Goal: Task Accomplishment & Management: Complete application form

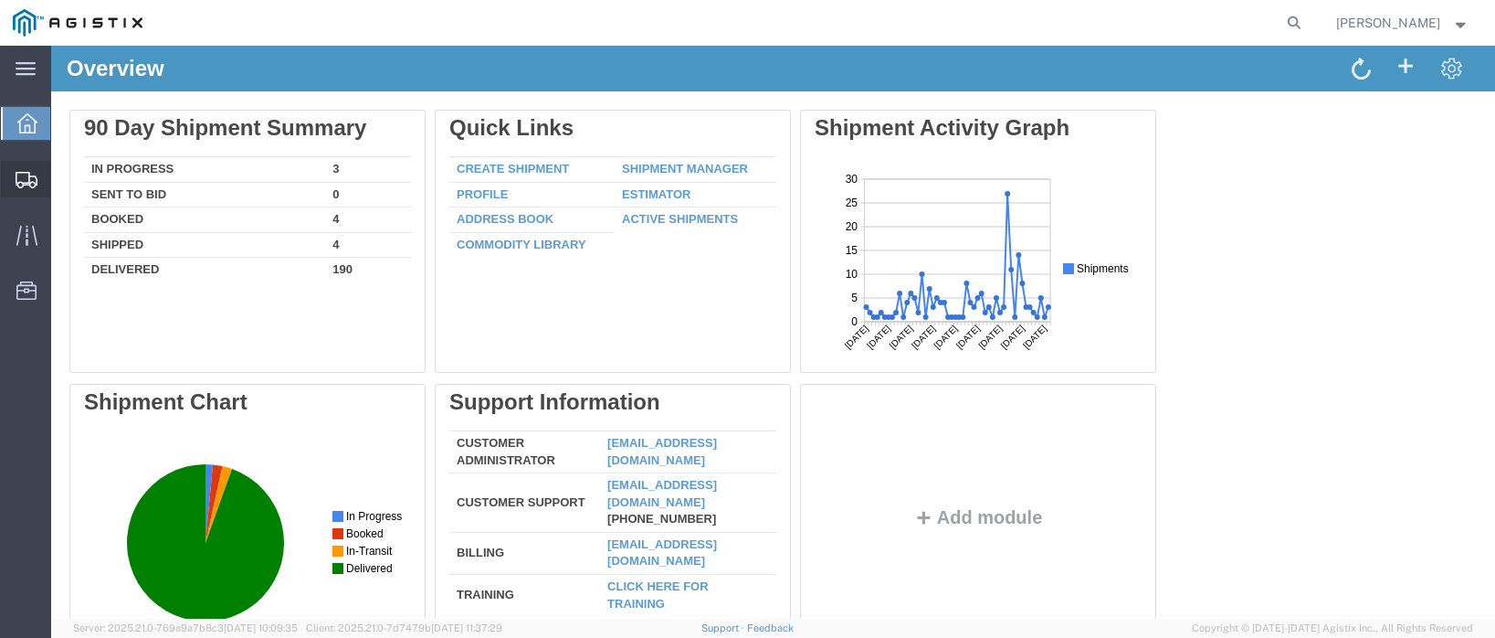
click at [0, 0] on span "Create Shipment" at bounding box center [0, 0] width 0 height 0
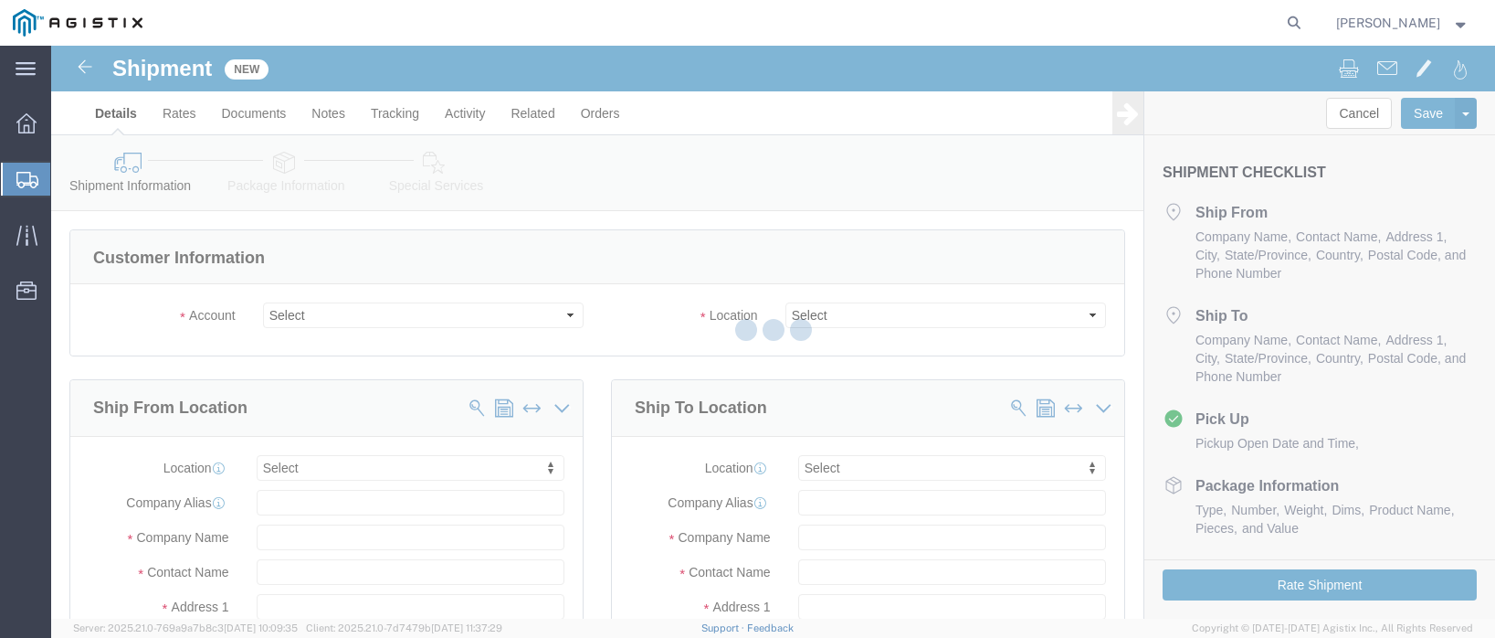
select select
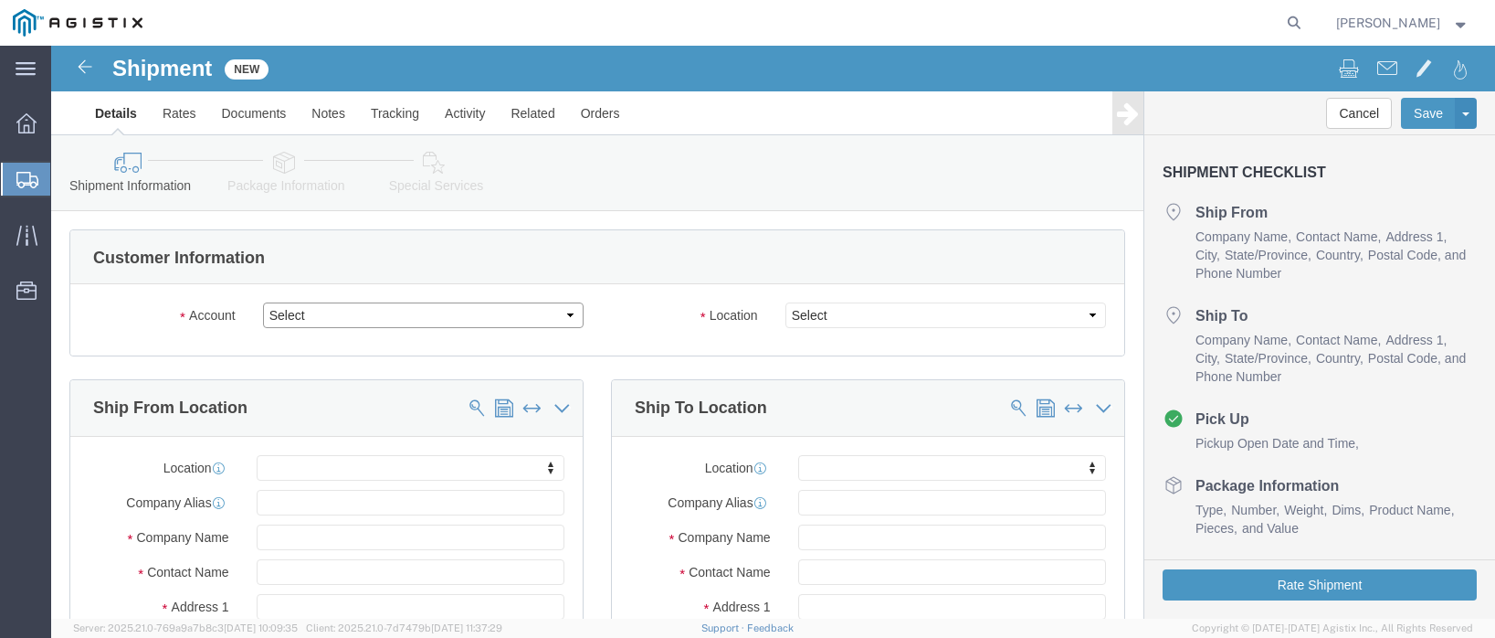
click select "Select PG&E Valmont Industries Inc"
select select "9596"
click select "Select PG&E Valmont Industries Inc"
select select "PURCHORD"
select select
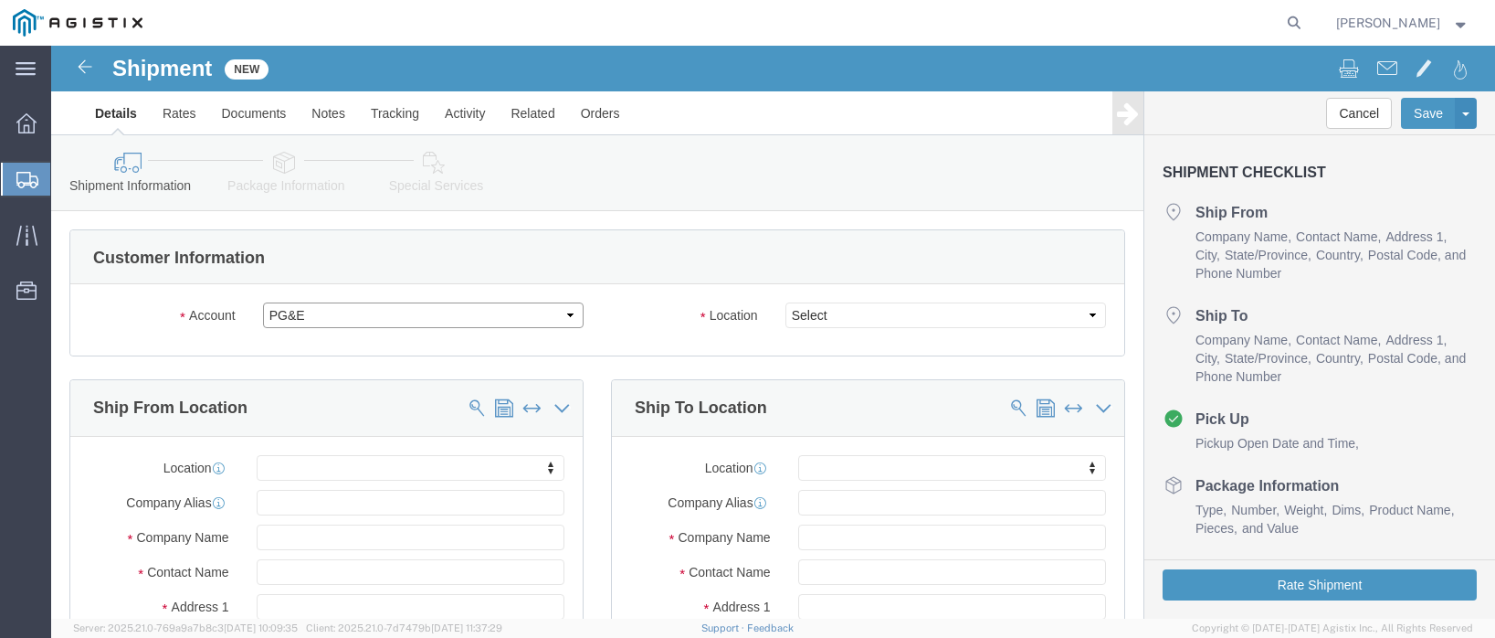
select select
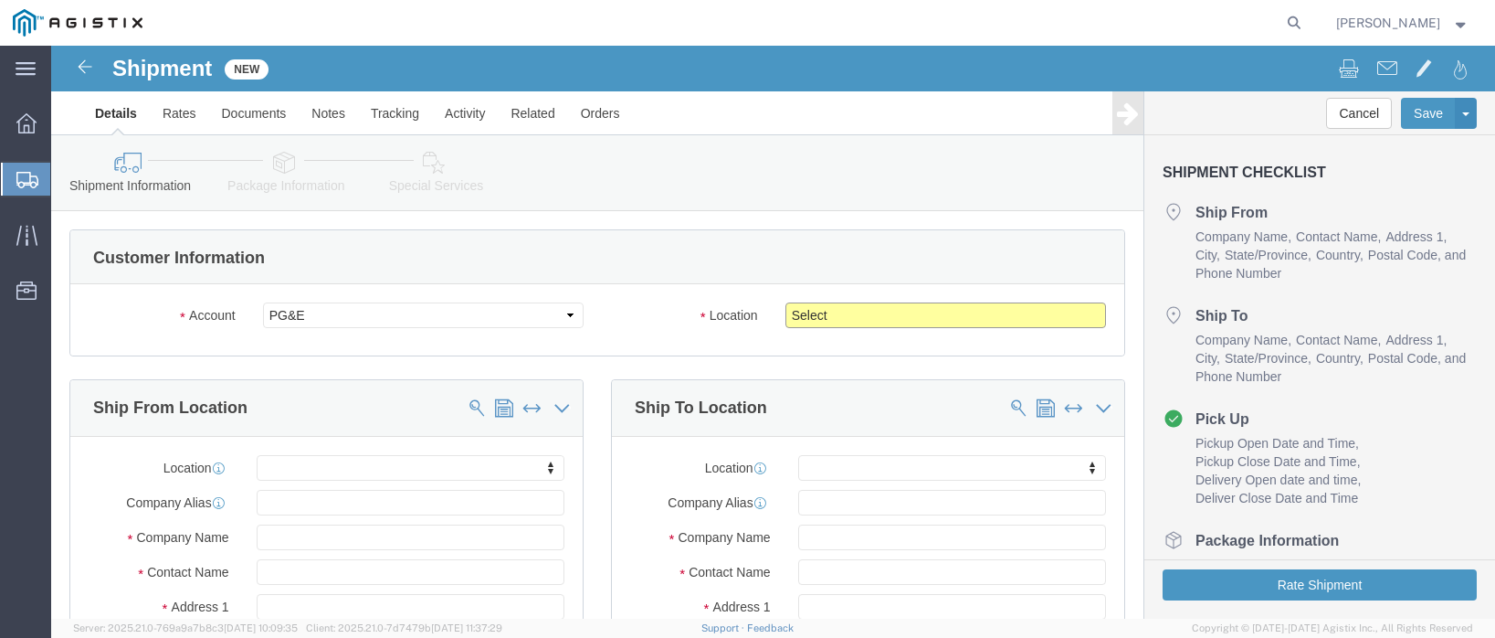
click select "Select All Others [GEOGRAPHIC_DATA] [GEOGRAPHIC_DATA] [GEOGRAPHIC_DATA] [GEOGRA…"
select select "23082"
click select "Select All Others [GEOGRAPHIC_DATA] [GEOGRAPHIC_DATA] [GEOGRAPHIC_DATA] [GEOGRA…"
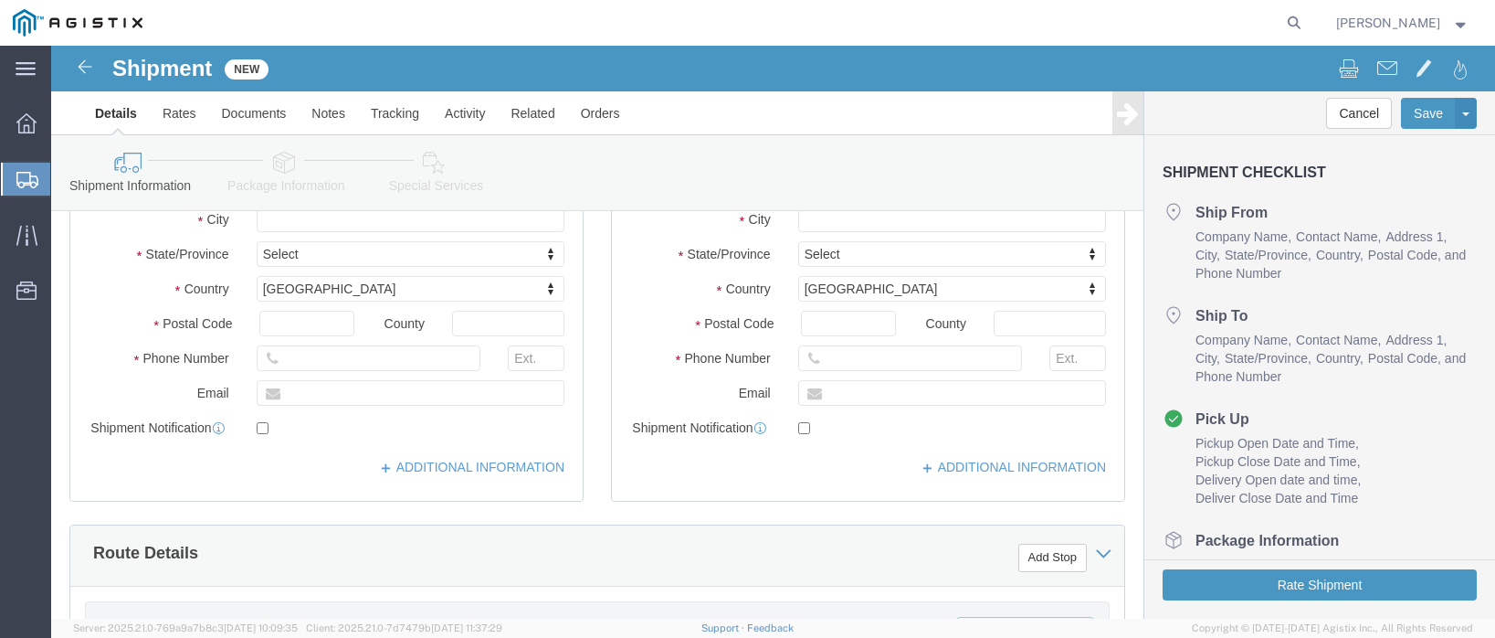
scroll to position [365, 0]
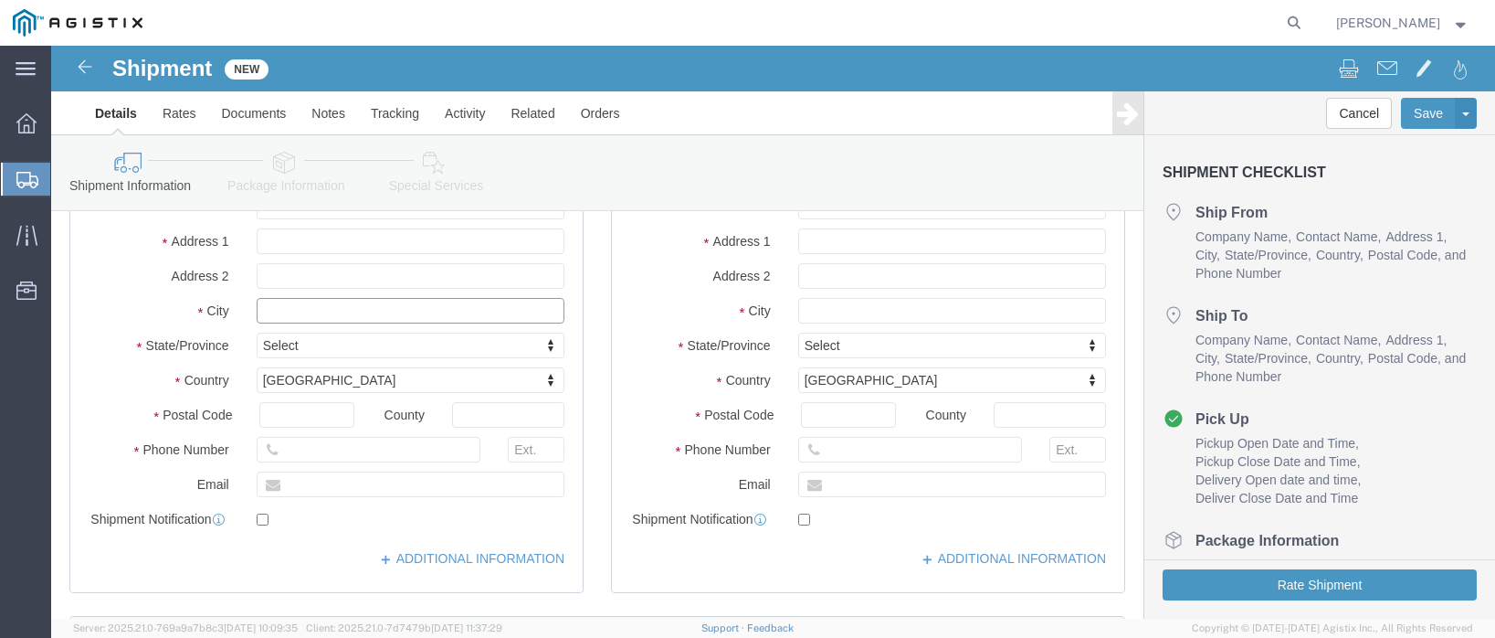
click input "text"
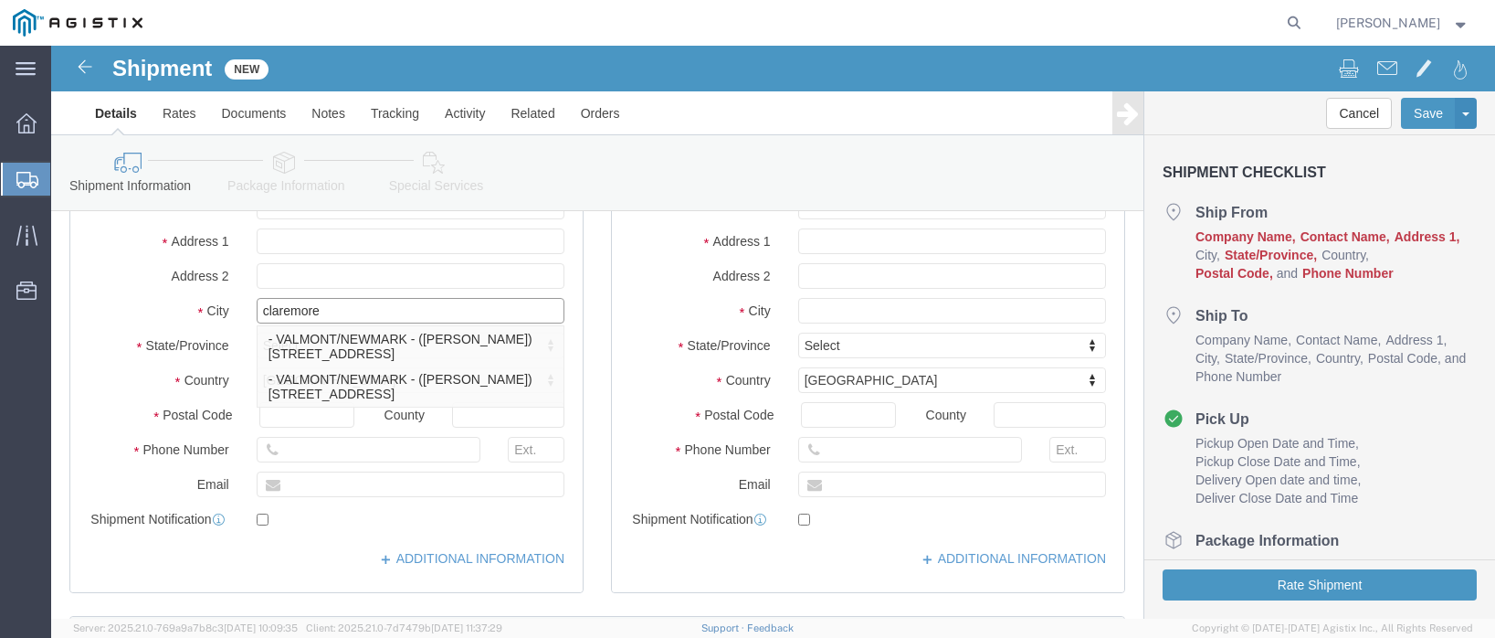
type input "VALMONT/NEWMARK"
select select
type input "[STREET_ADDRESS]"
type input "74017"
type input "[GEOGRAPHIC_DATA]"
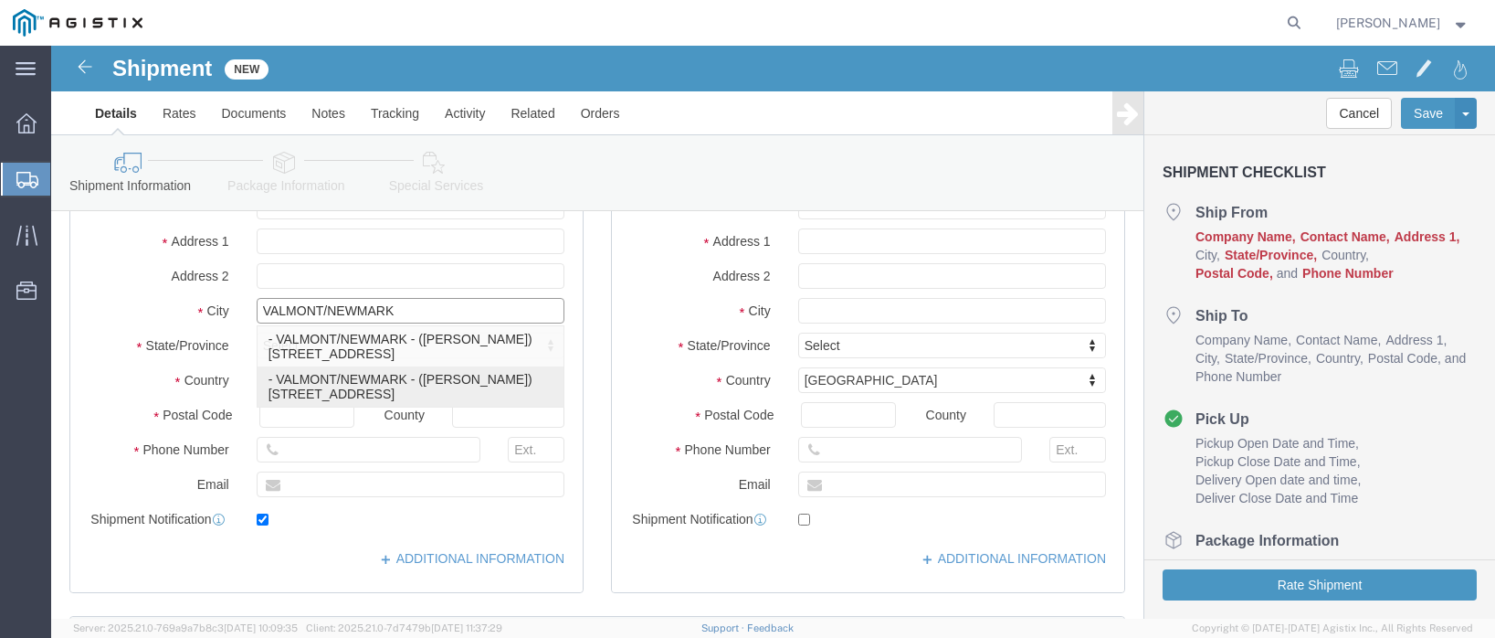
type input "9183841033"
type input "[PERSON_NAME][EMAIL_ADDRESS][DOMAIN_NAME]"
checkbox input "true"
type input "VALMONT/NEWMARK"
type input "[PERSON_NAME]"
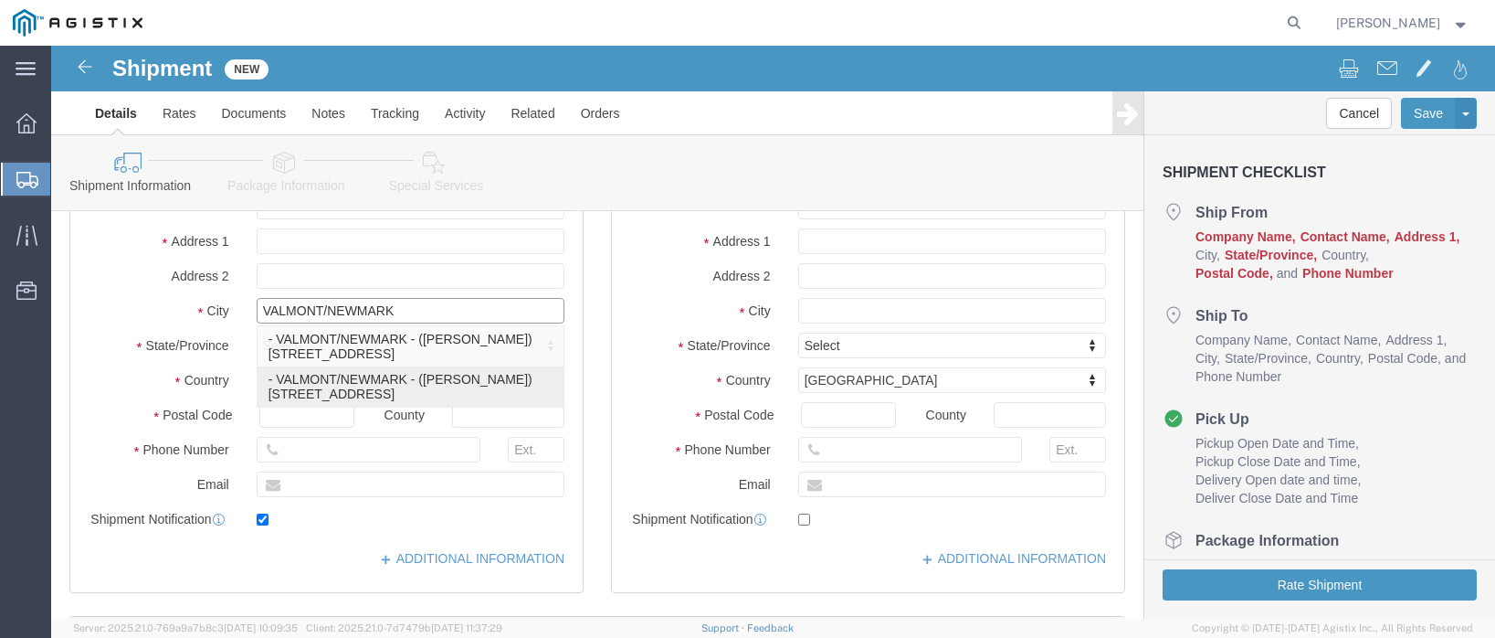
type input "CLAREMORE"
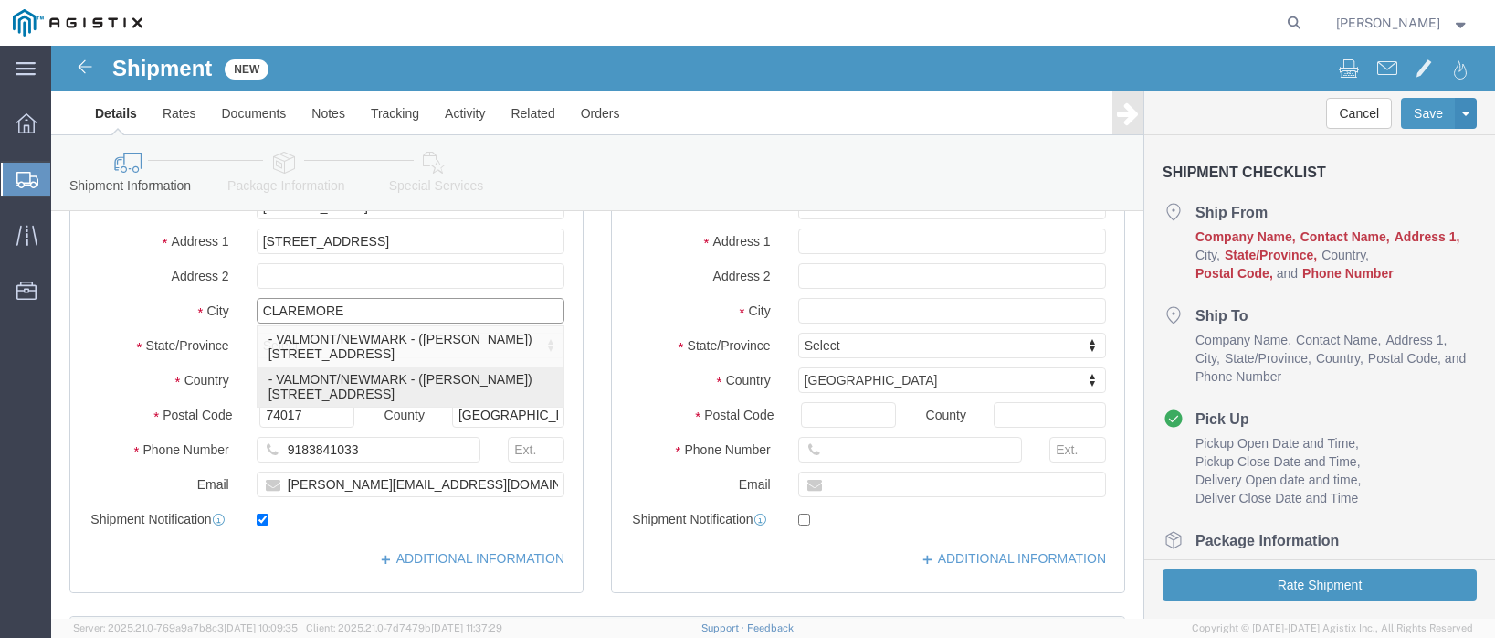
select select "OK"
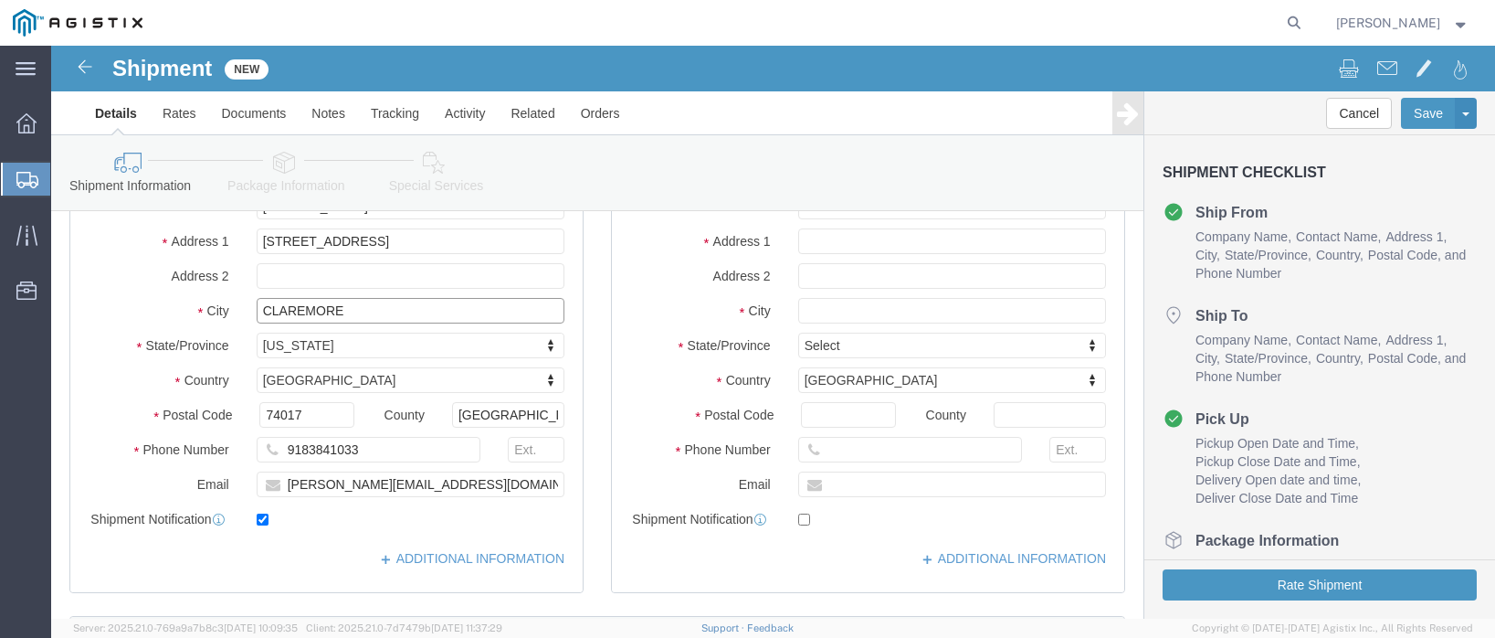
type input "CLAREMORE"
select select
click input "text"
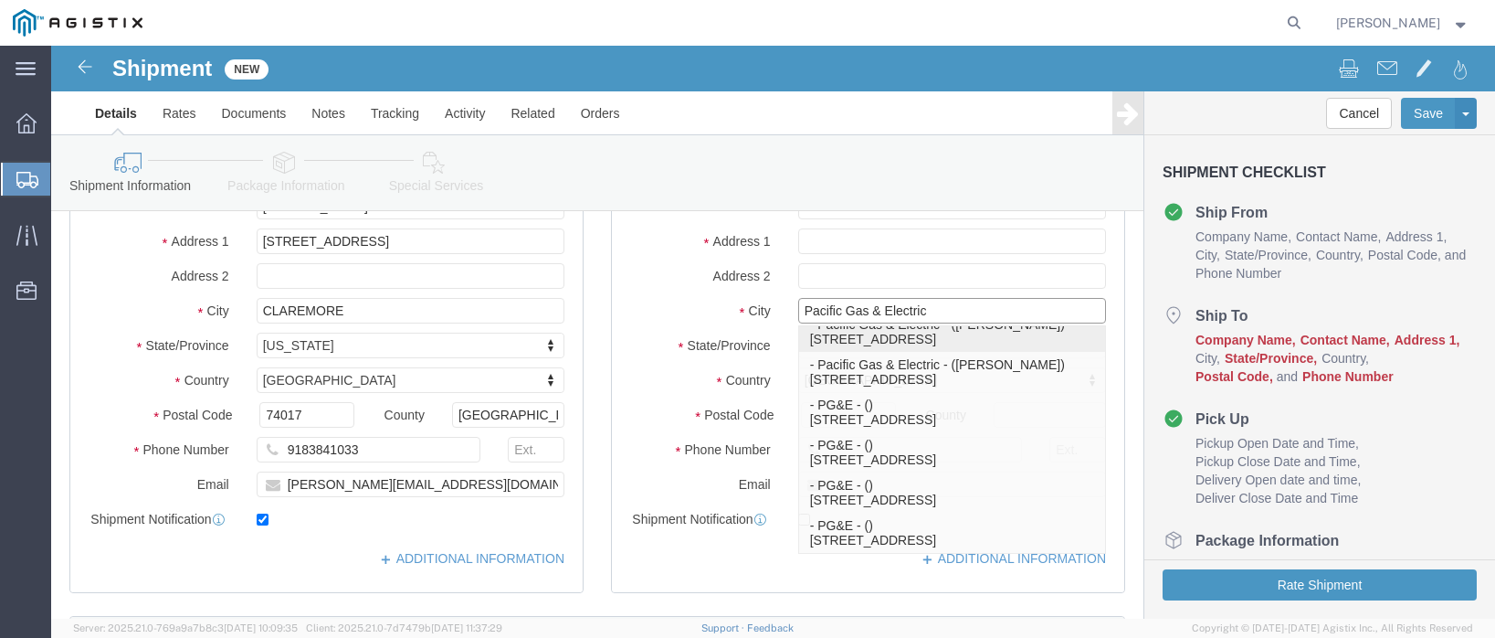
scroll to position [0, 0]
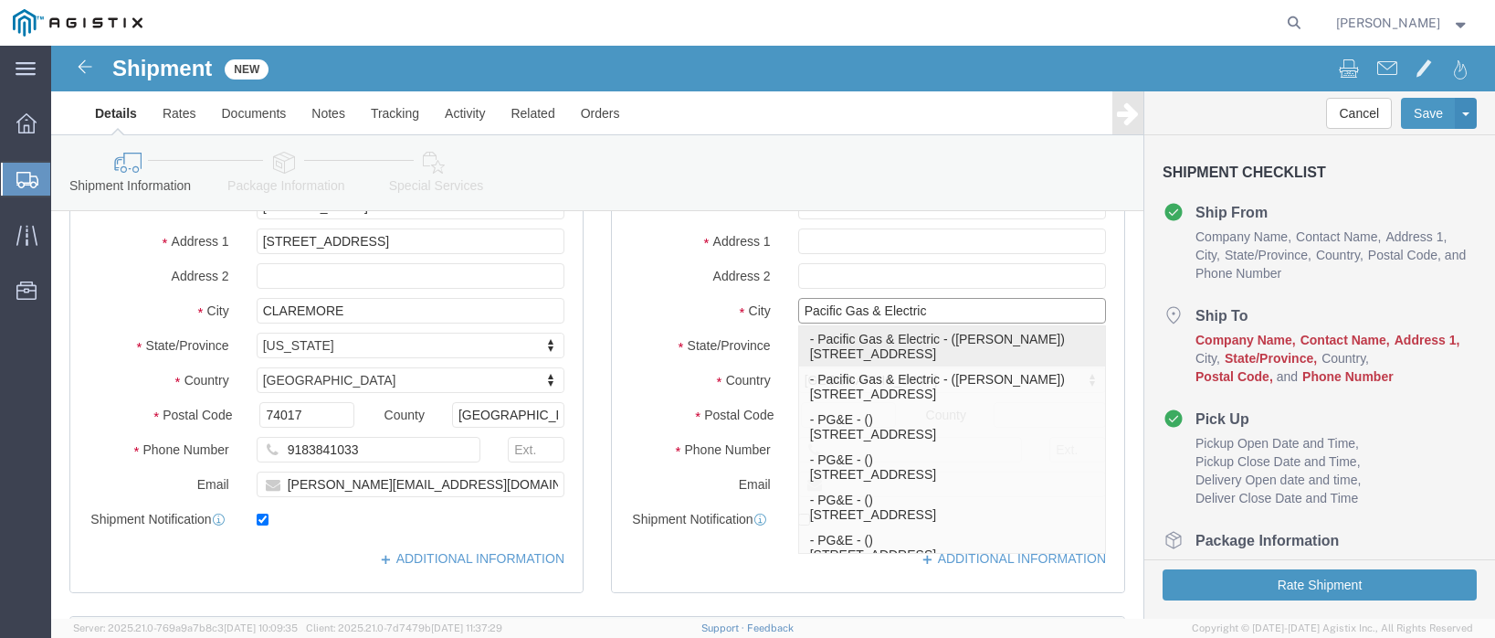
type input "Pacific Gas & Electric"
select select
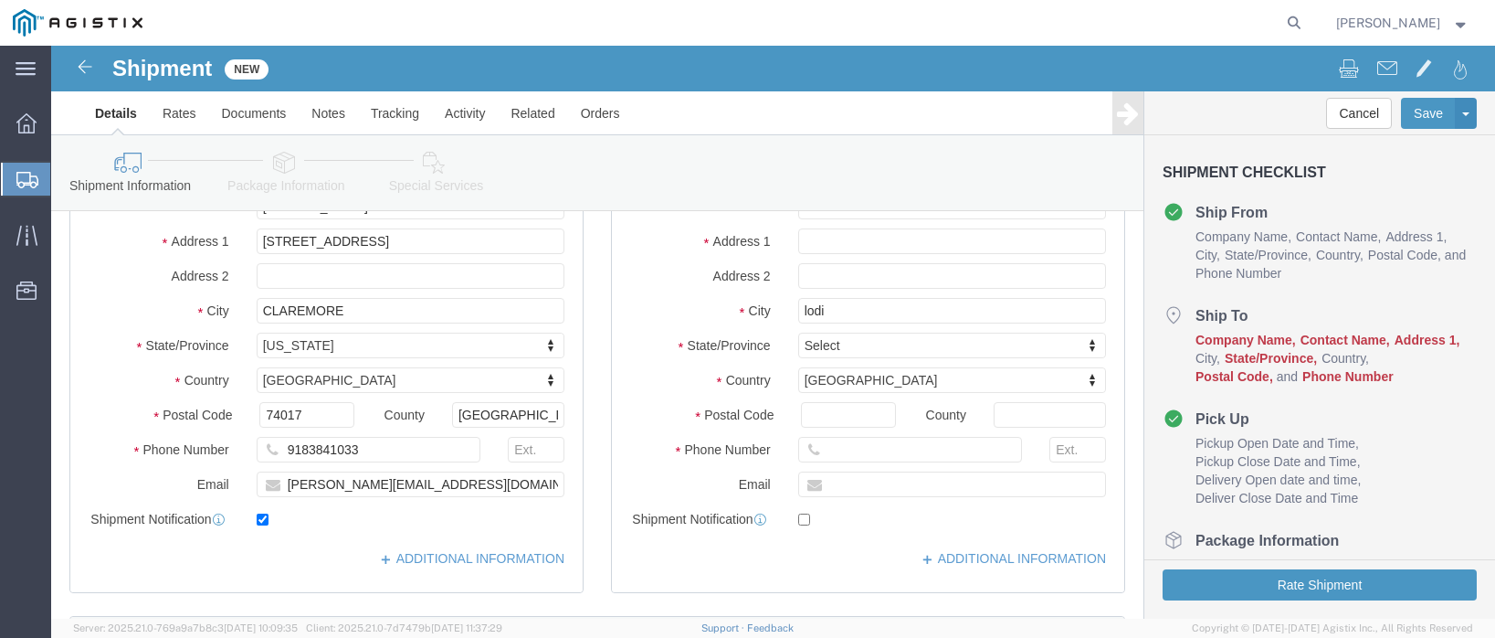
click div "Location My Profile Location (OBSOLETE) [PERSON_NAME] SC - GC TRAILER (OBSOLETE…"
drag, startPoint x: 841, startPoint y: 262, endPoint x: 593, endPoint y: 263, distance: 248.4
click div "City lodi lodi"
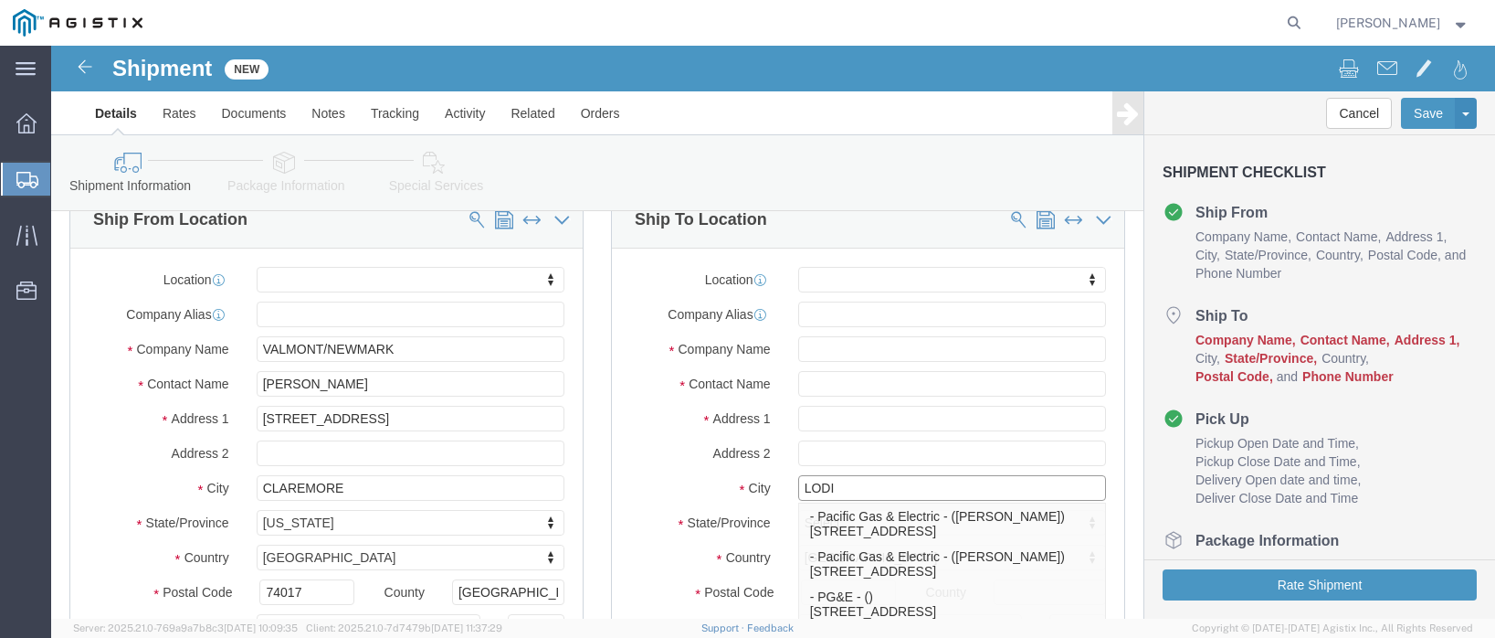
scroll to position [183, 0]
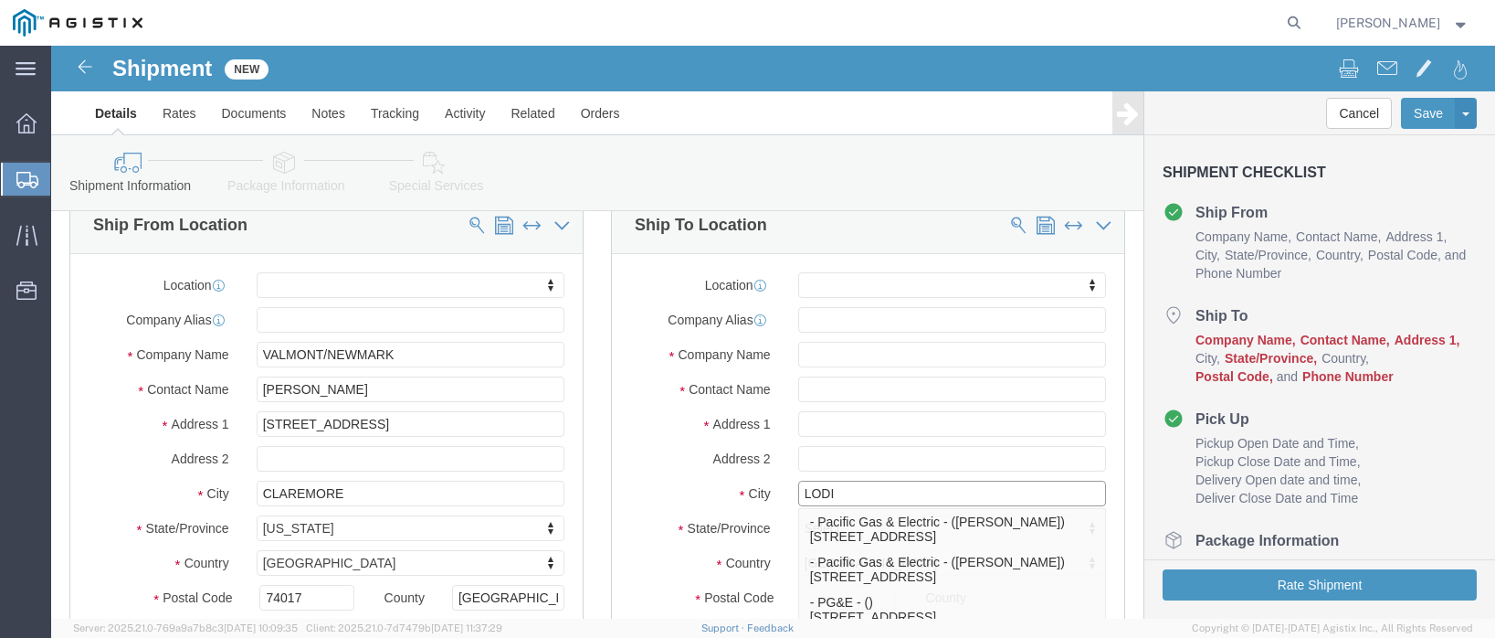
type input "LODI"
select select
click input "text"
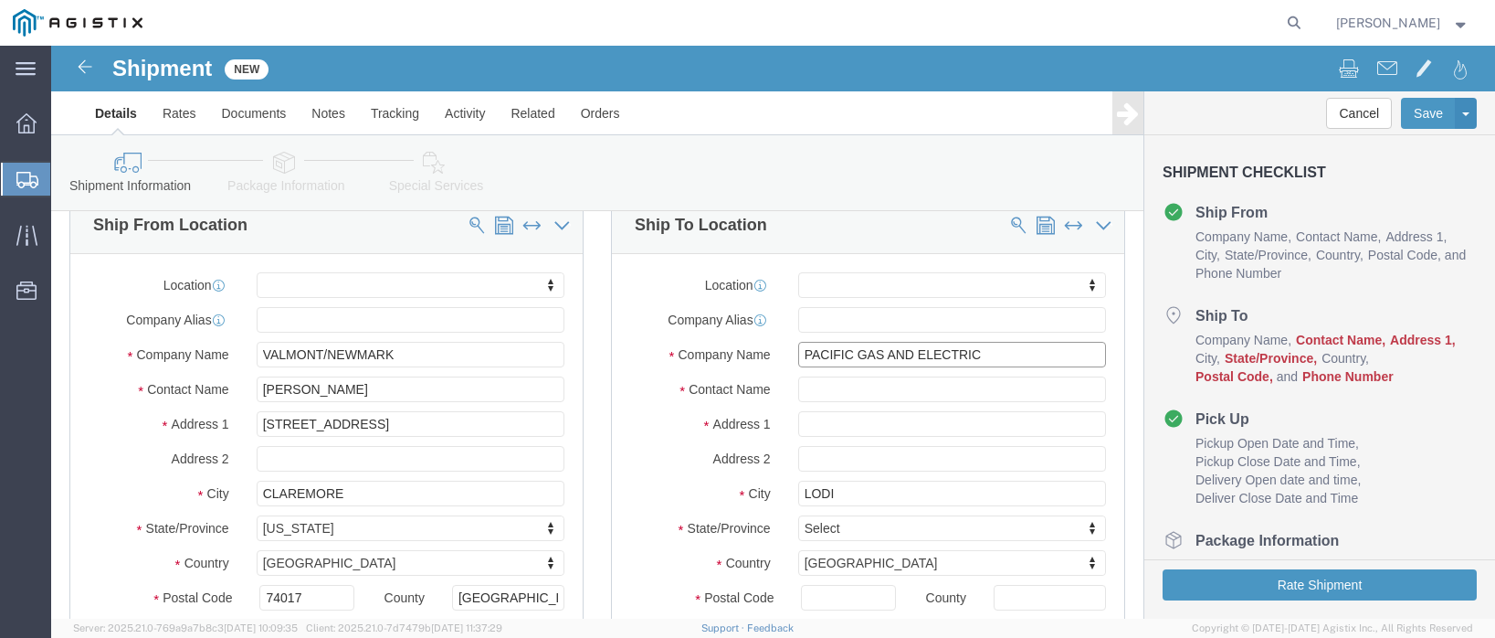
type input "PACIFIC GAS AND ELECTRIC"
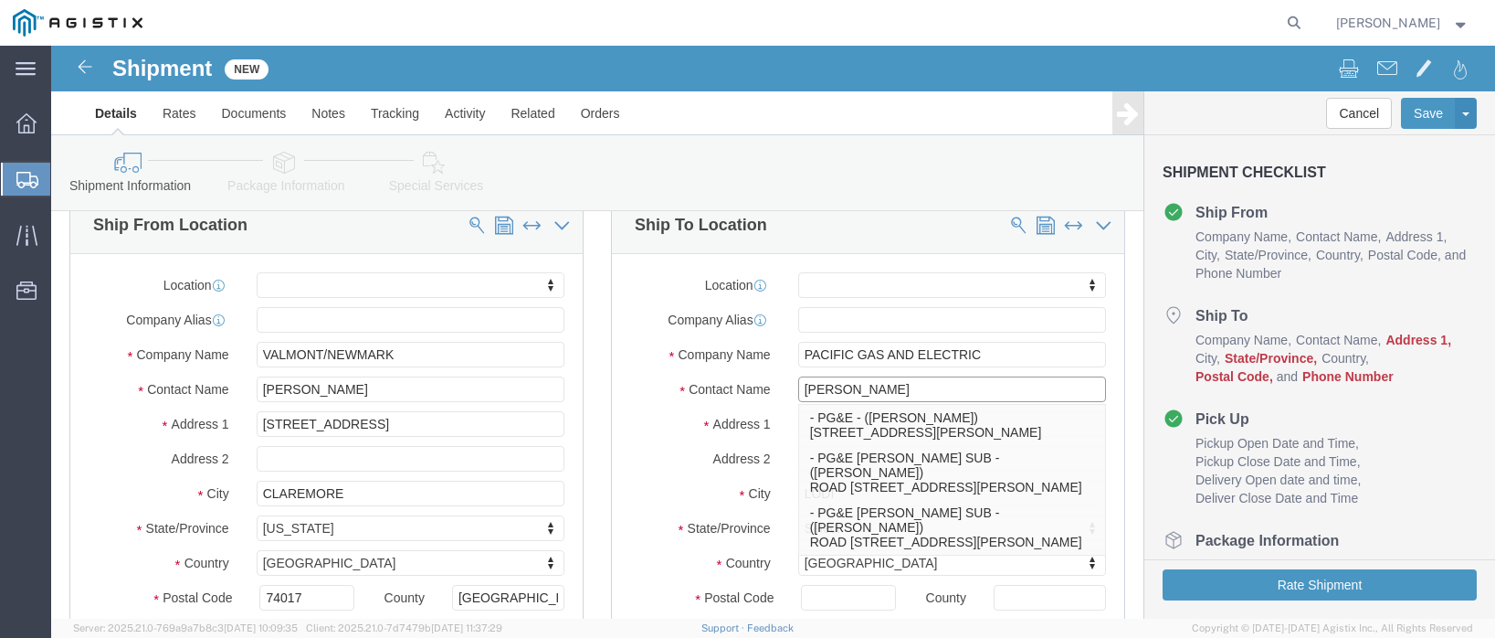
type input "[PERSON_NAME]"
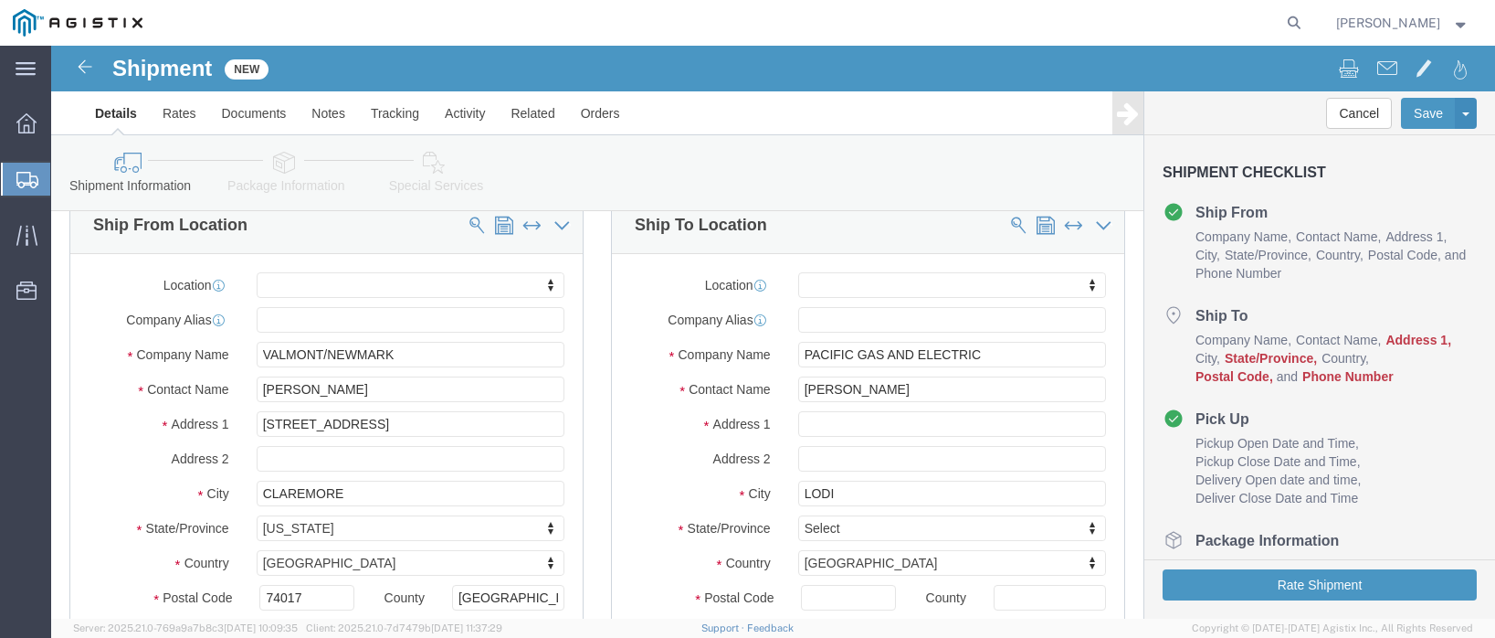
click div "Location My Profile Location (OBSOLETE) [PERSON_NAME] SC - GC TRAILER (OBSOLETE…"
click input "text"
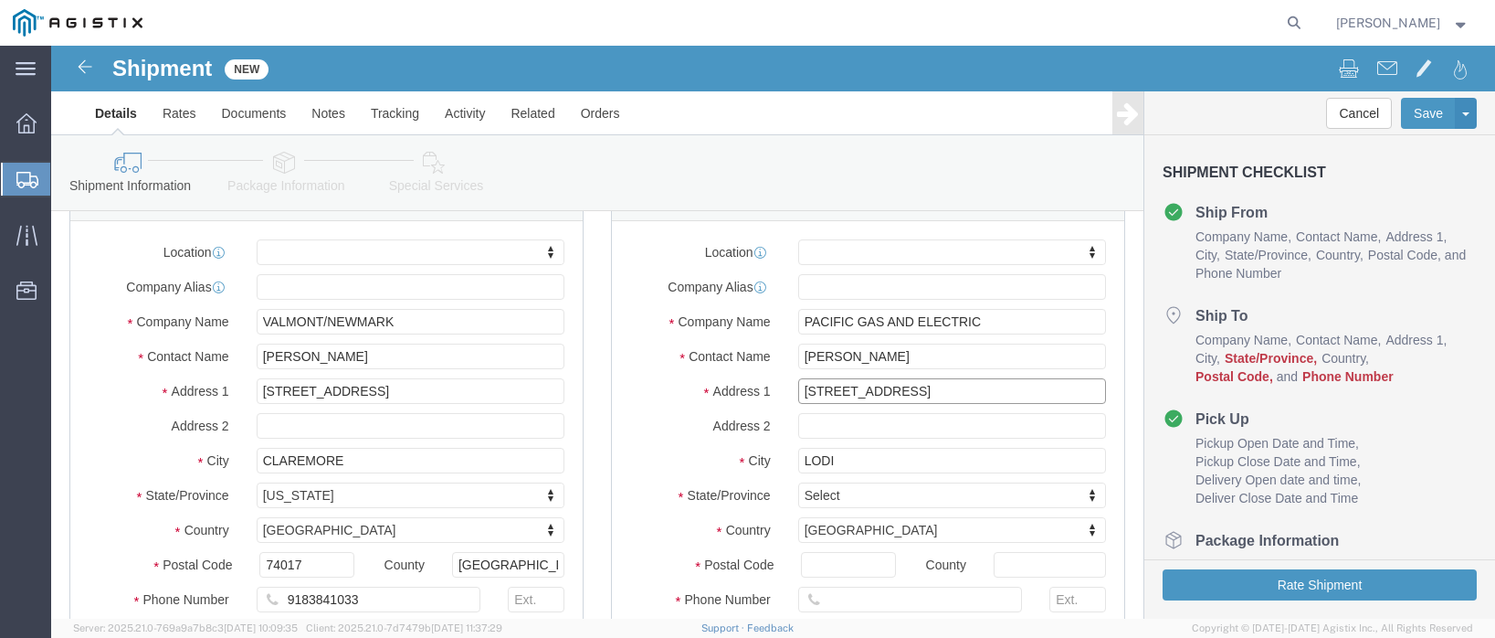
scroll to position [274, 0]
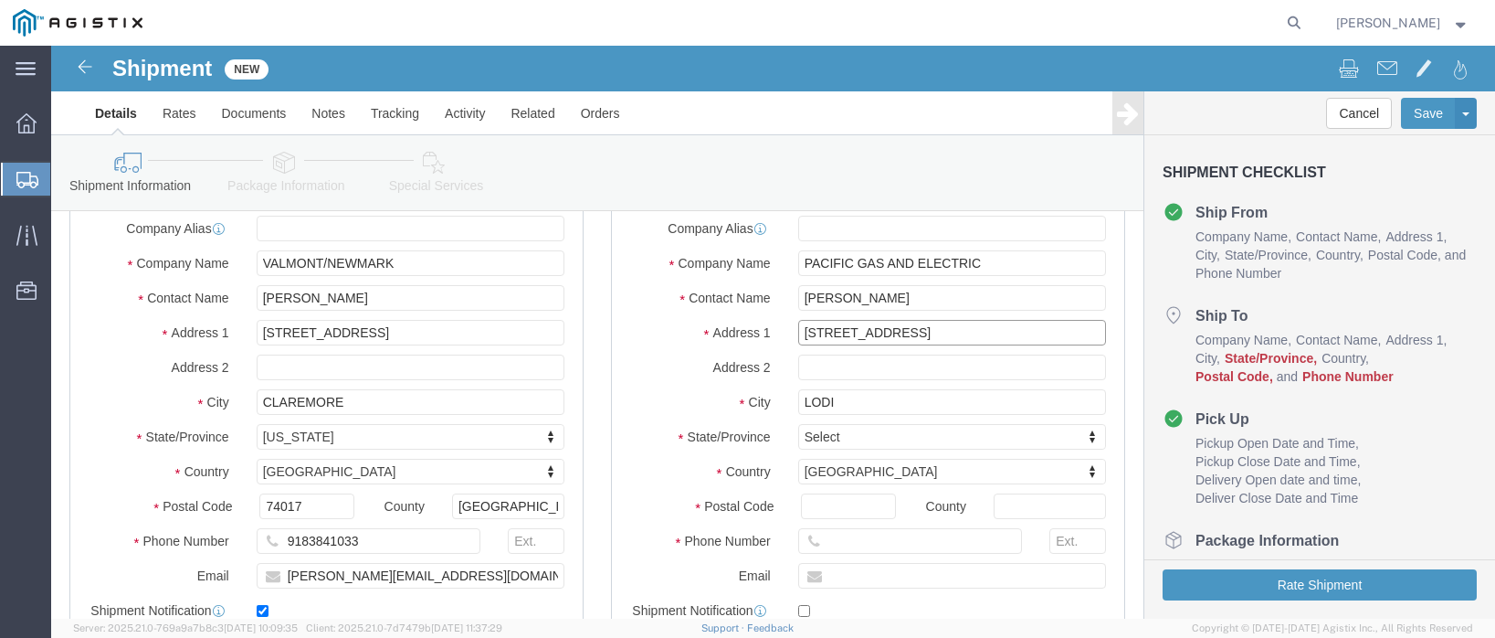
type input "[STREET_ADDRESS]"
select select
click input "Postal Code"
type input "95240"
select select
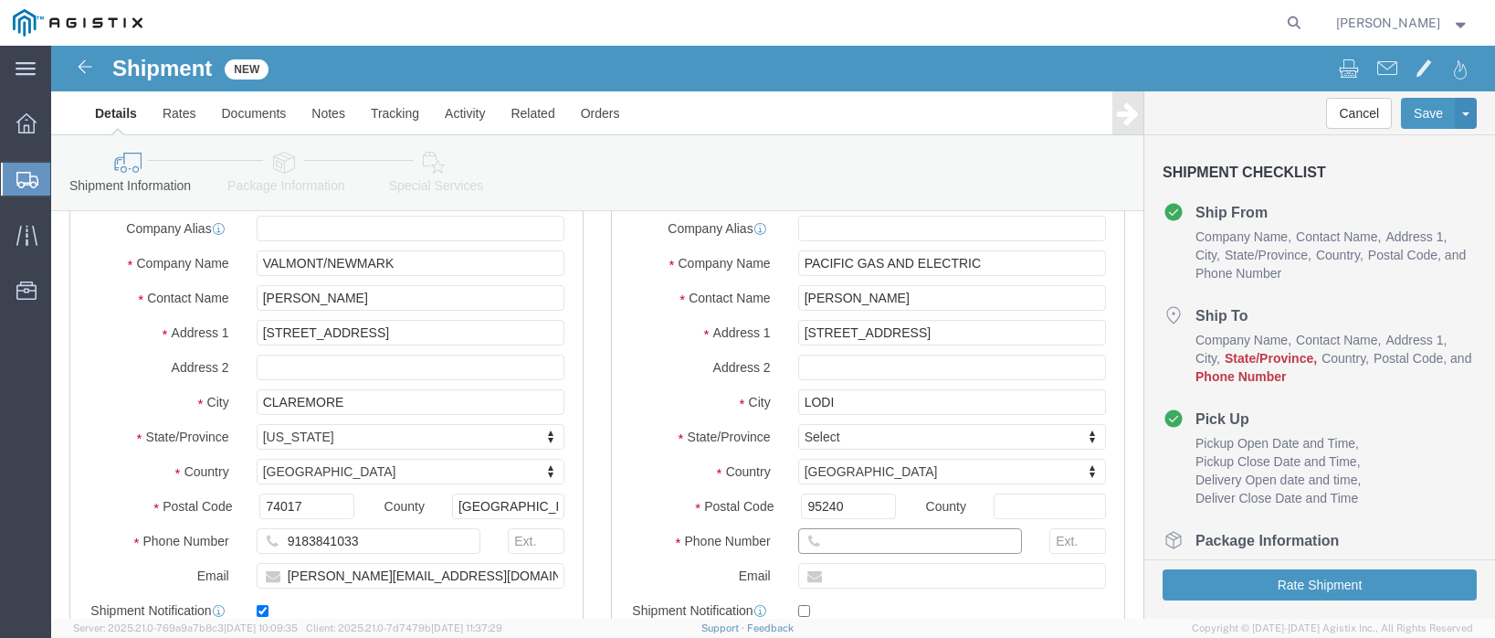
click input "text"
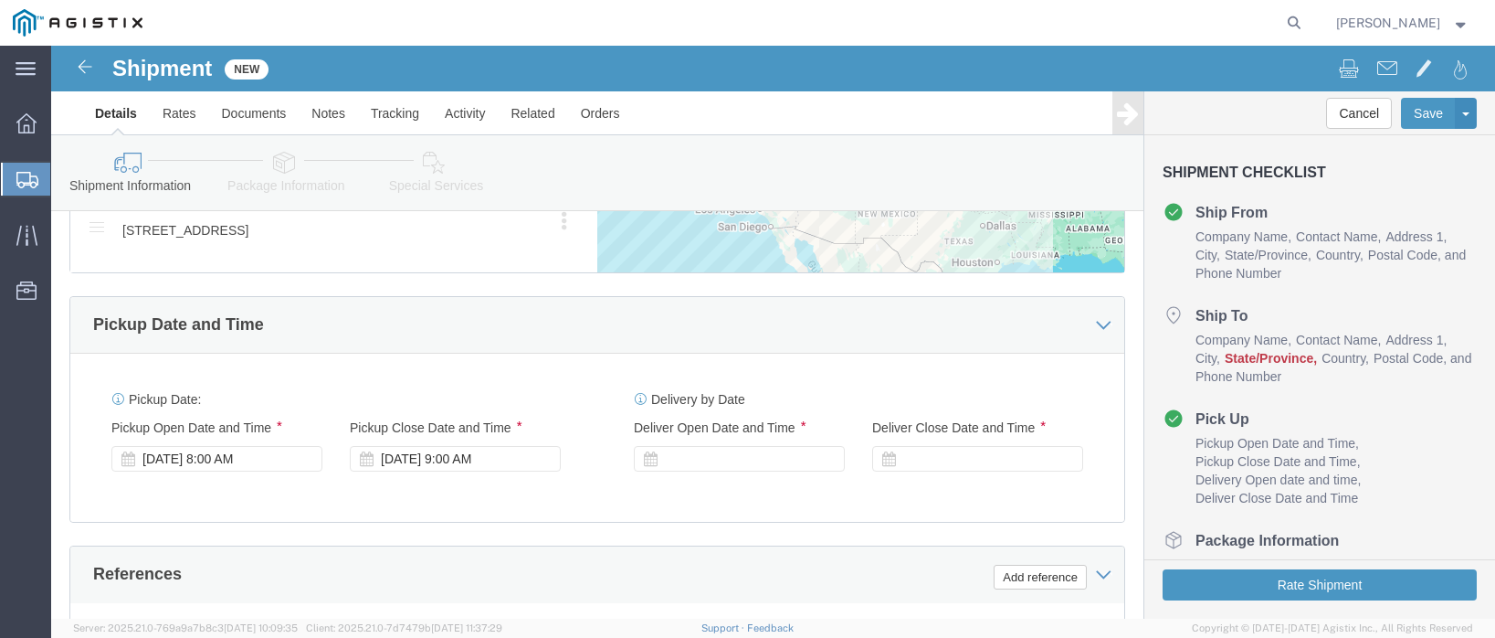
scroll to position [1187, 0]
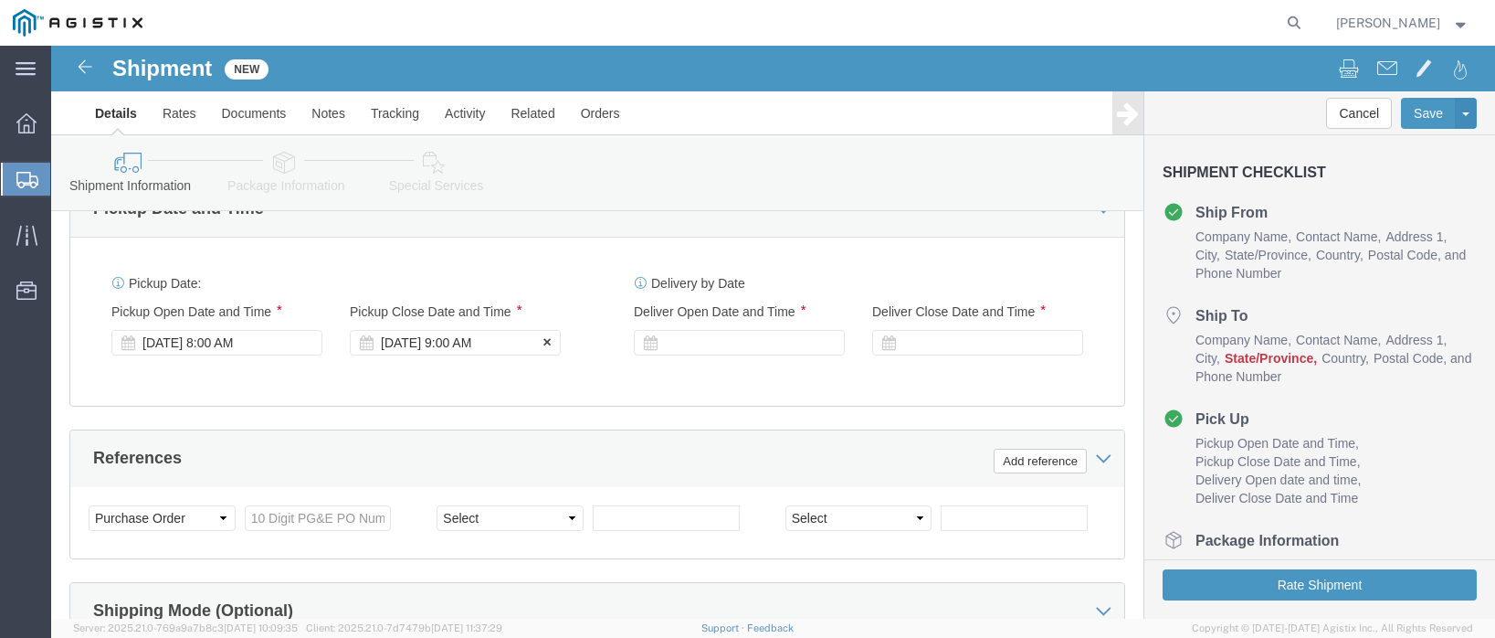
type input "7073654386"
click div "[DATE] 9:00 AM"
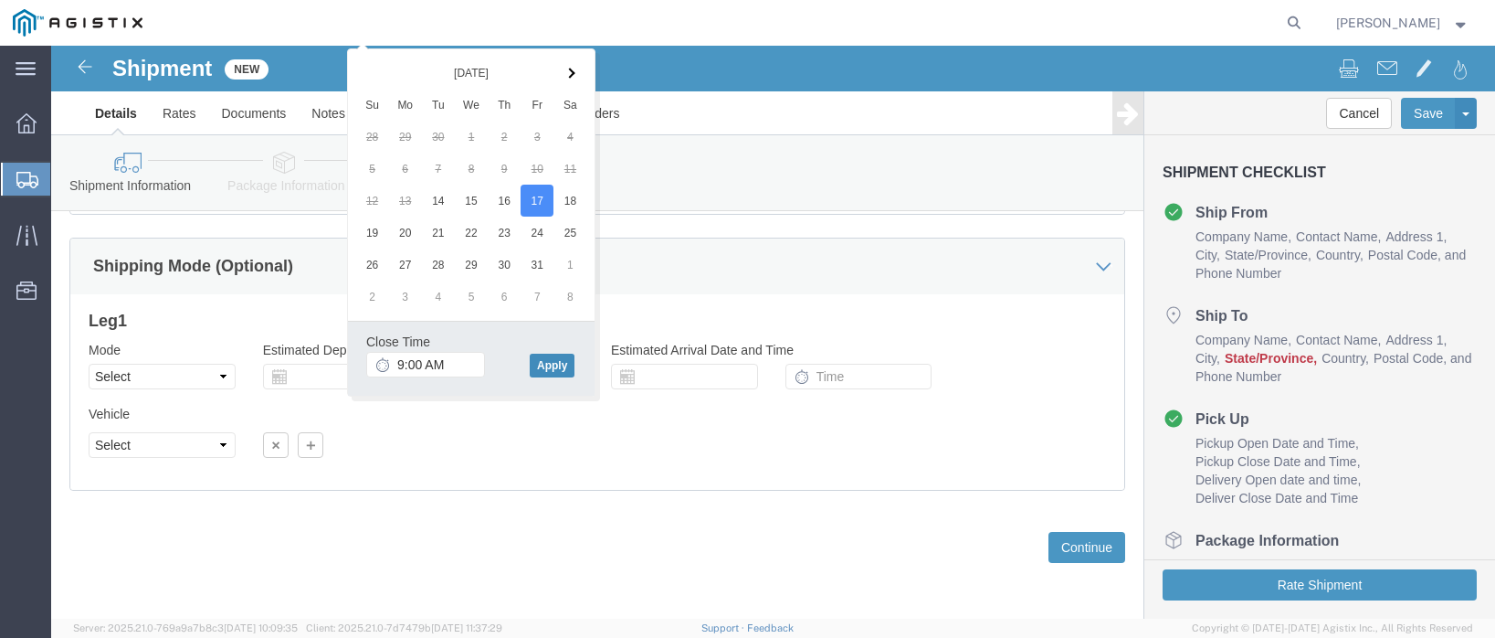
click button "Apply"
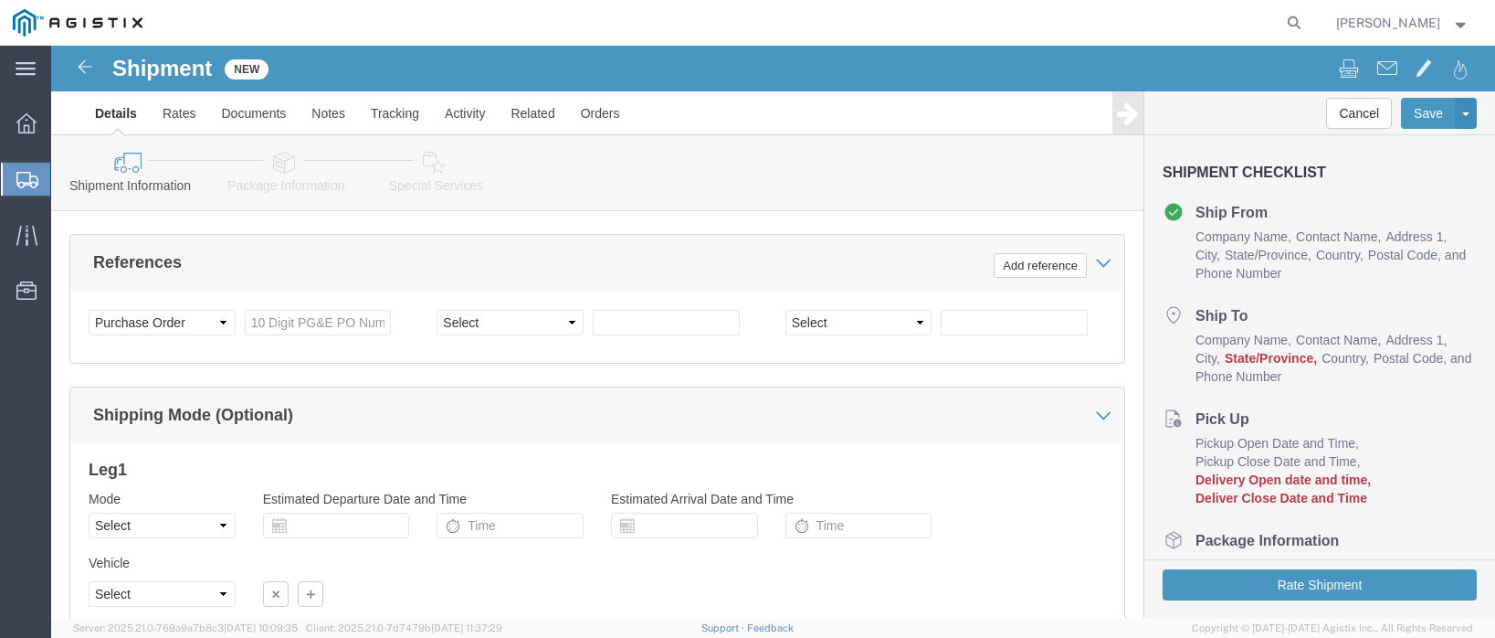
scroll to position [1290, 0]
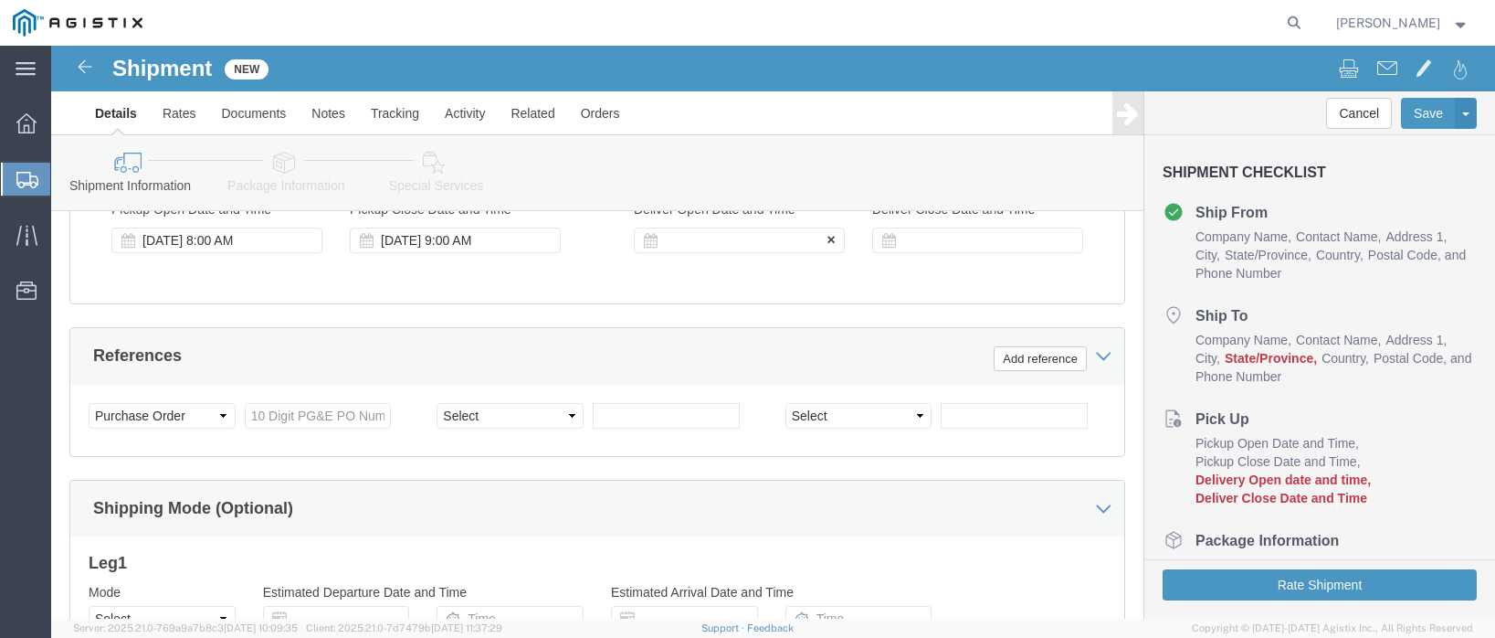
click div
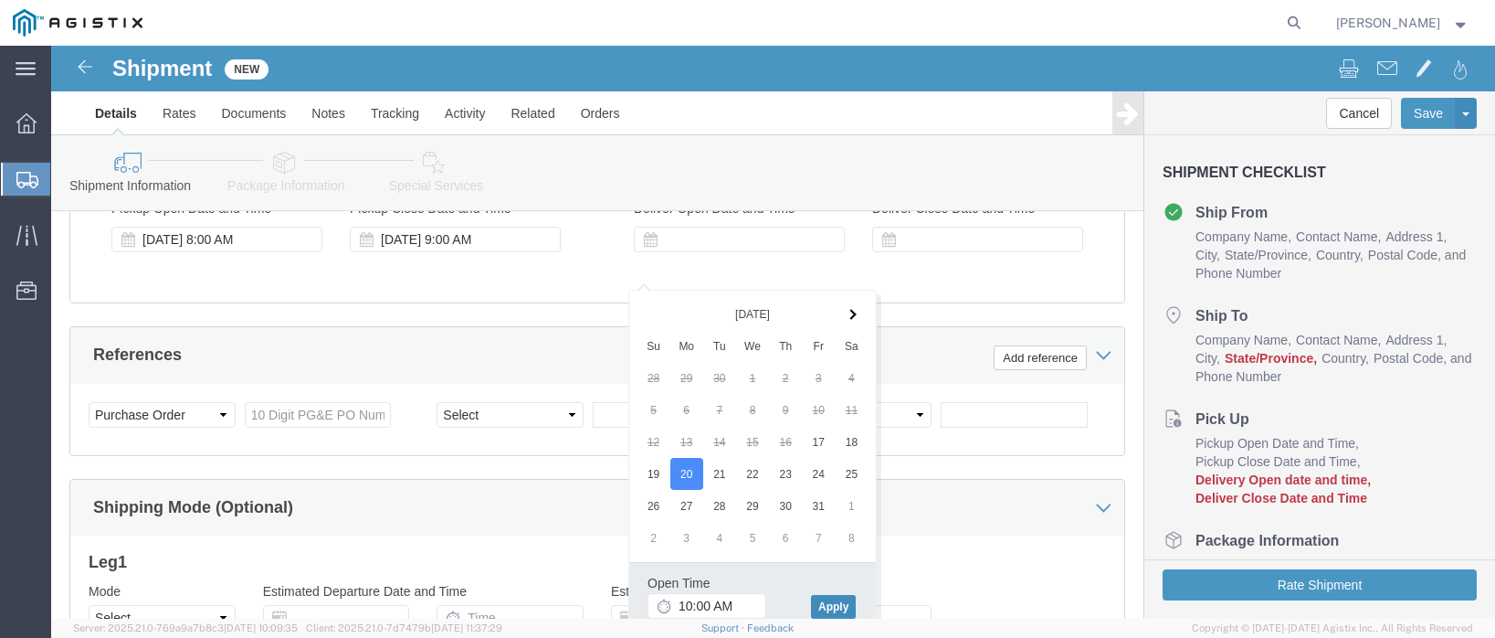
click button "Apply"
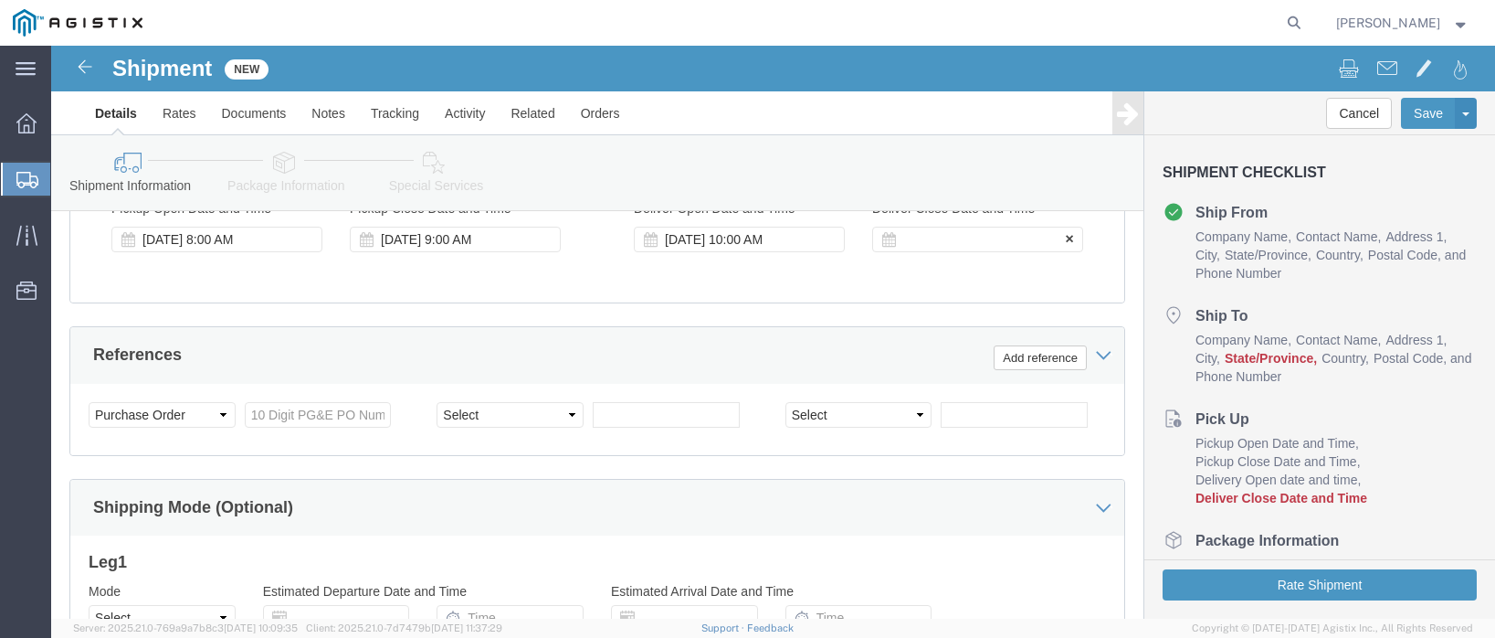
click div
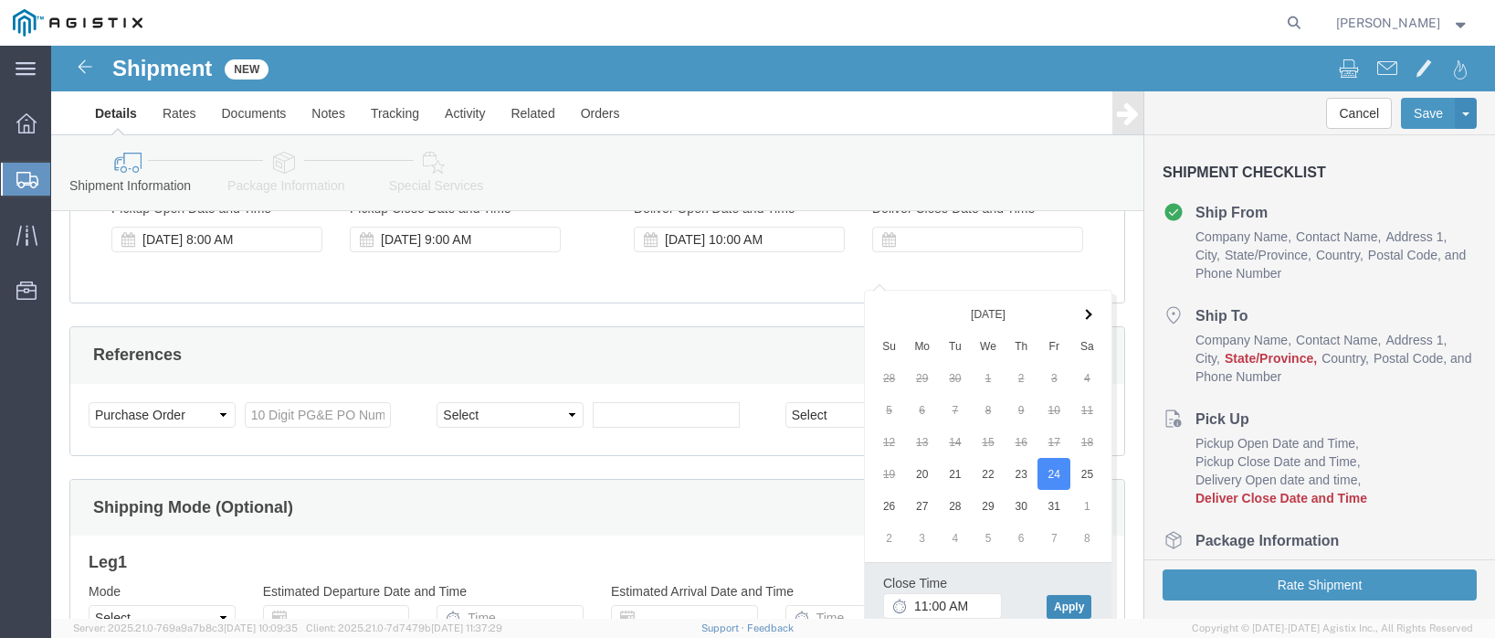
click button "Apply"
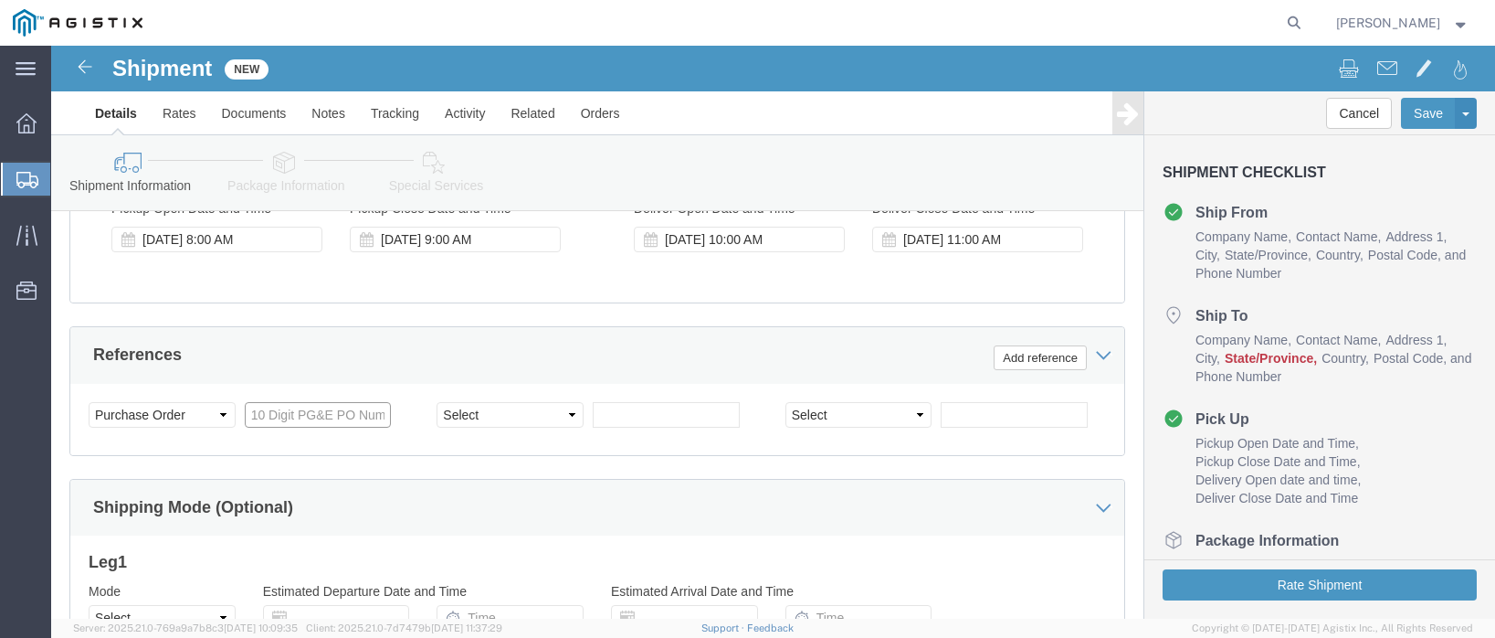
click input "text"
drag, startPoint x: 294, startPoint y: 403, endPoint x: -44, endPoint y: 361, distance: 340.5
click html "Shipment New Details Rates Documents Notes Tracking Activity Related Orders Can…"
type input "2701180791"
select select "BOL"
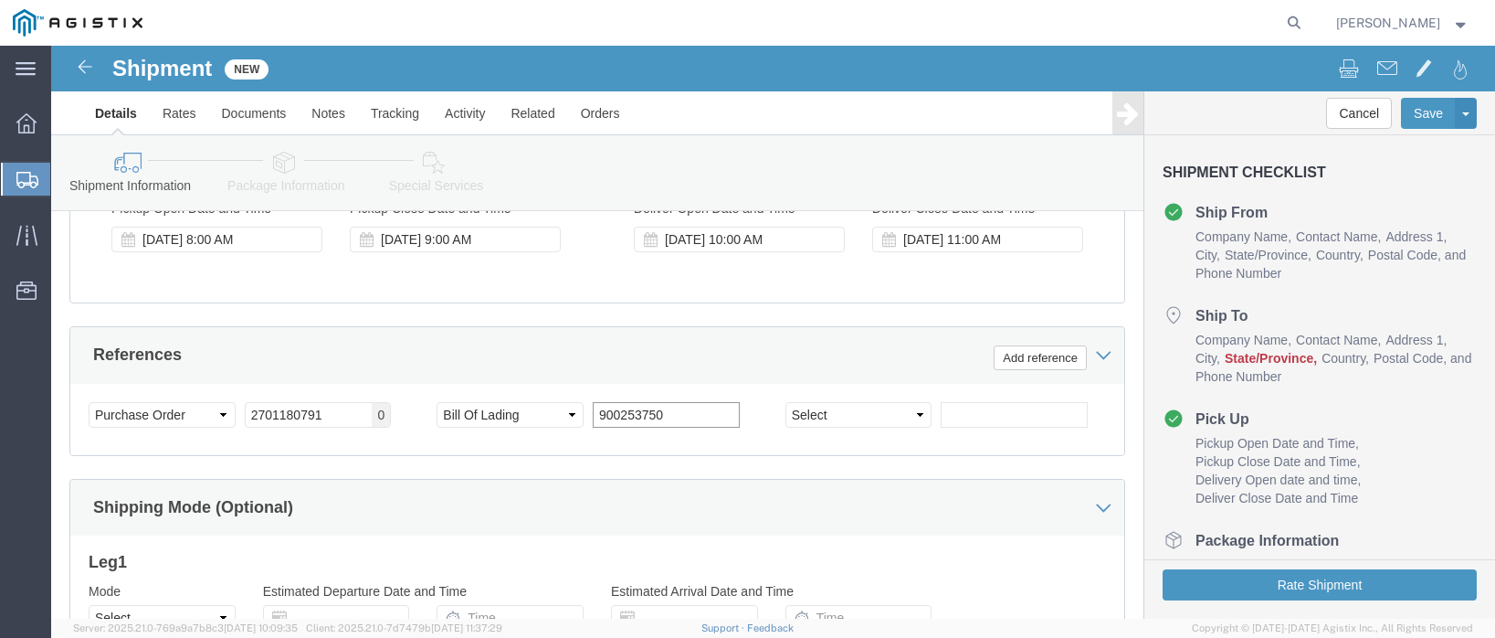
type input "900253750"
select select "JOBNUM"
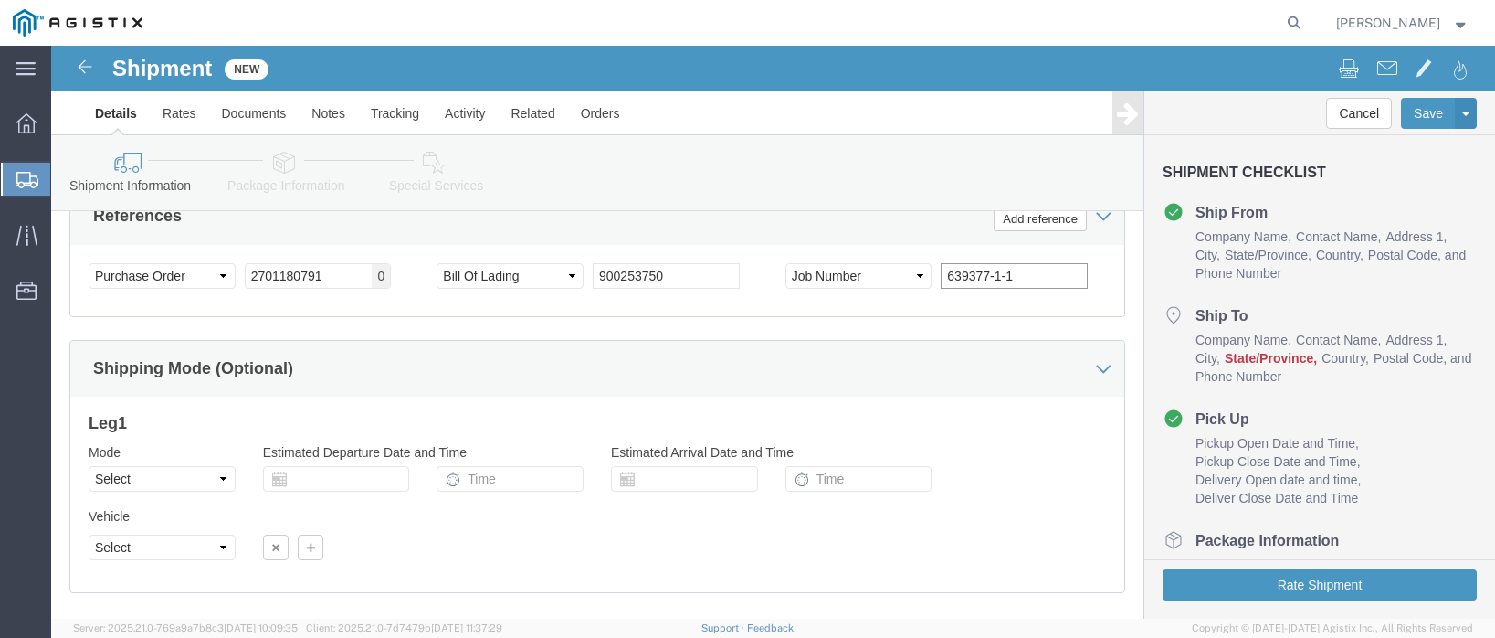
scroll to position [1565, 0]
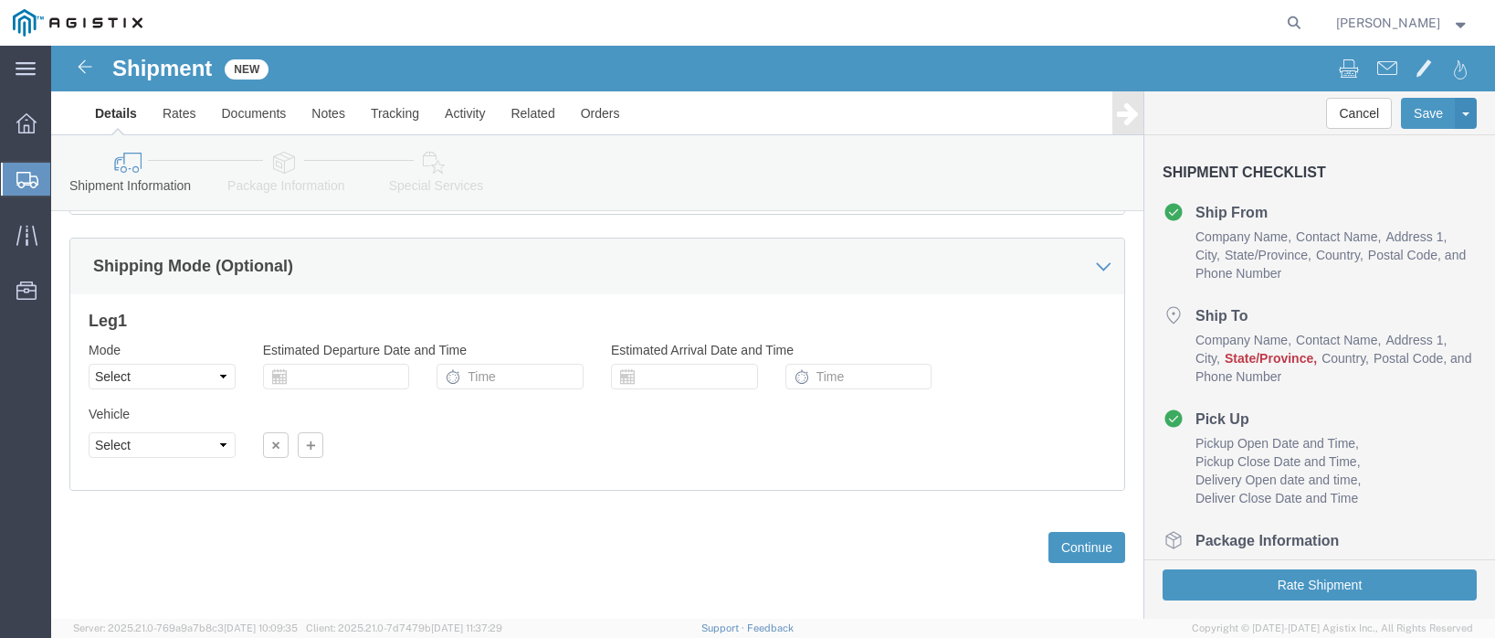
type input "639377-1-1"
click link "Package Information"
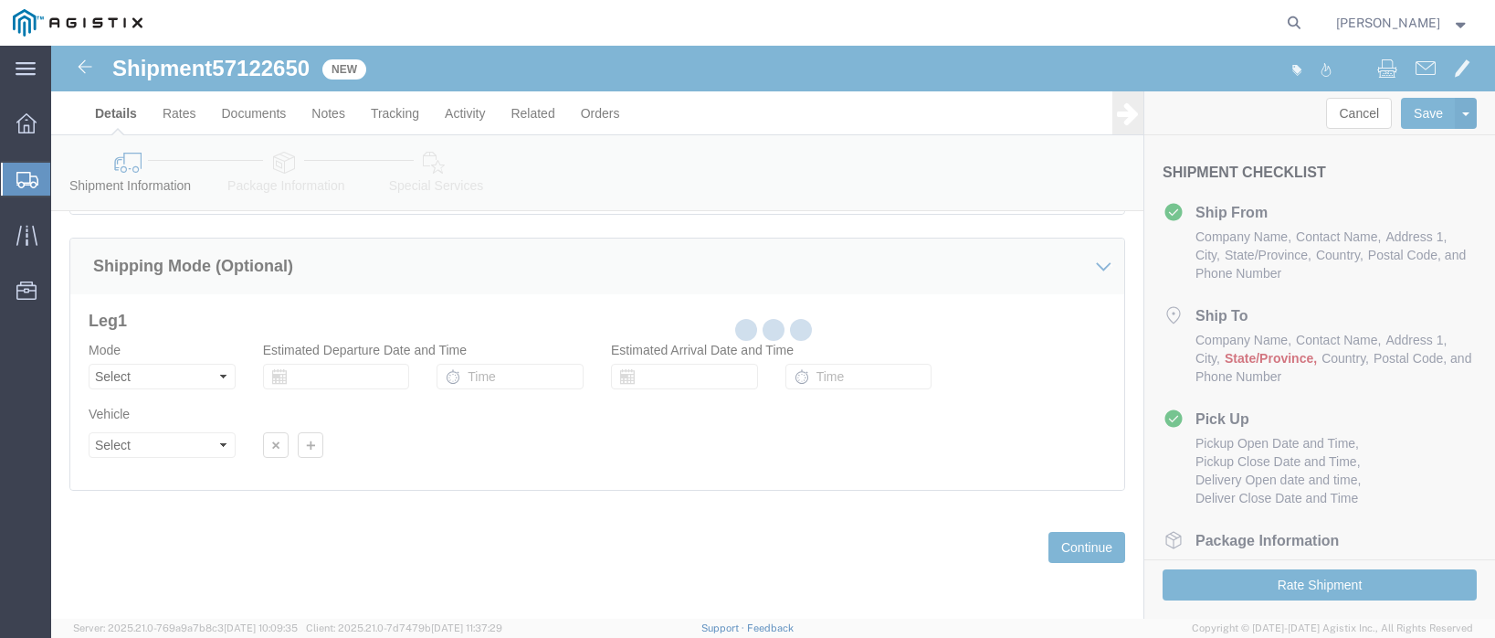
scroll to position [25, 0]
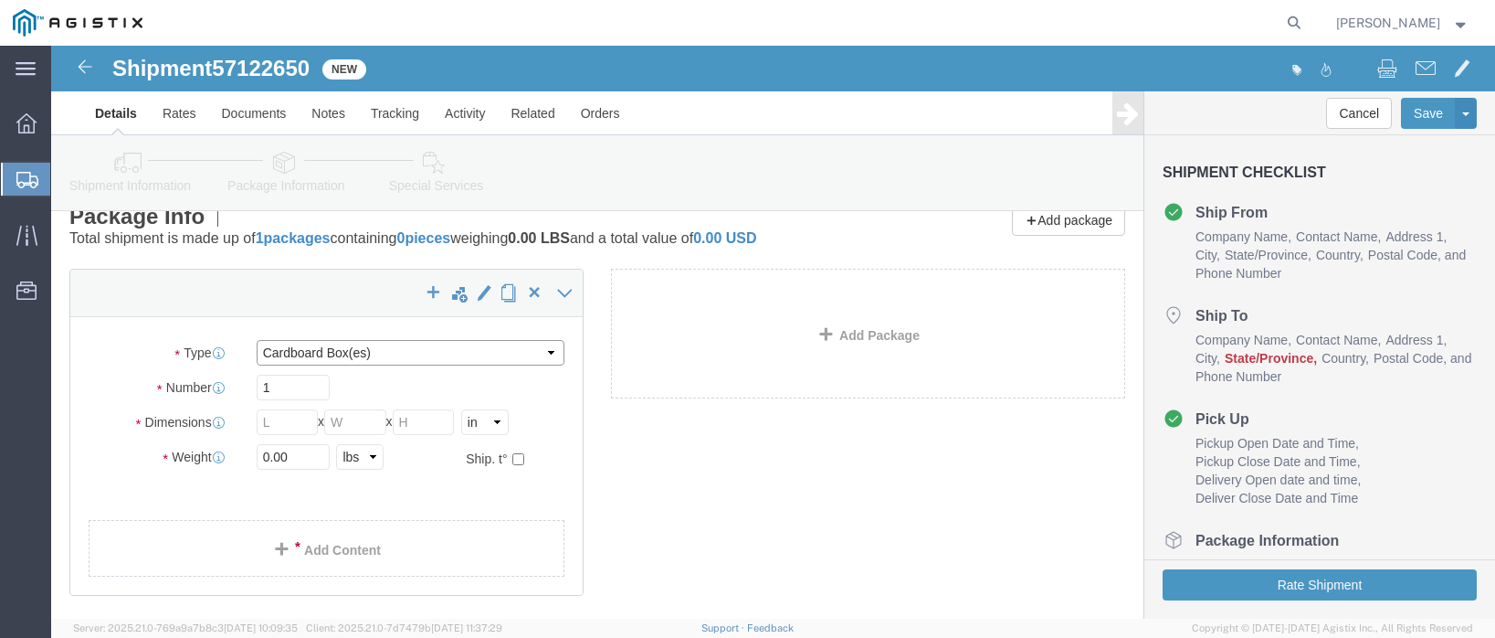
click select "Select Bulk Bundle(s) Cardboard Box(es) Carton(s) Crate(s) Drum(s) (Fiberboard)…"
select select "NKCR"
click select "Select Bulk Bundle(s) Cardboard Box(es) Carton(s) Crate(s) Drum(s) (Fiberboard)…"
click input "text"
type input "35"
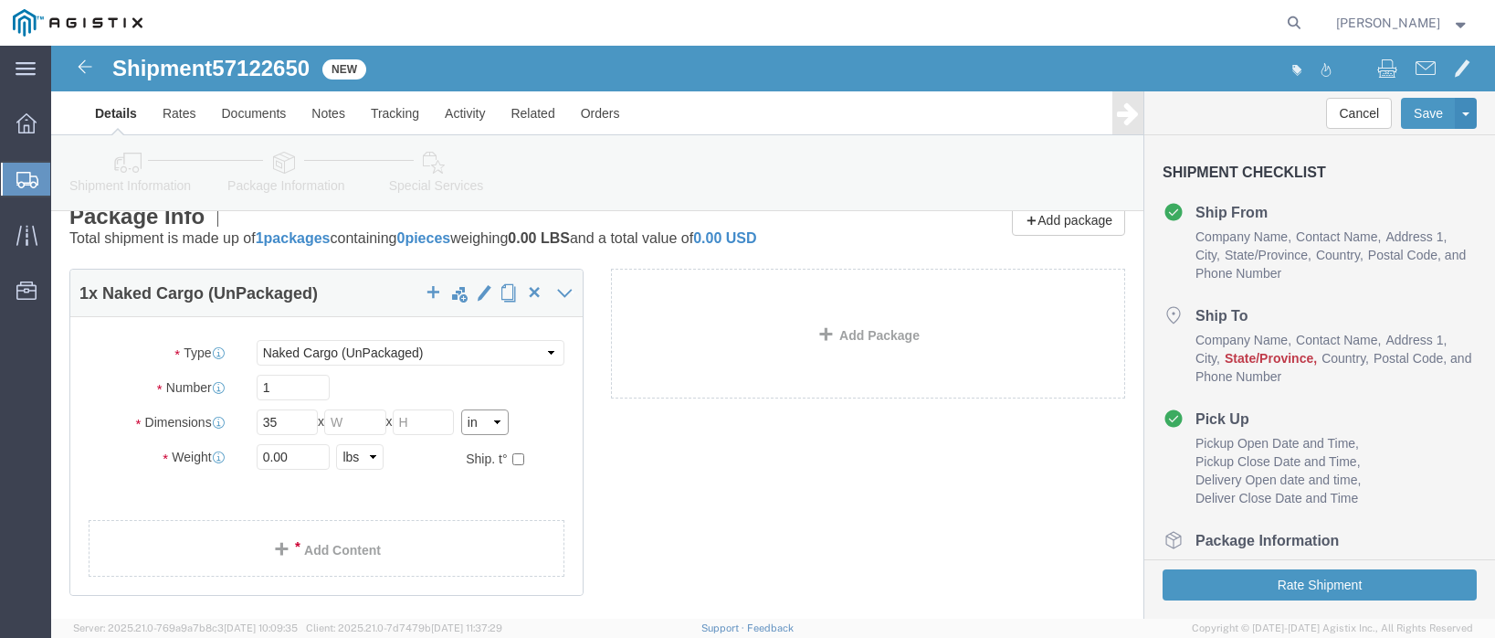
click select "Select cm ft in"
select select "FT"
click select "Select cm ft in"
click input "2.92"
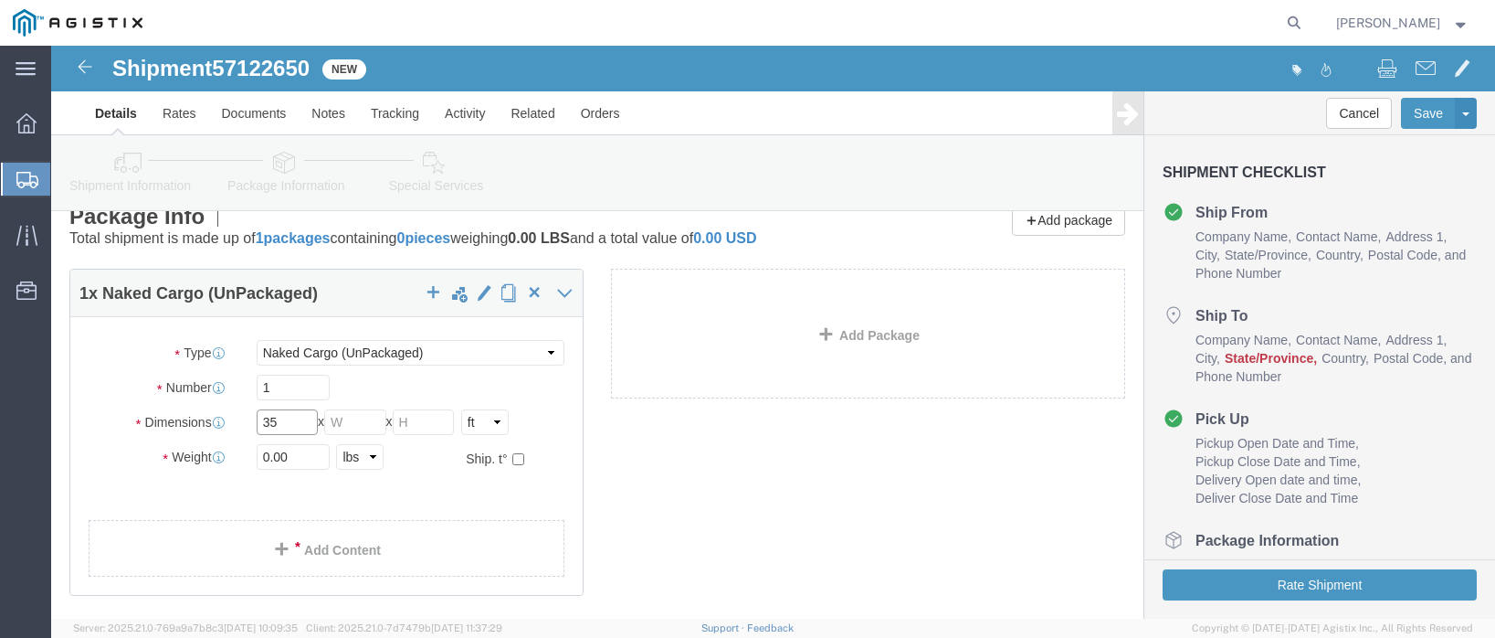
type input "35"
type input "8"
click input "0.00"
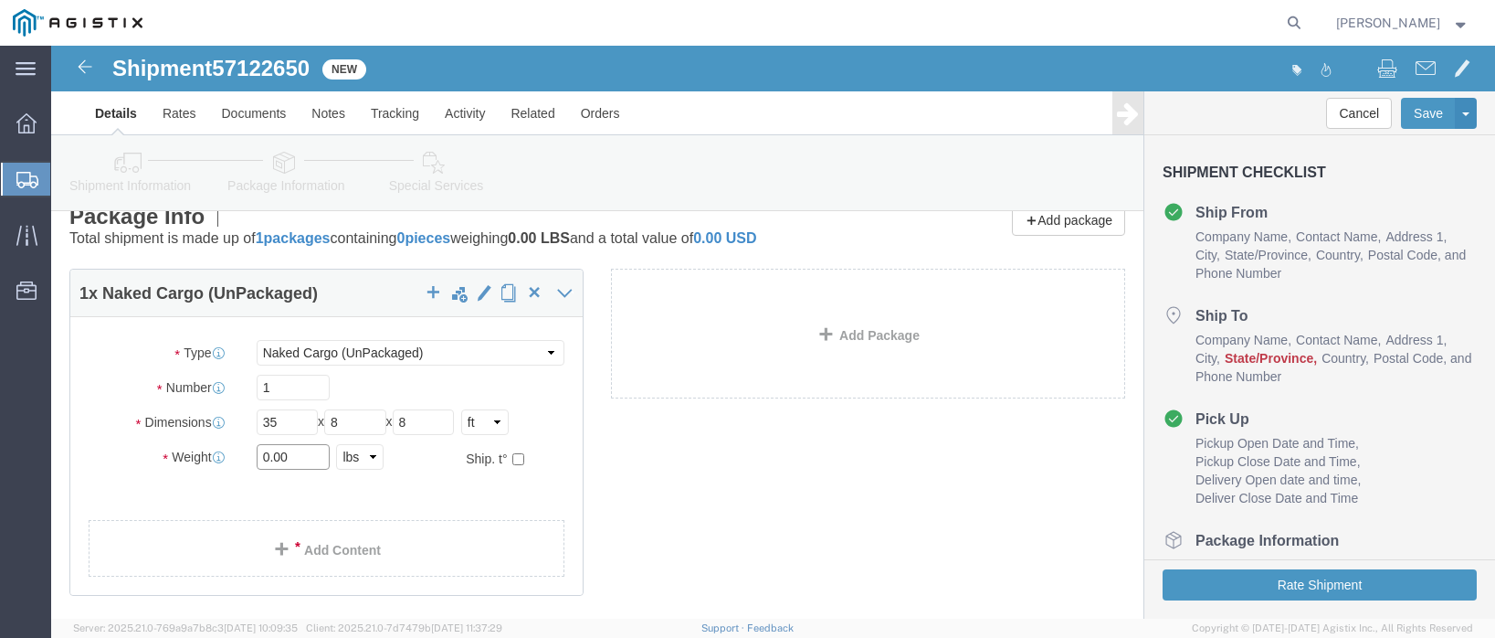
click input "0.00"
type input "8894"
click link "Add Content"
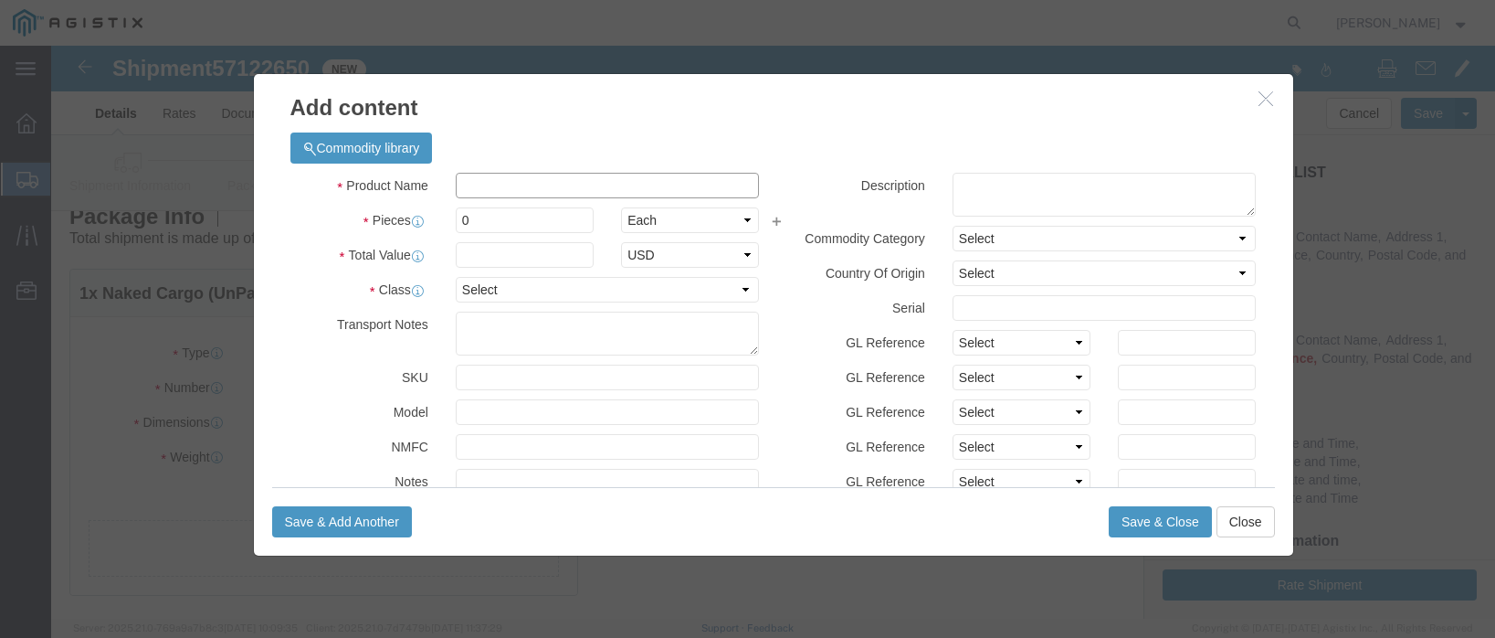
click input "text"
type input "UTILITY POLES"
type input "9"
type input "1"
click select "Select 50 55 60 65 70 85 92.5 100 125 175 250 300 400"
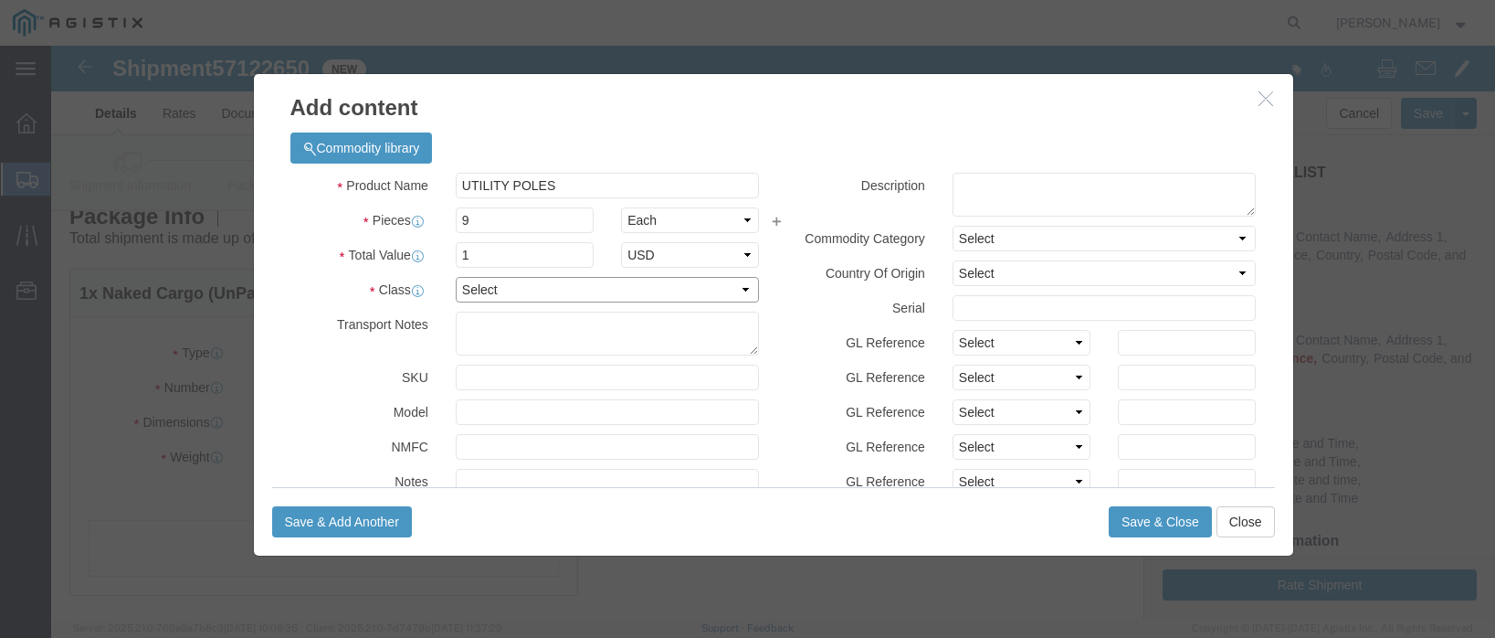
select select "50"
click select "Select 50 55 60 65 70 85 92.5 100 125 175 250 300 400"
click button "Save & Close"
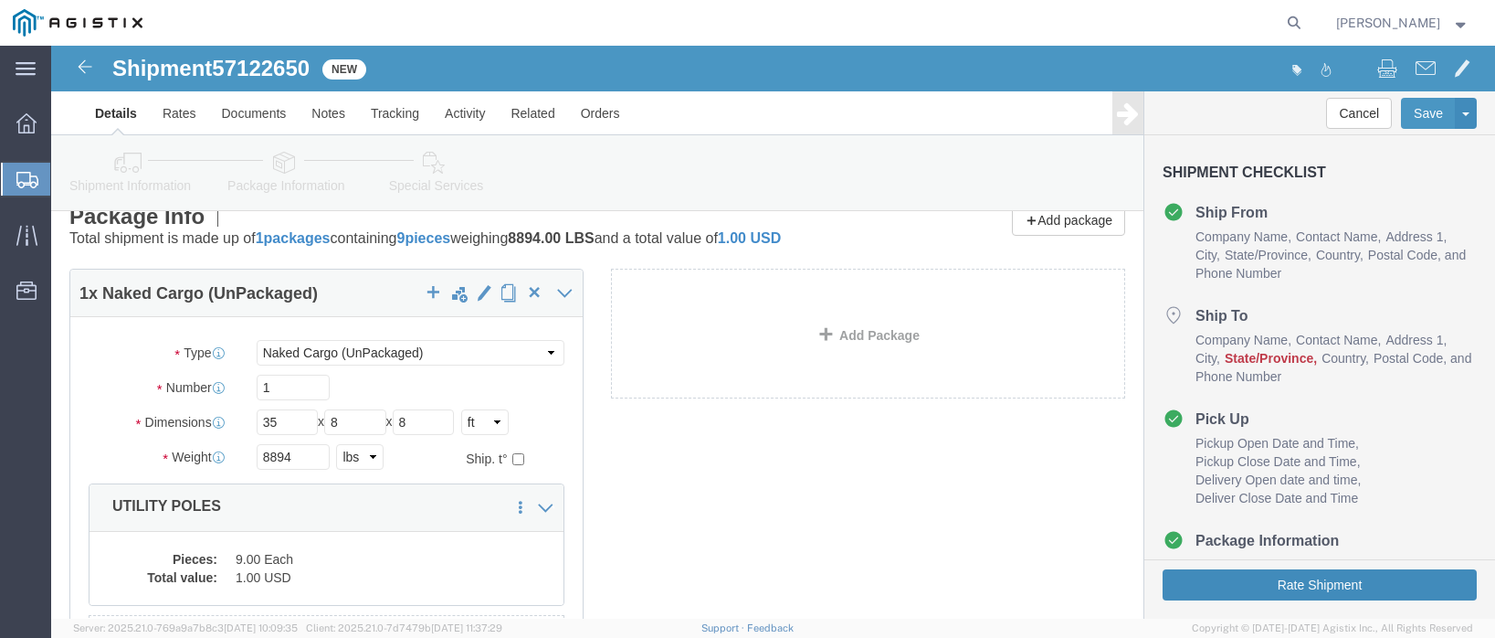
click button "Rate Shipment"
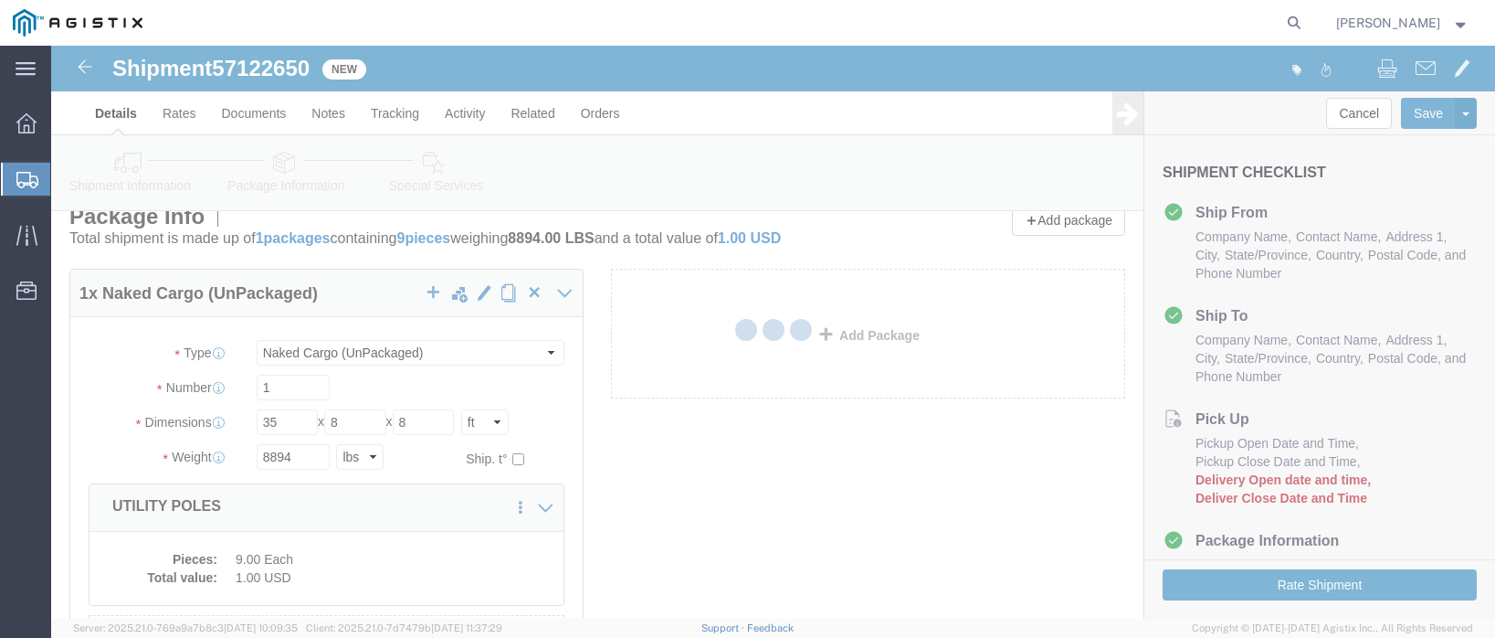
scroll to position [0, 0]
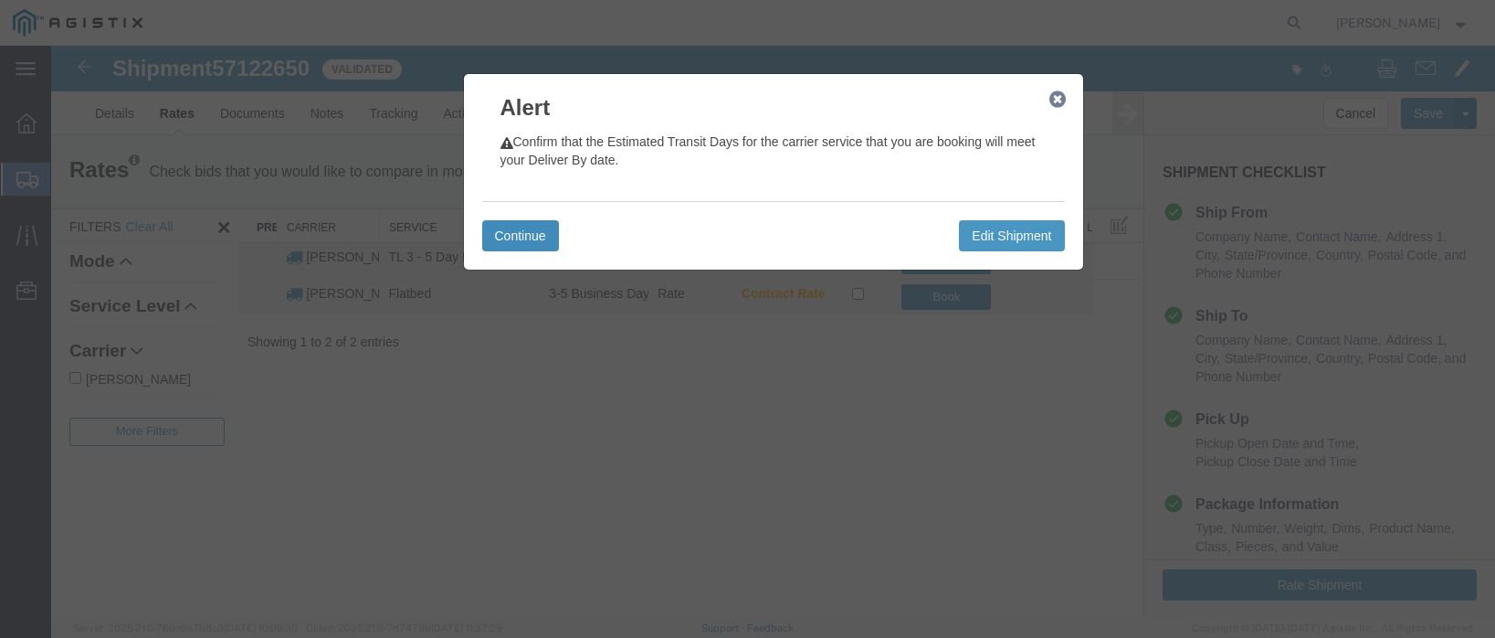
click at [520, 231] on button "Continue" at bounding box center [520, 235] width 77 height 31
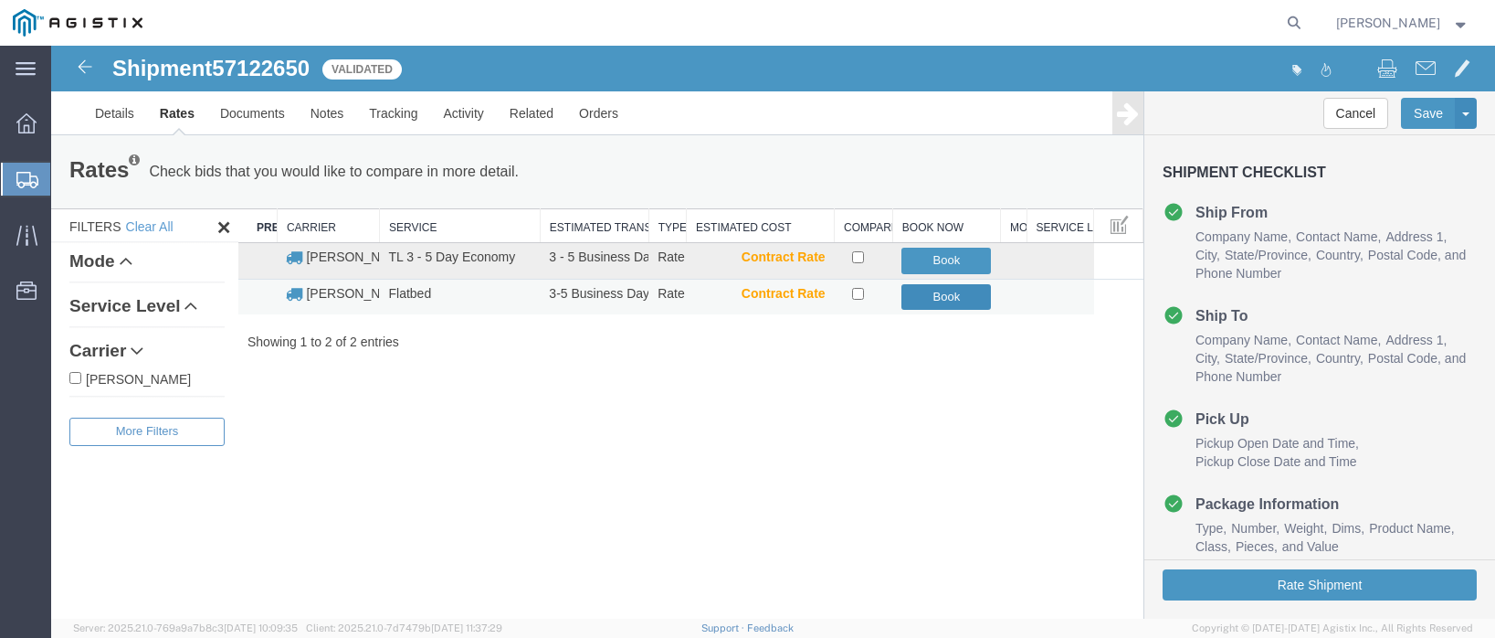
click at [945, 300] on button "Book" at bounding box center [946, 297] width 90 height 26
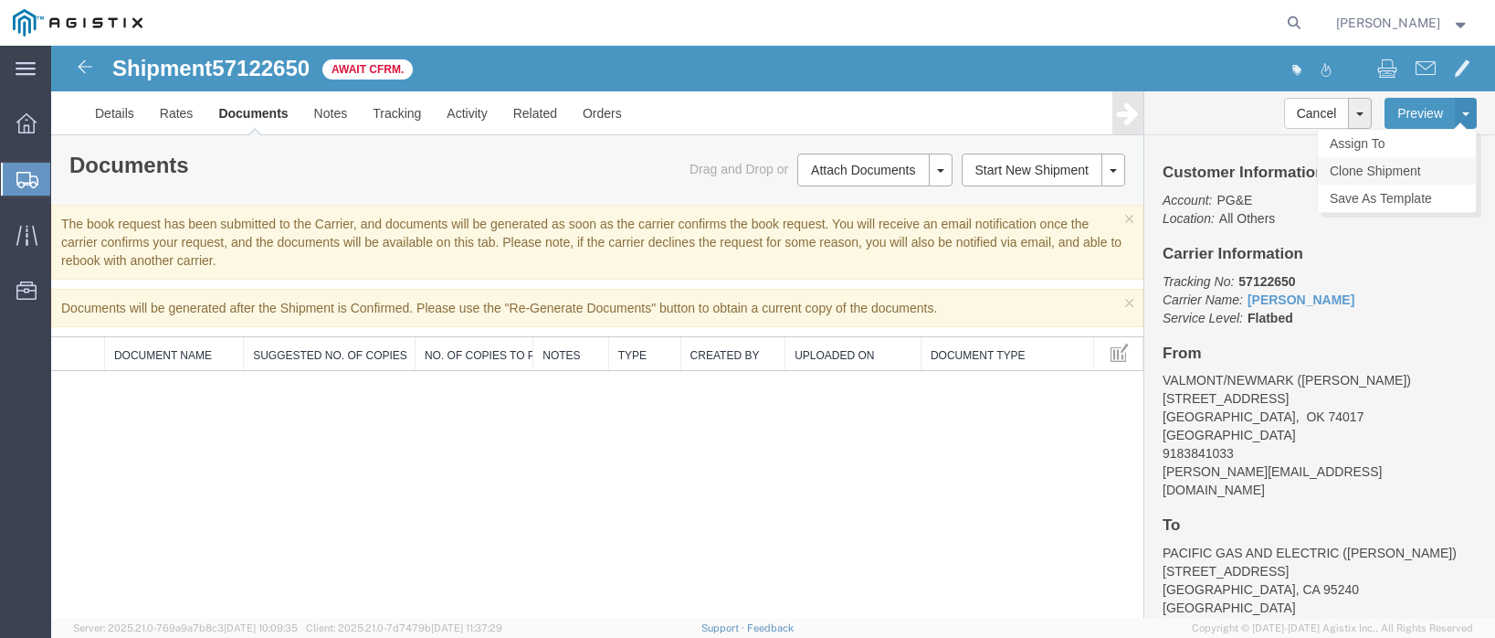
click at [1375, 173] on link "Clone Shipment" at bounding box center [1397, 170] width 158 height 27
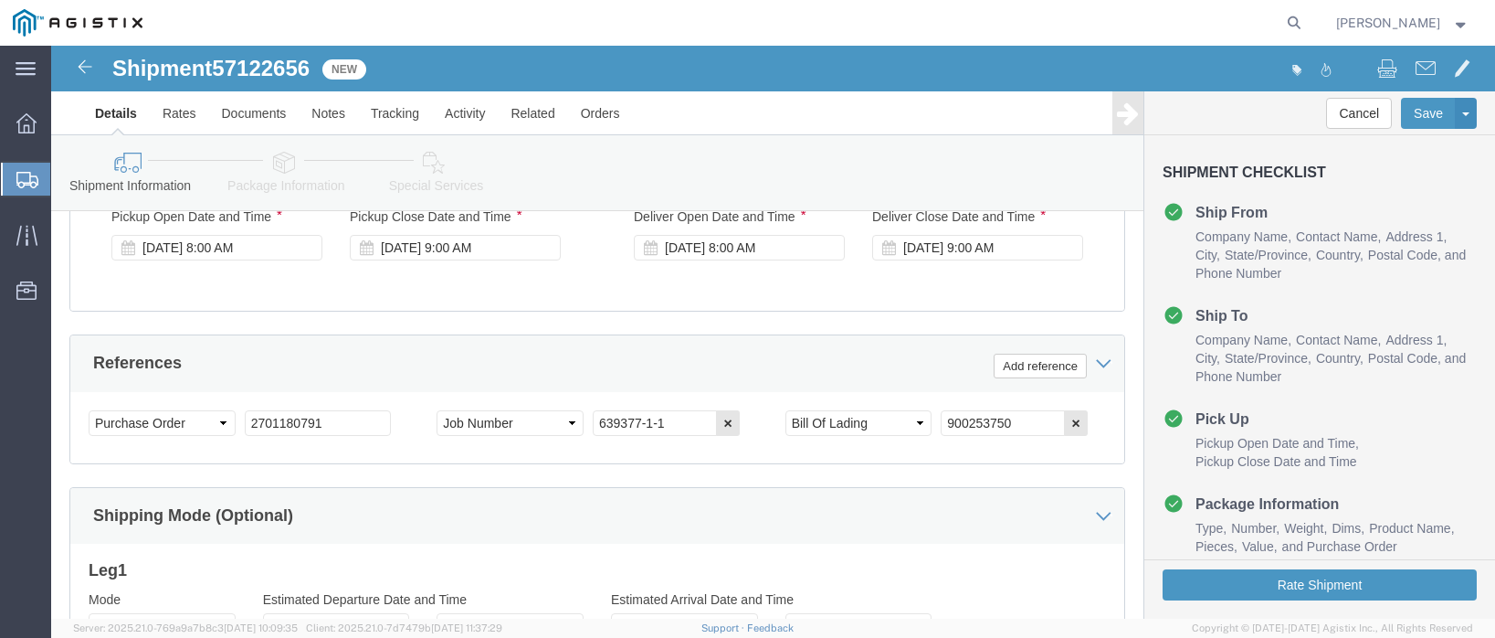
scroll to position [1279, 0]
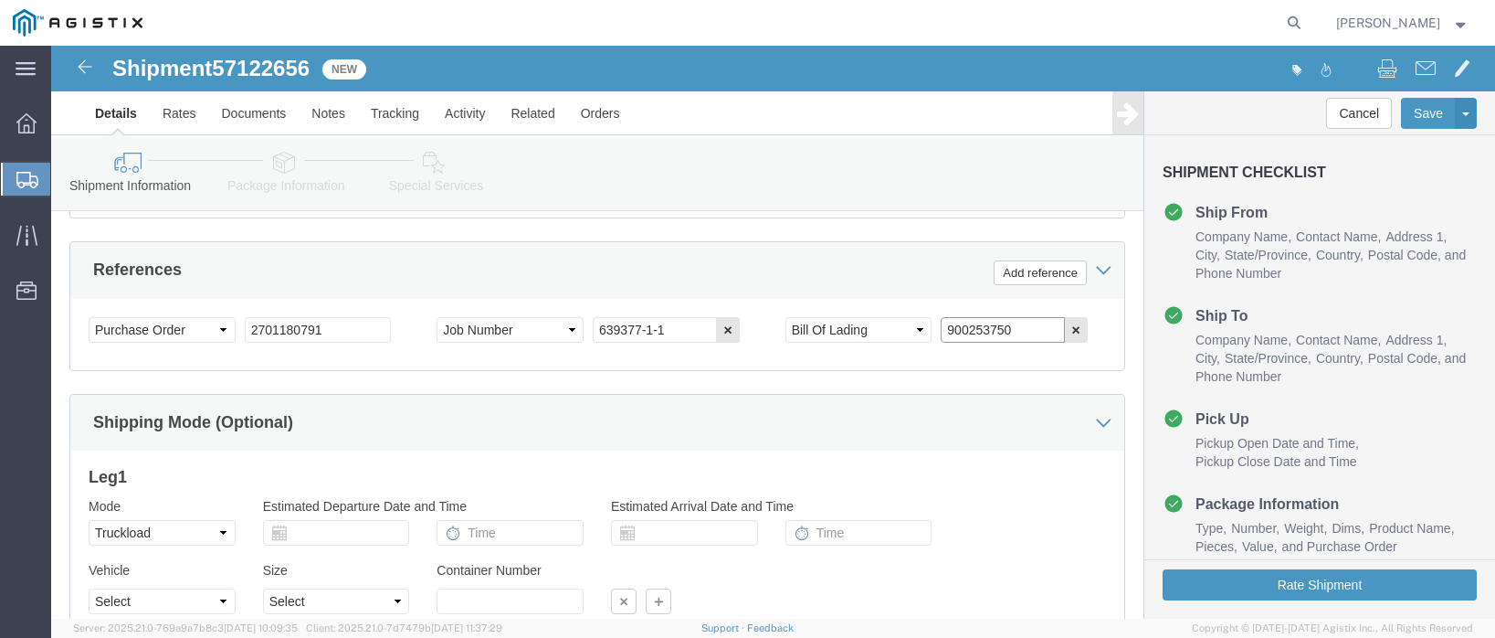
click input "900253750"
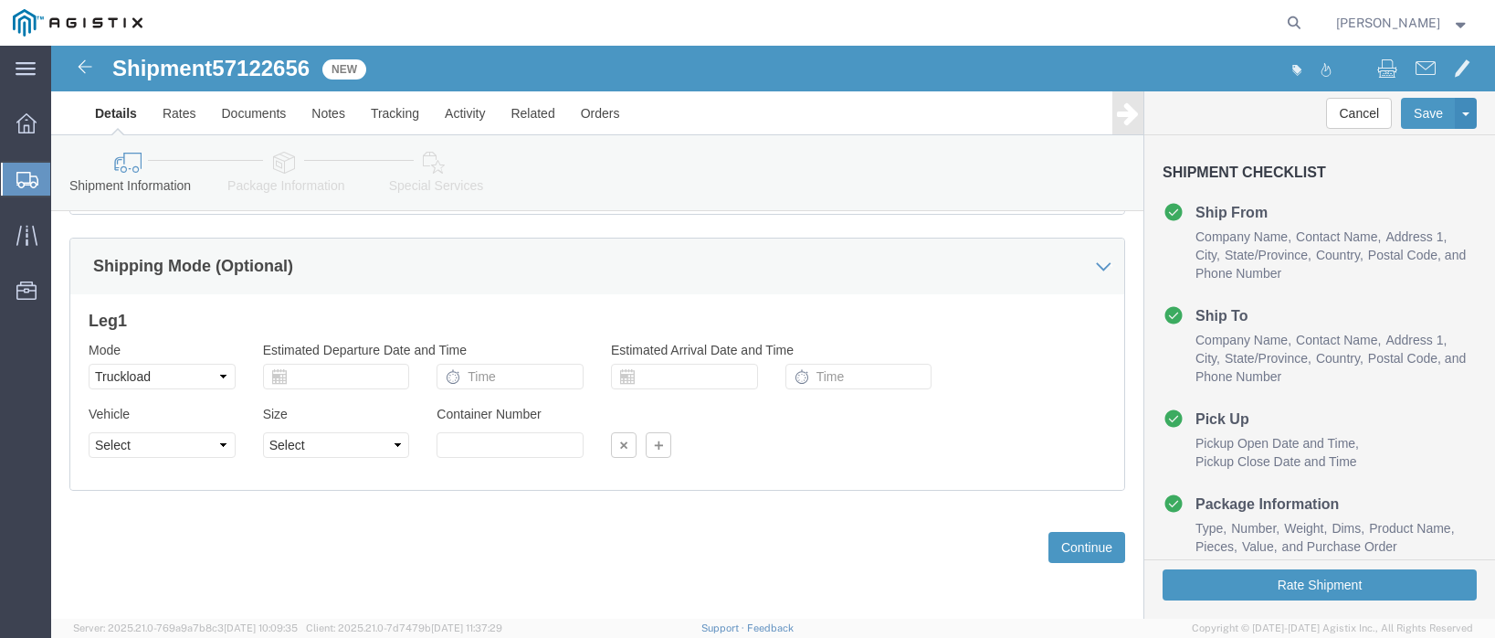
scroll to position [1469, 0]
type input "900253760"
click icon
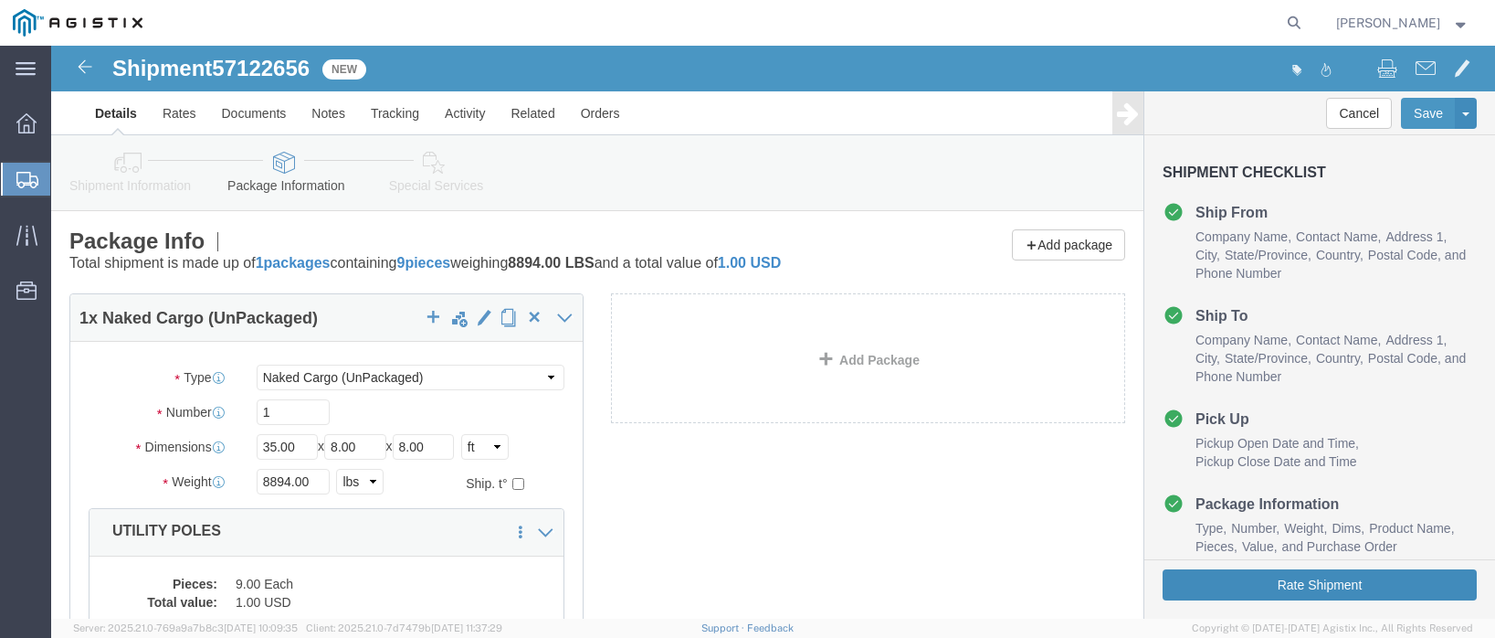
click button "Rate Shipment"
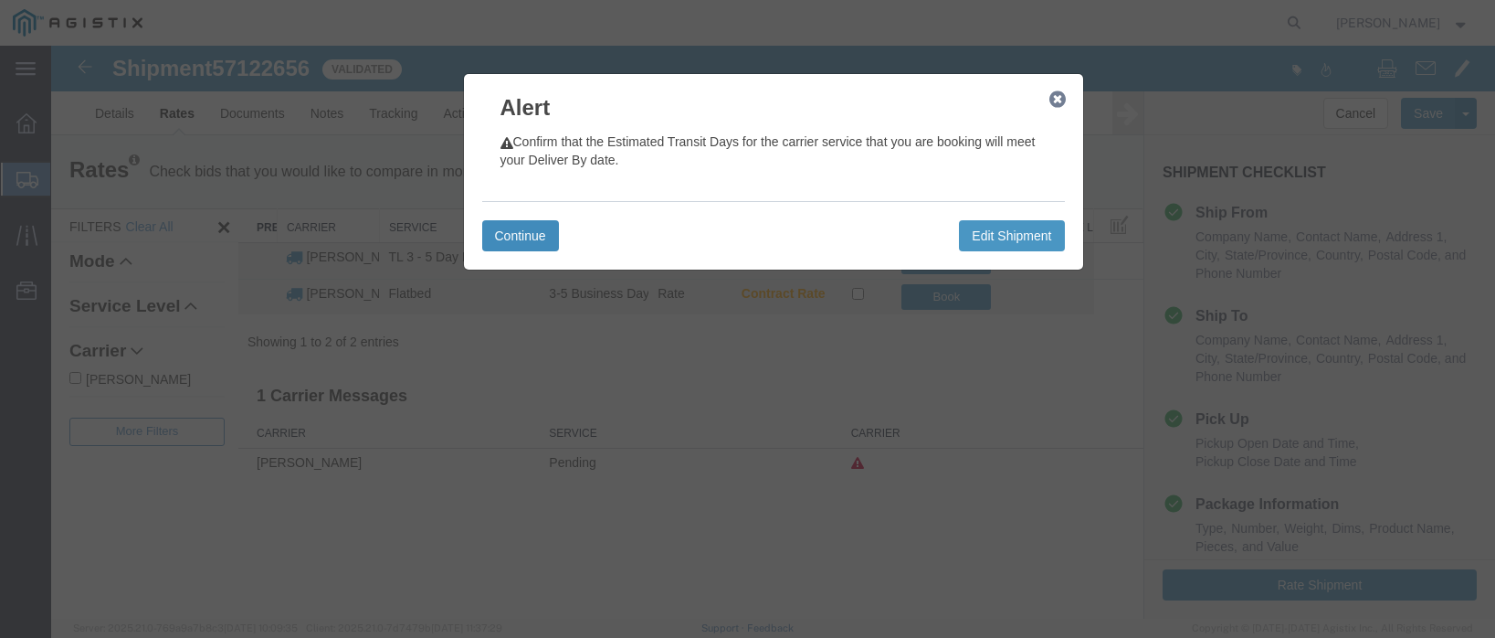
click at [507, 234] on button "Continue" at bounding box center [520, 235] width 77 height 31
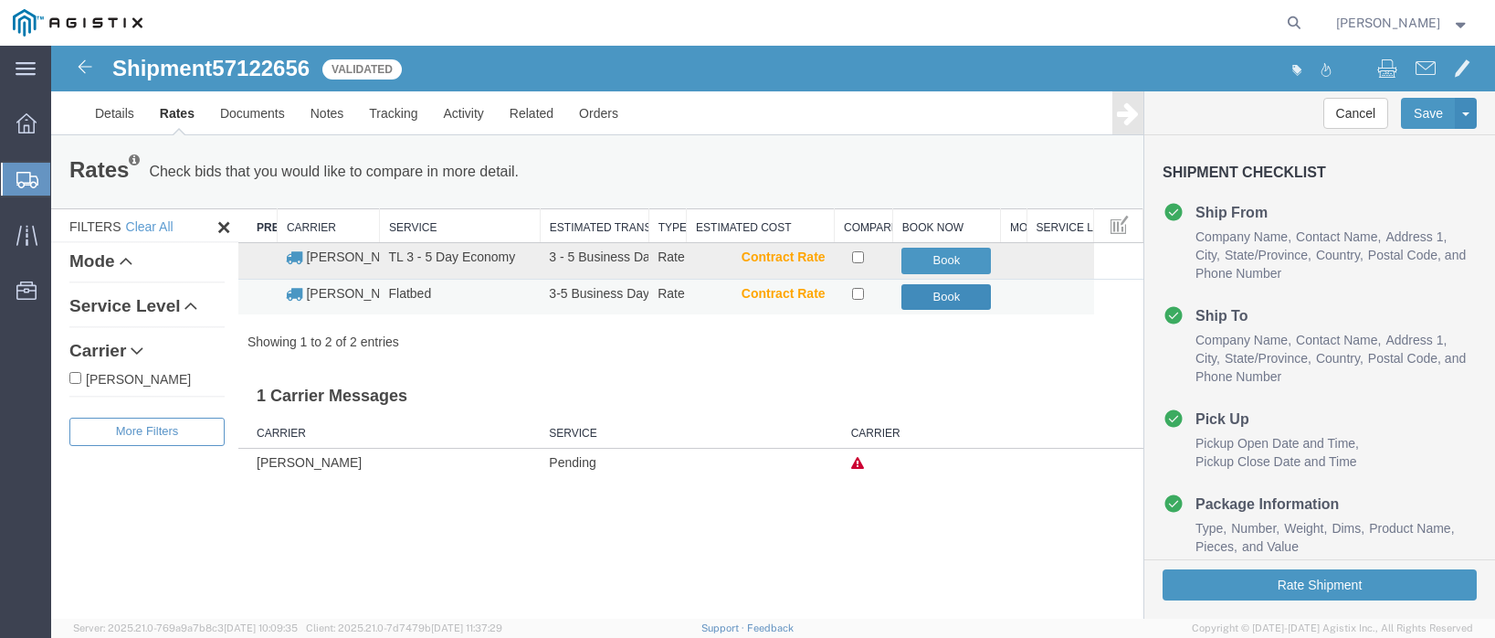
click at [921, 292] on button "Book" at bounding box center [946, 297] width 90 height 26
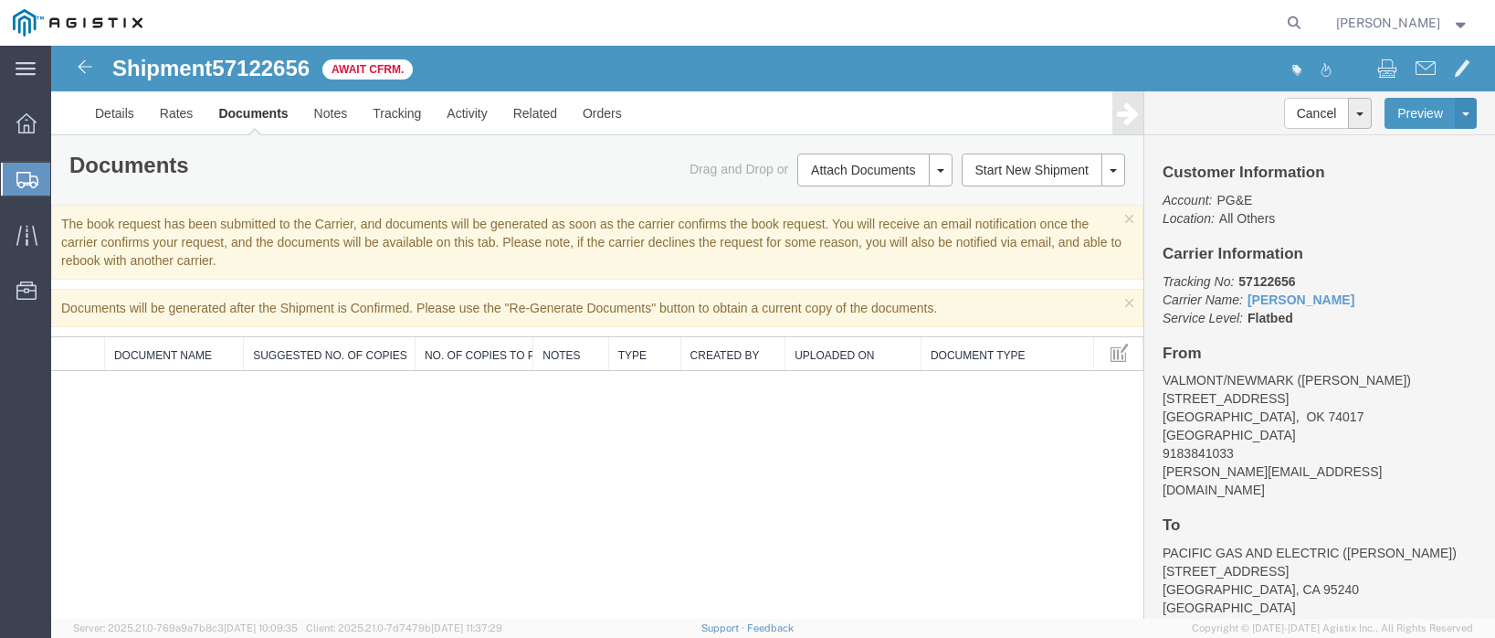
click at [0, 0] on span "Create Shipment" at bounding box center [0, 0] width 0 height 0
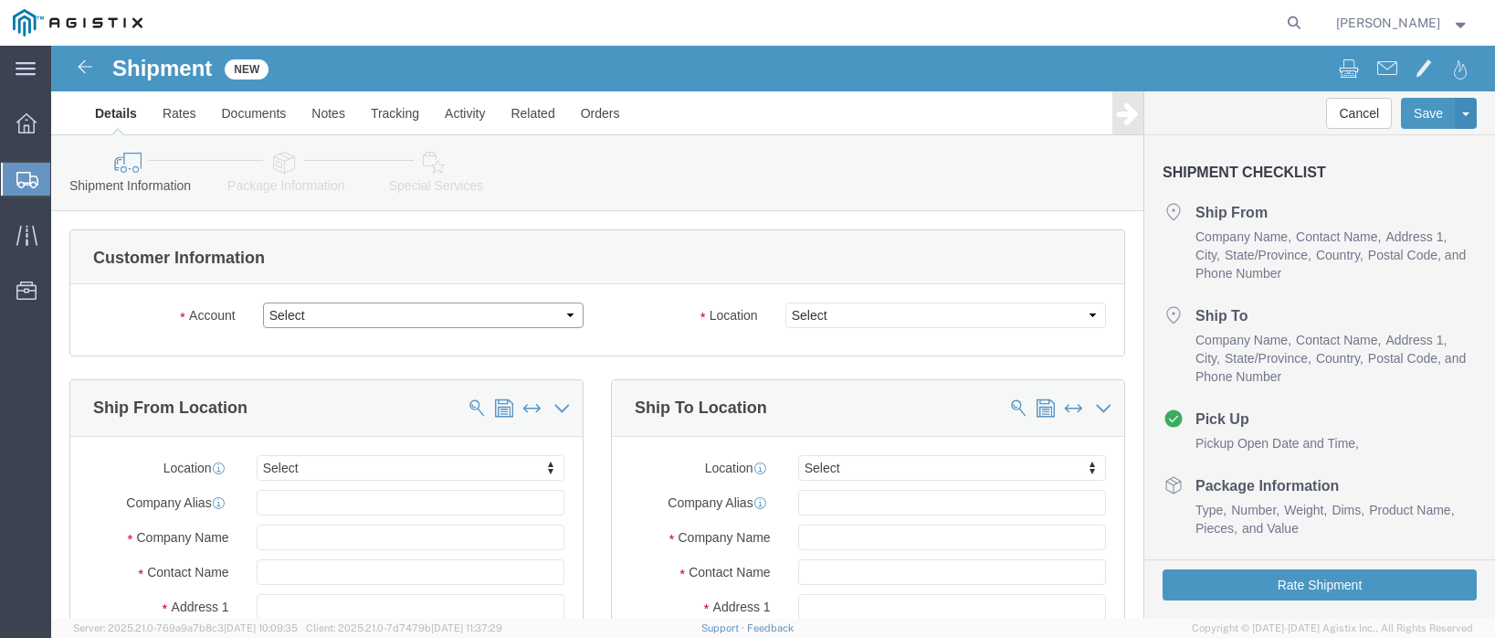
click select "Select PG&E Valmont Industries Inc"
select select "9596"
click select "Select PG&E Valmont Industries Inc"
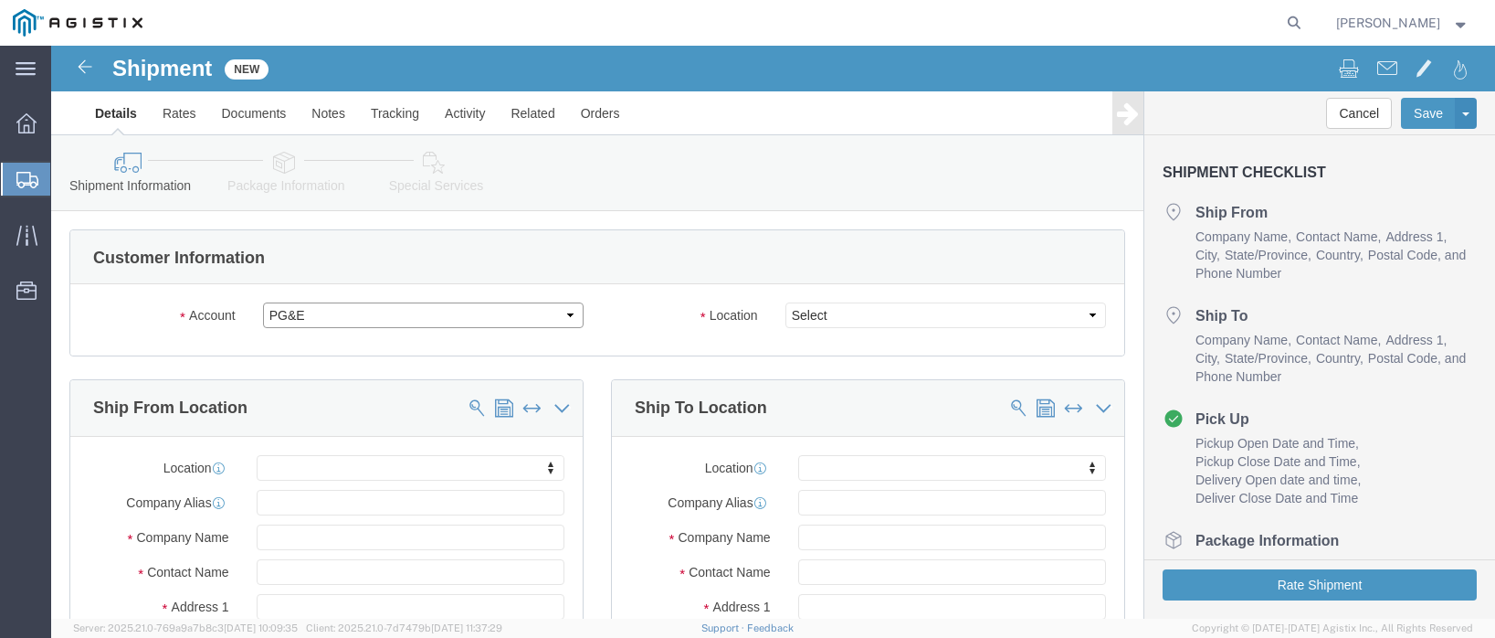
select select
select select "PURCHORD"
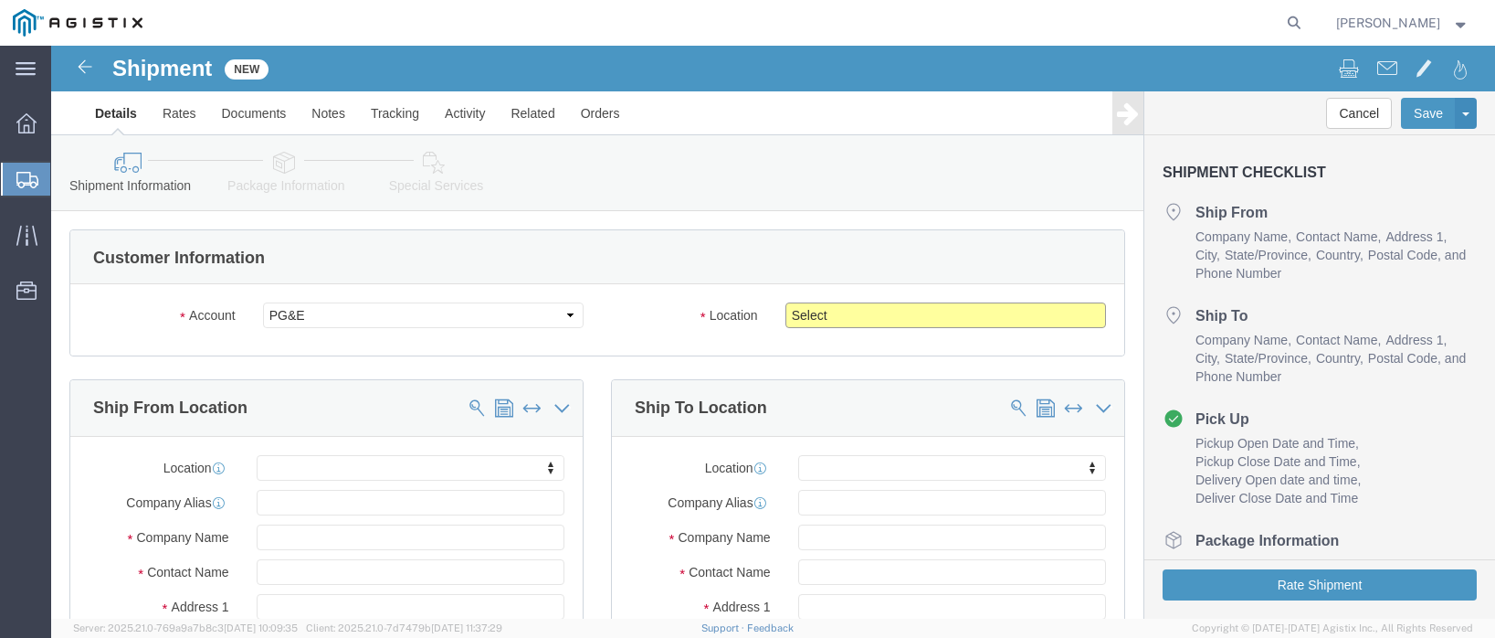
click select "Select All Others [GEOGRAPHIC_DATA] [GEOGRAPHIC_DATA] [GEOGRAPHIC_DATA] [GEOGRA…"
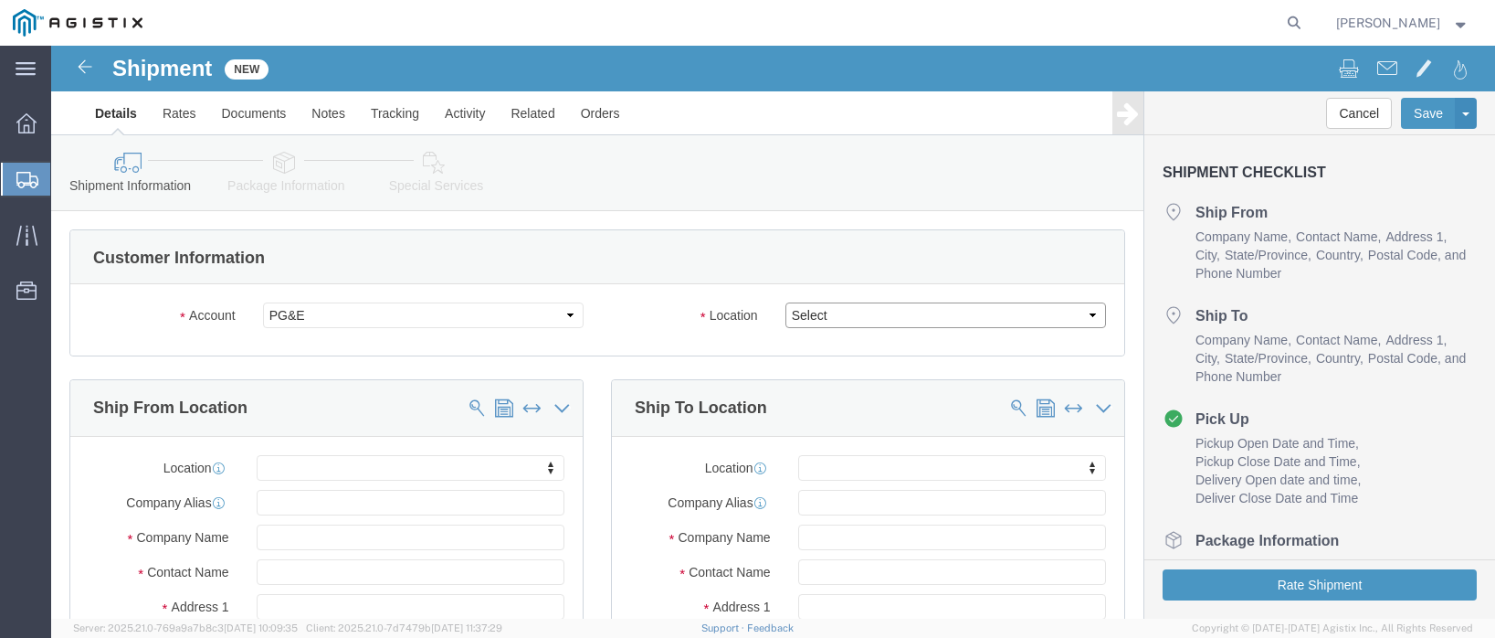
select select "23082"
click select "Select All Others [GEOGRAPHIC_DATA] [GEOGRAPHIC_DATA] [GEOGRAPHIC_DATA] [GEOGRA…"
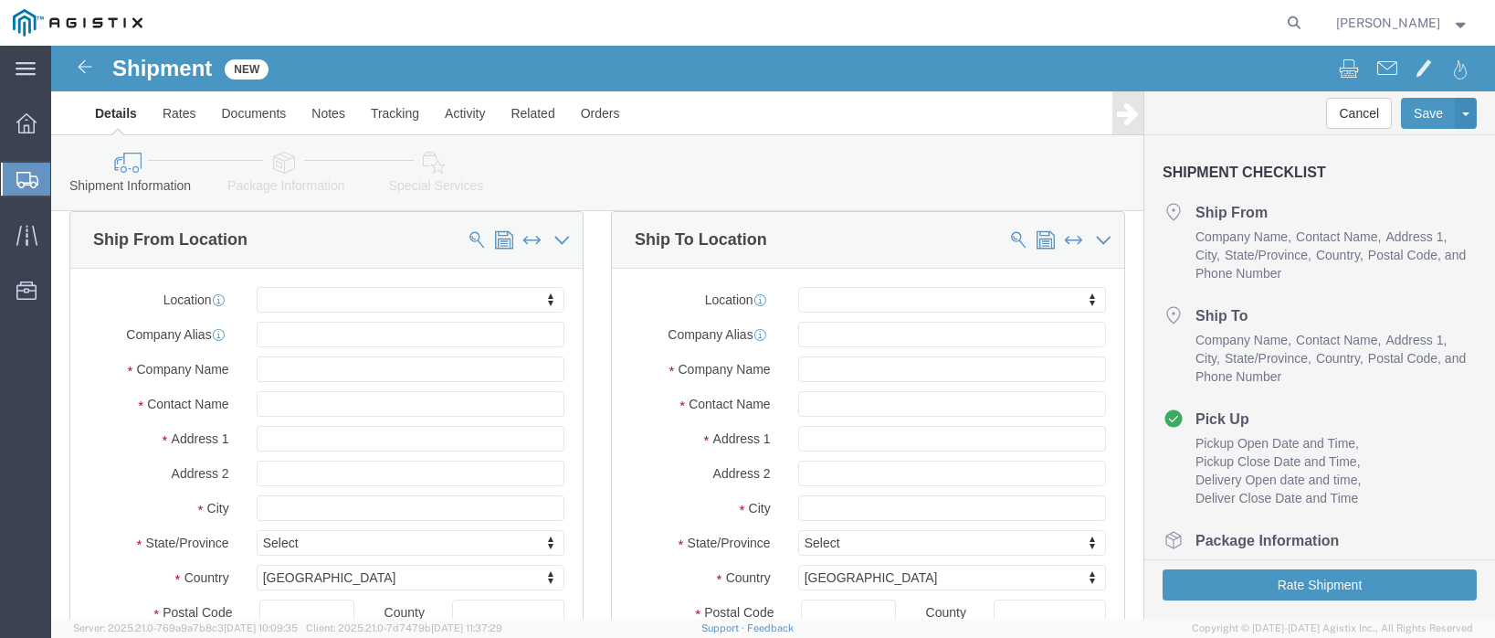
scroll to position [183, 0]
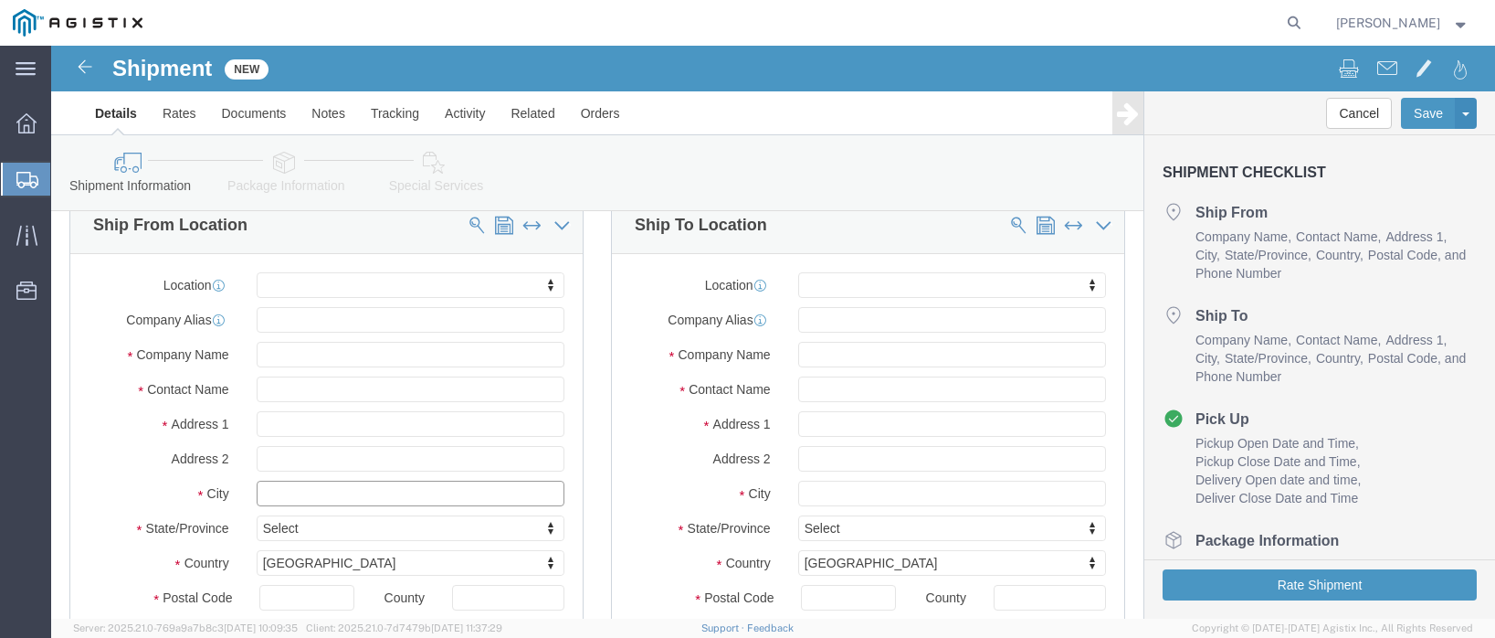
click input "text"
type input "CLAREMORE"
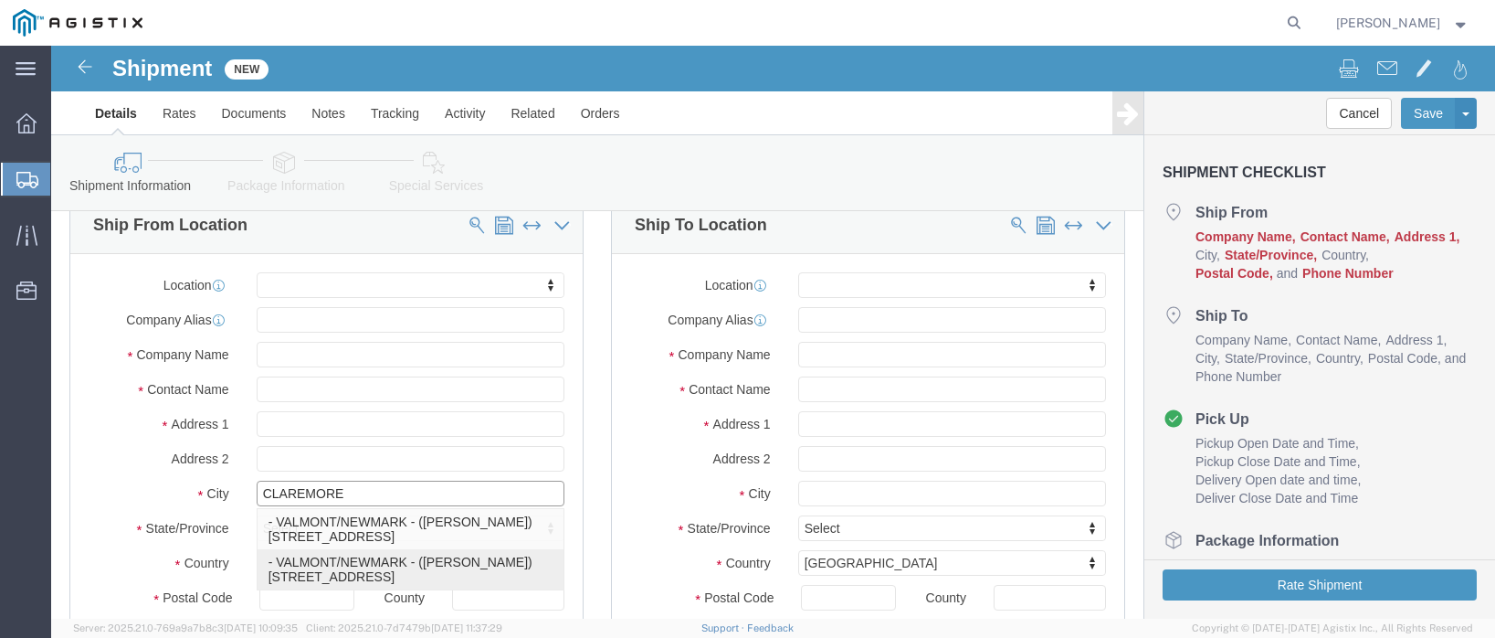
click p "- VALMONT/NEWMARK - ([PERSON_NAME]) [STREET_ADDRESS]"
select select
type input "[STREET_ADDRESS]"
type input "74017"
type input "[GEOGRAPHIC_DATA]"
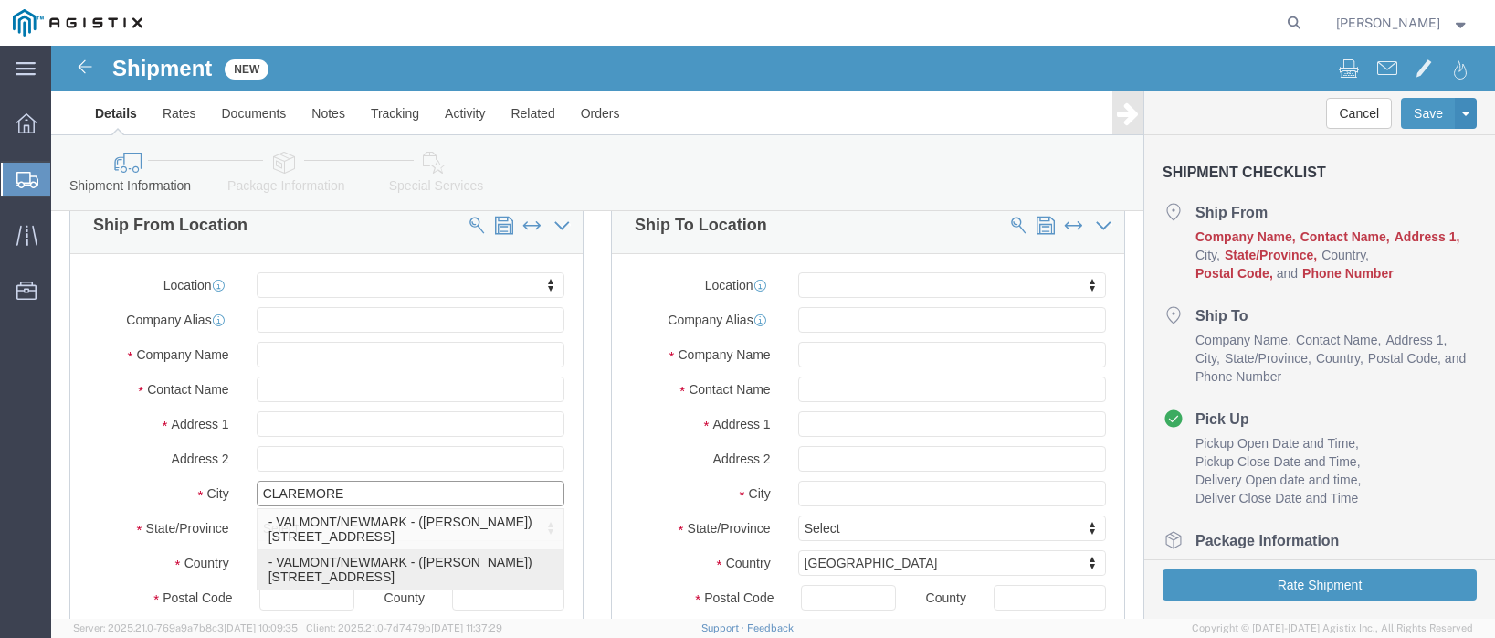
type input "9183841033"
type input "[PERSON_NAME][EMAIL_ADDRESS][DOMAIN_NAME]"
checkbox input "true"
type input "VALMONT/NEWMARK"
type input "[PERSON_NAME]"
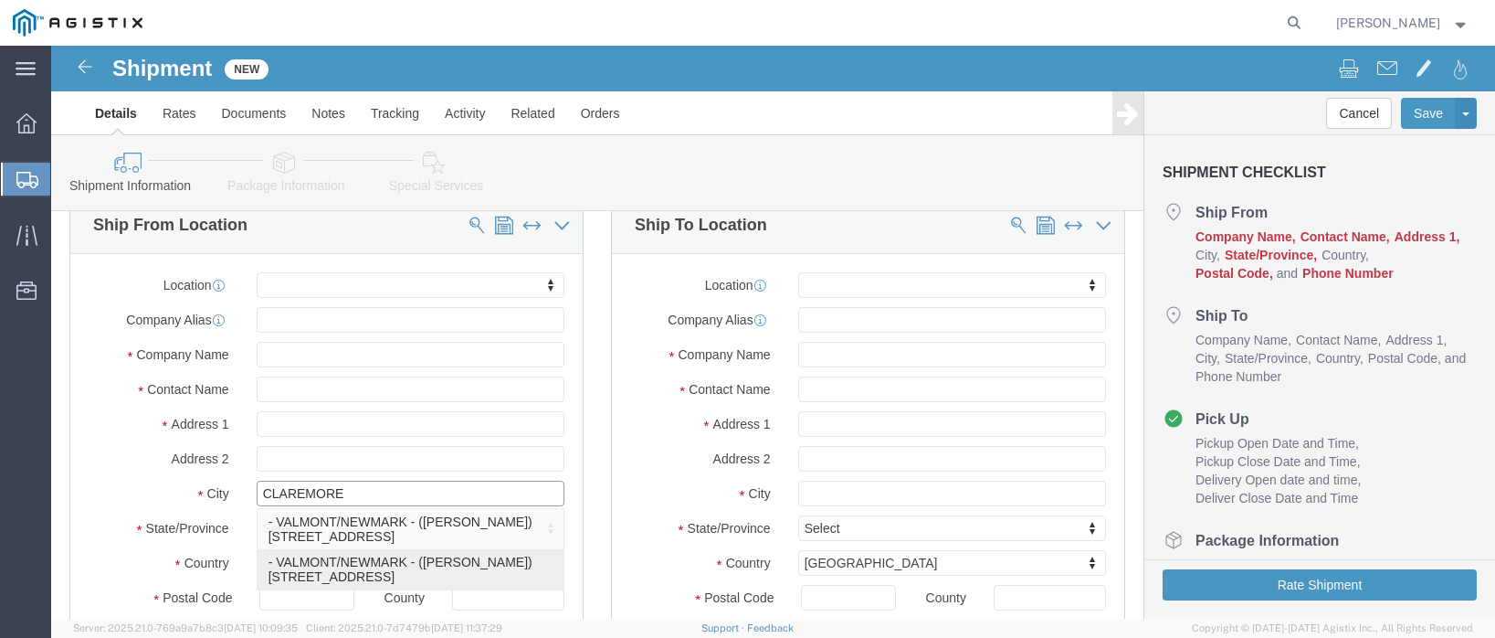
type input "CLAREMORE"
select select "OK"
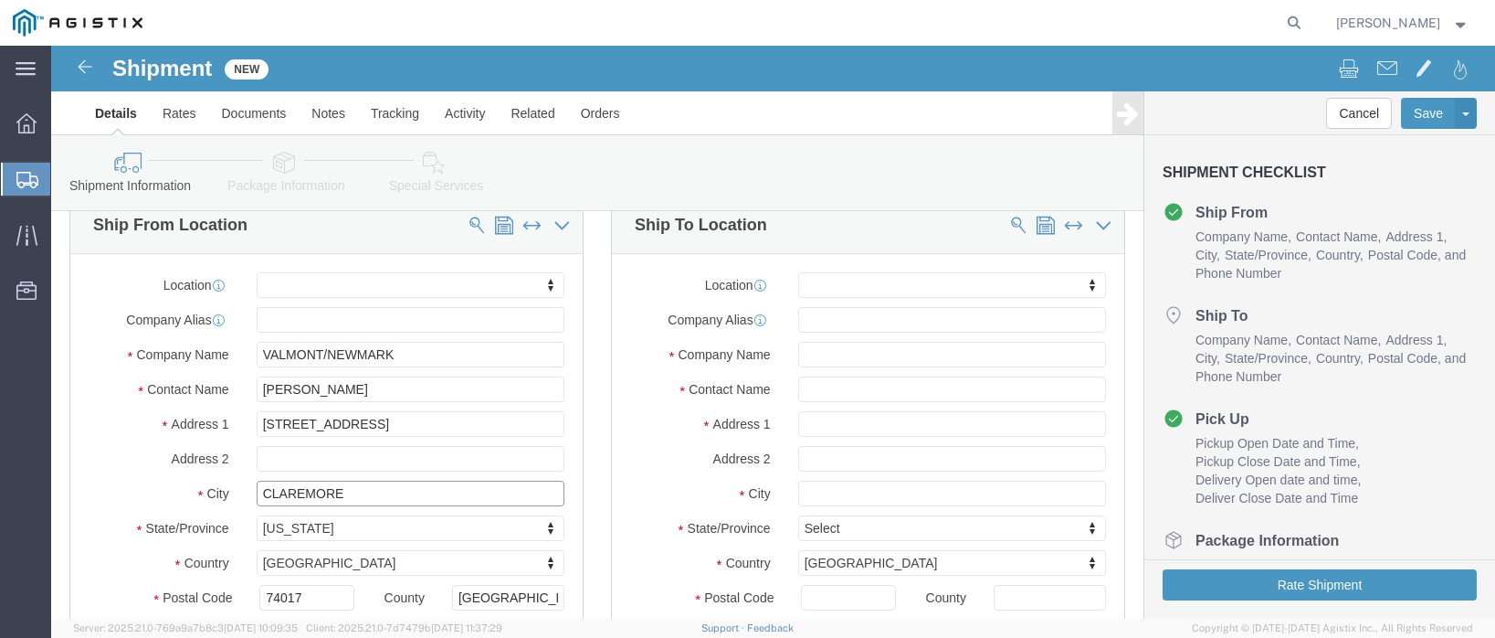
type input "CLAREMORE"
select select
click input "text"
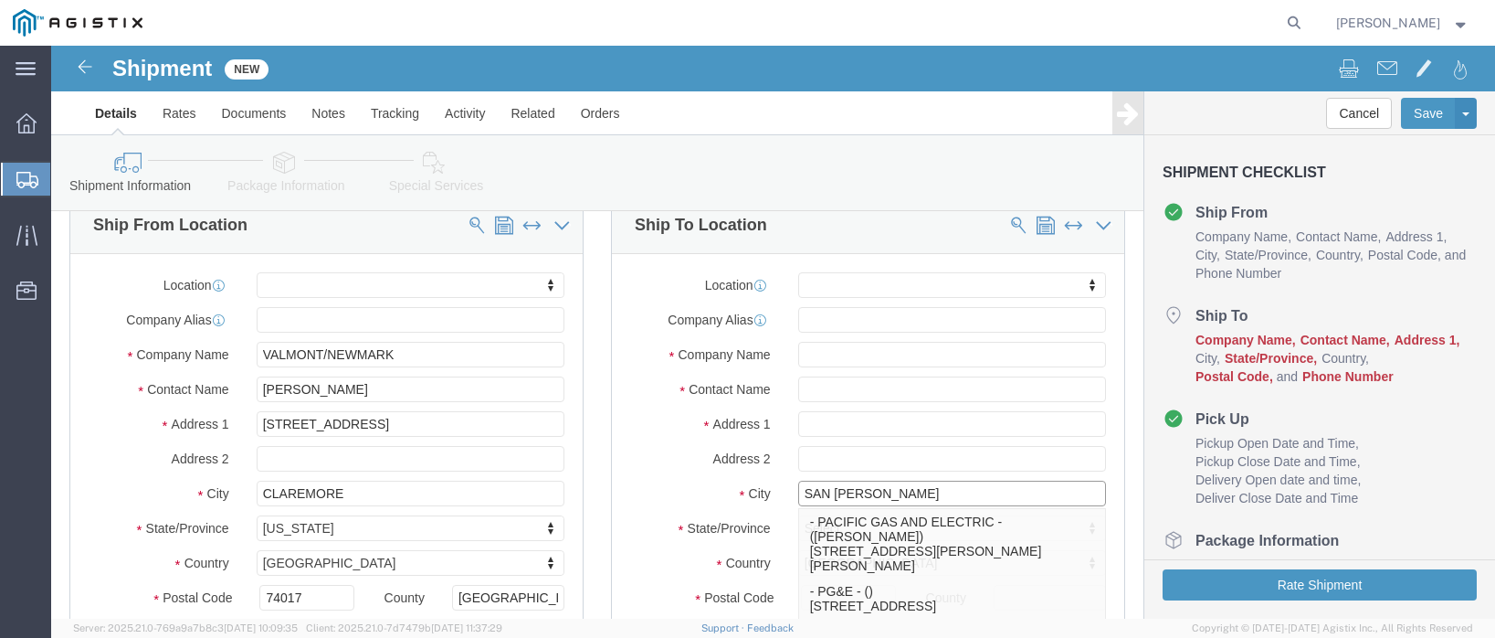
type input "PACIFIC GAS AND ELECTRIC"
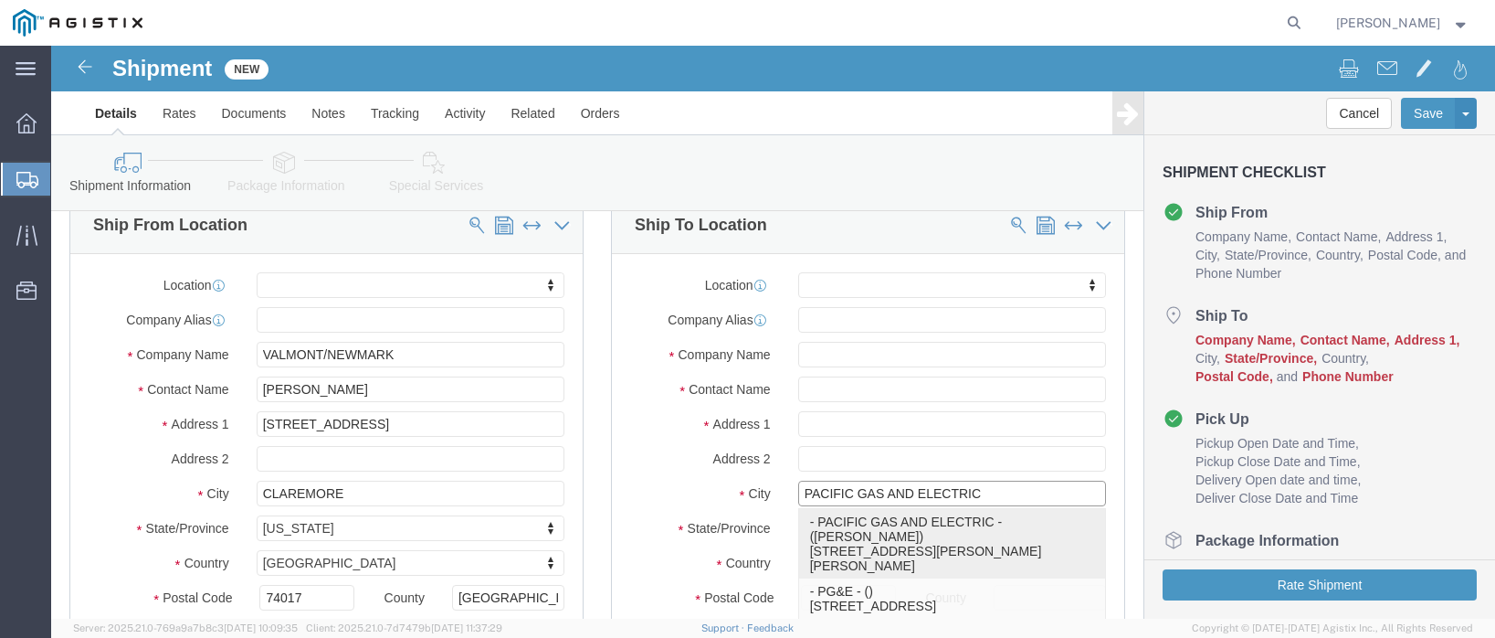
select select
type input "[STREET_ADDRESS][PERSON_NAME]"
type input "HUNTERS POINT BLVD & [PERSON_NAME] ST."
type input "94124"
type input "9135798898"
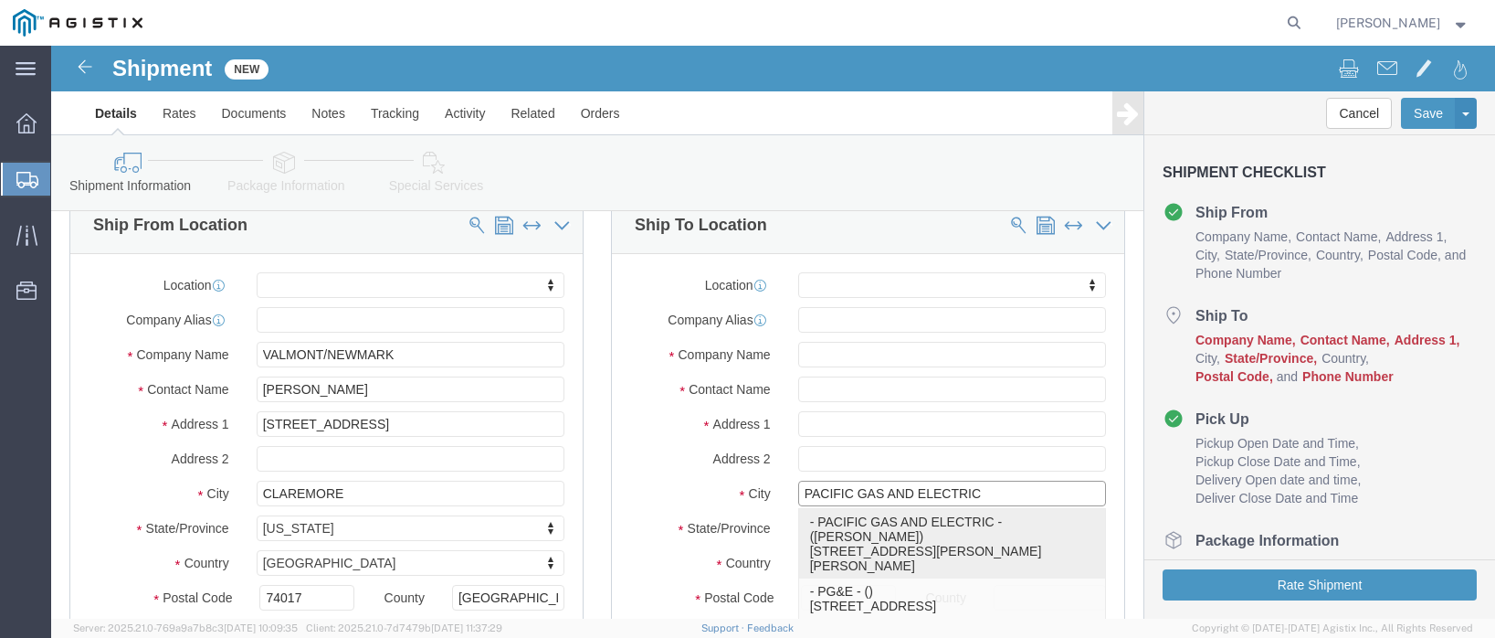
type input "PACIFIC GAS AND ELECTRIC"
type input "[PERSON_NAME]"
type input "[GEOGRAPHIC_DATA]"
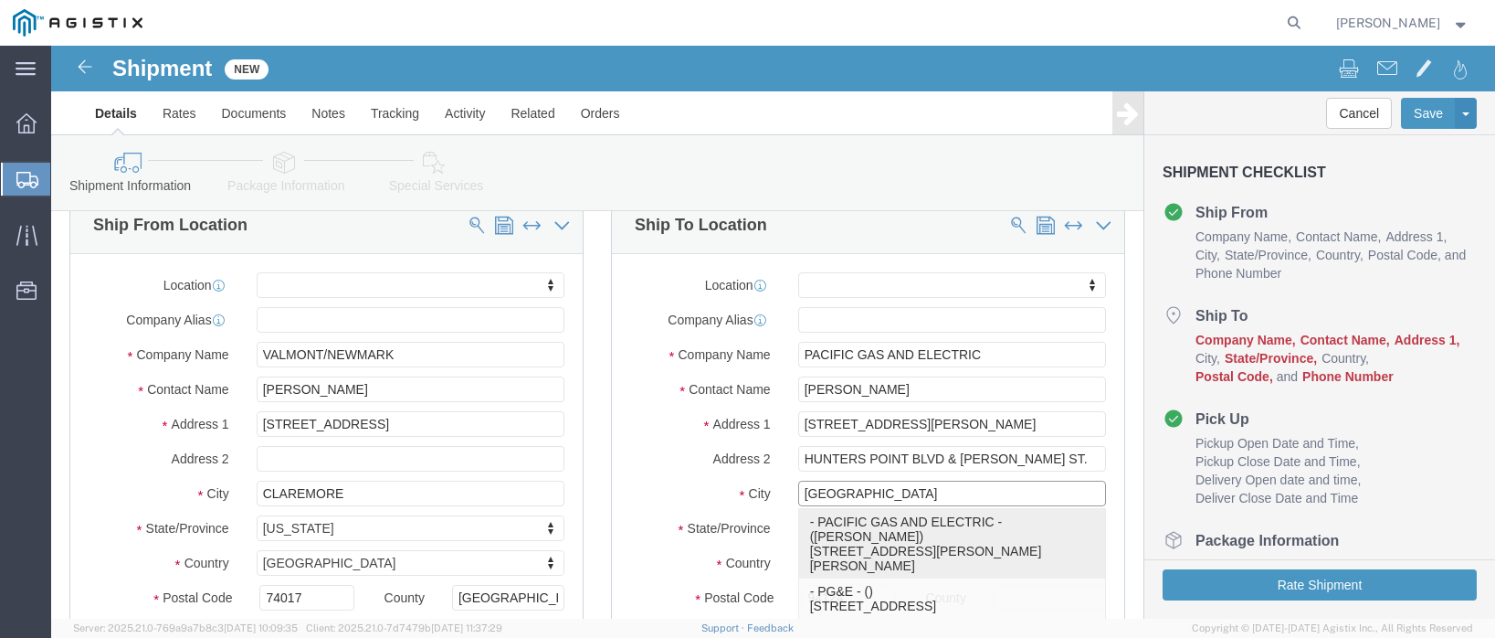
select select "CA"
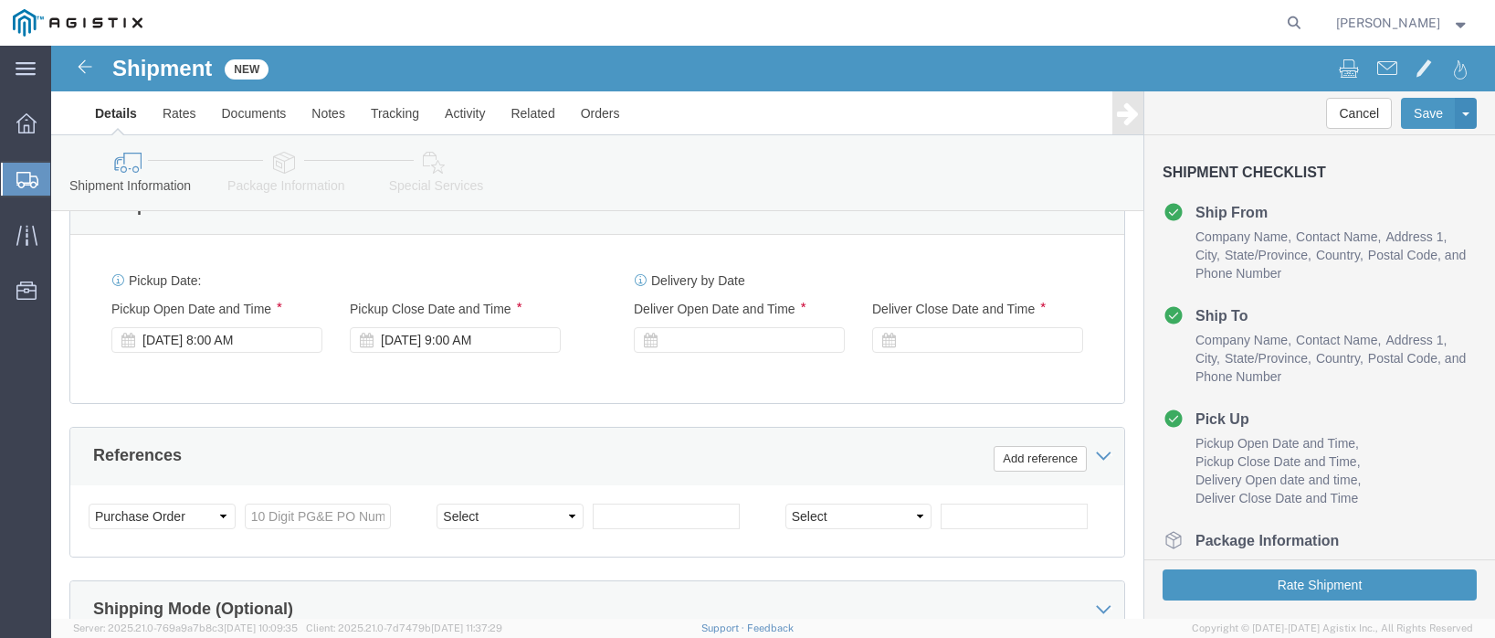
scroll to position [1187, 0]
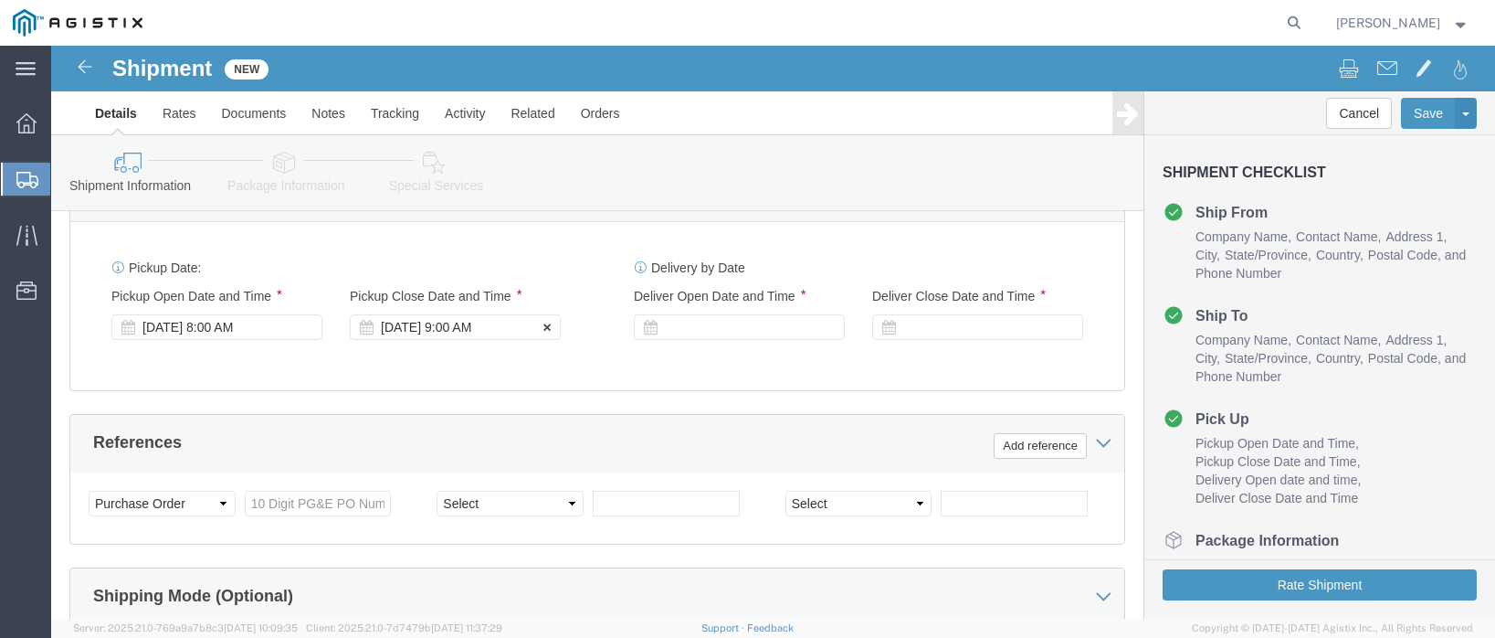
type input "[GEOGRAPHIC_DATA]"
click div "Pickup Close Date Pickup Close Time Pickup Close Date and Time [DATE] 9:00 AM"
select select
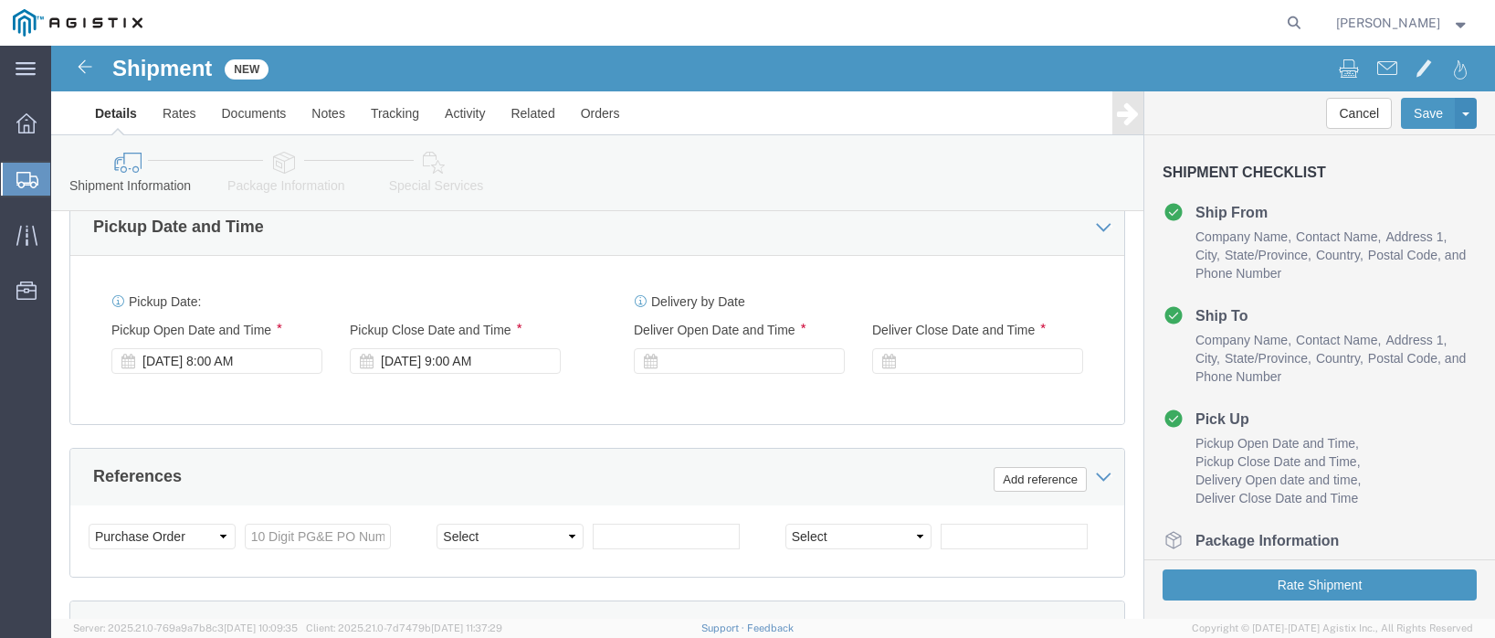
drag, startPoint x: 432, startPoint y: 340, endPoint x: 437, endPoint y: 349, distance: 10.7
click div "[DATE] 9:00 AM"
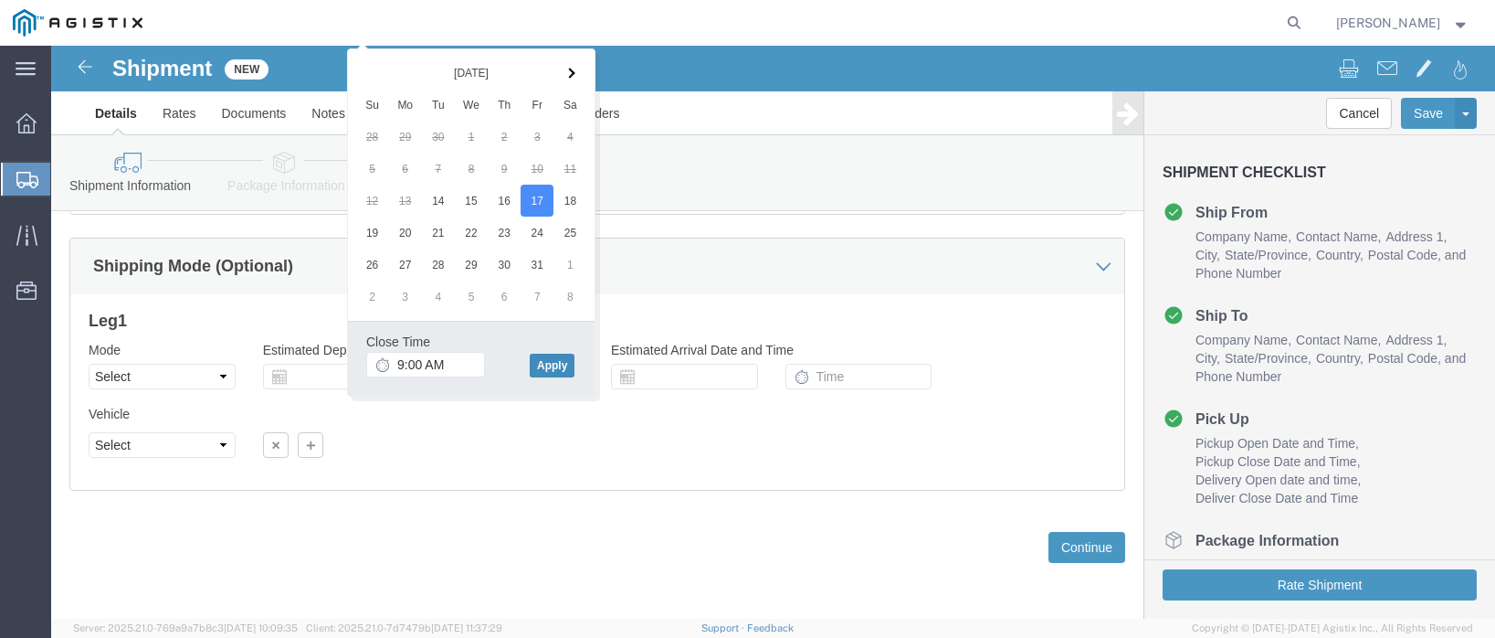
click button "Apply"
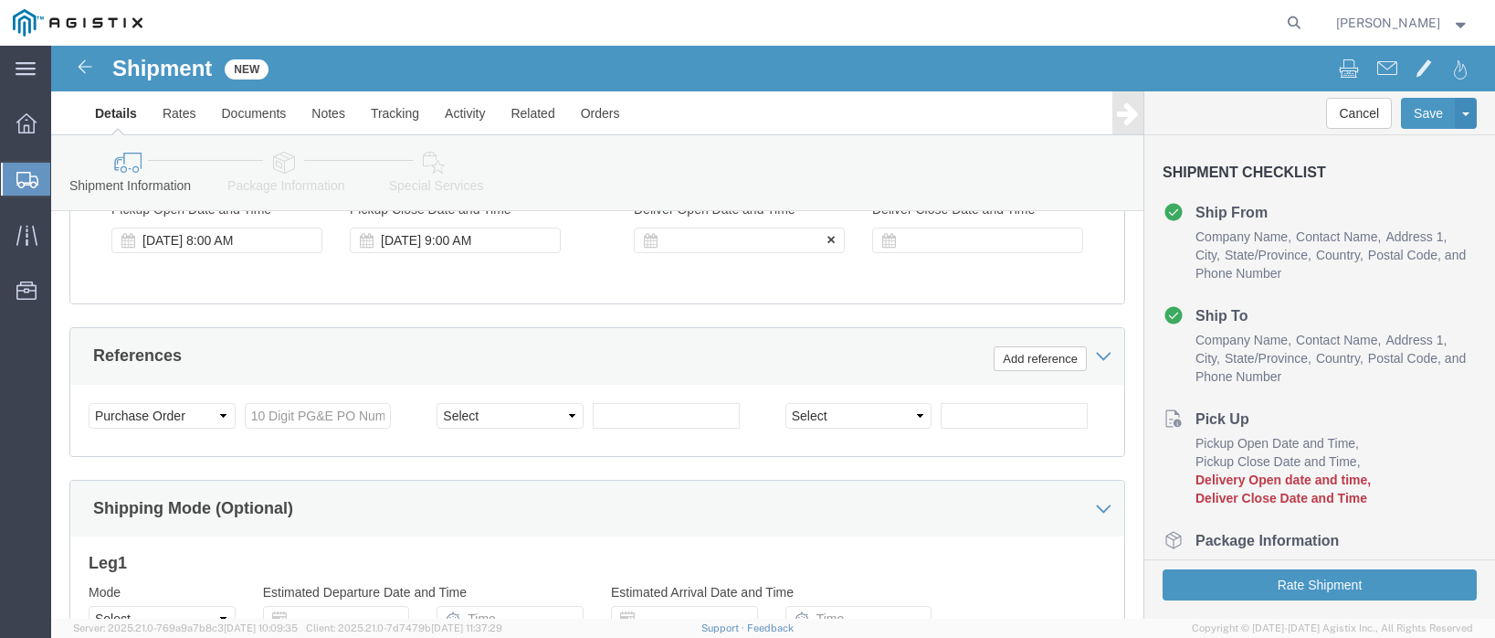
click div
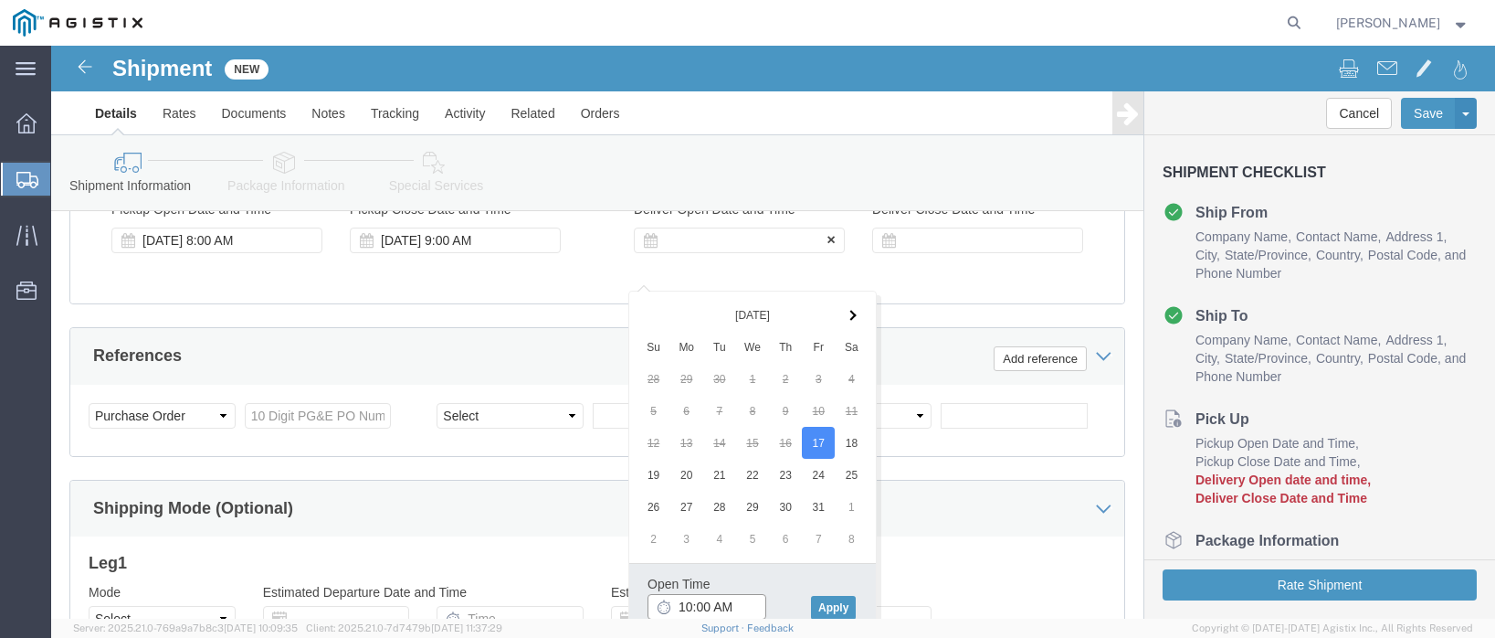
scroll to position [1309, 0]
click button "Apply"
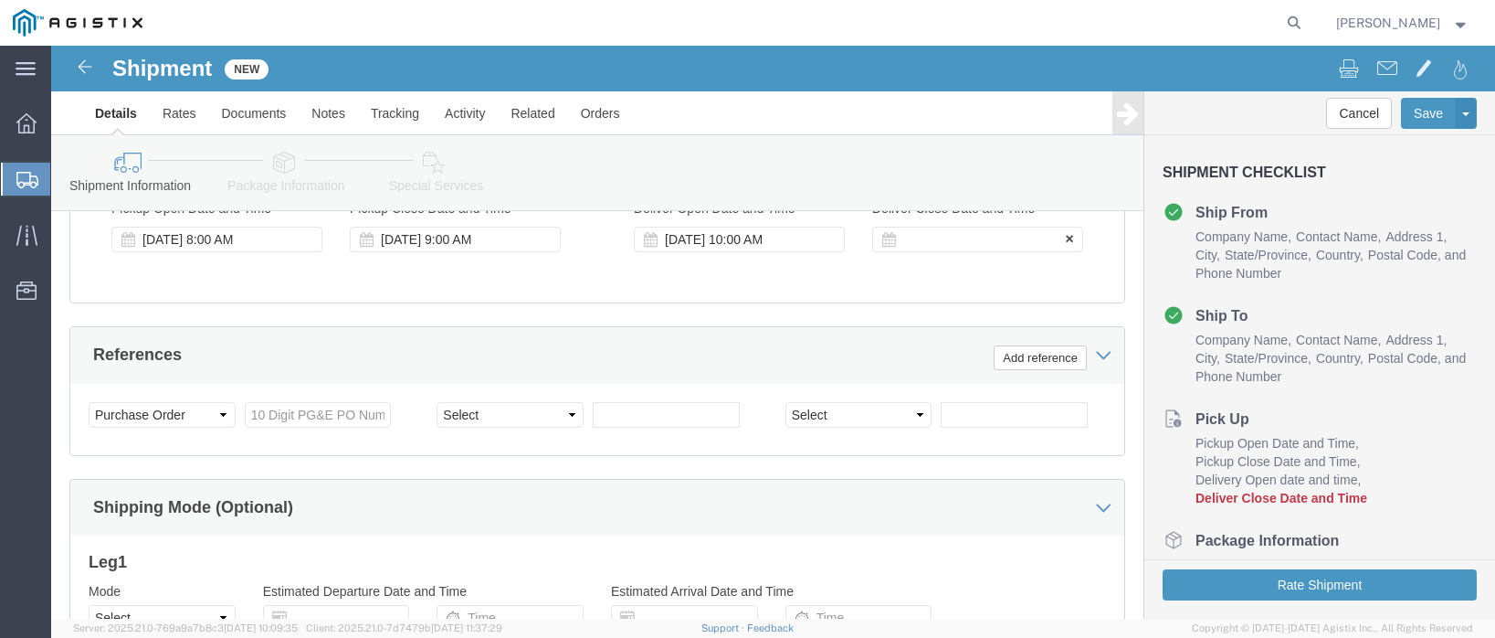
click div
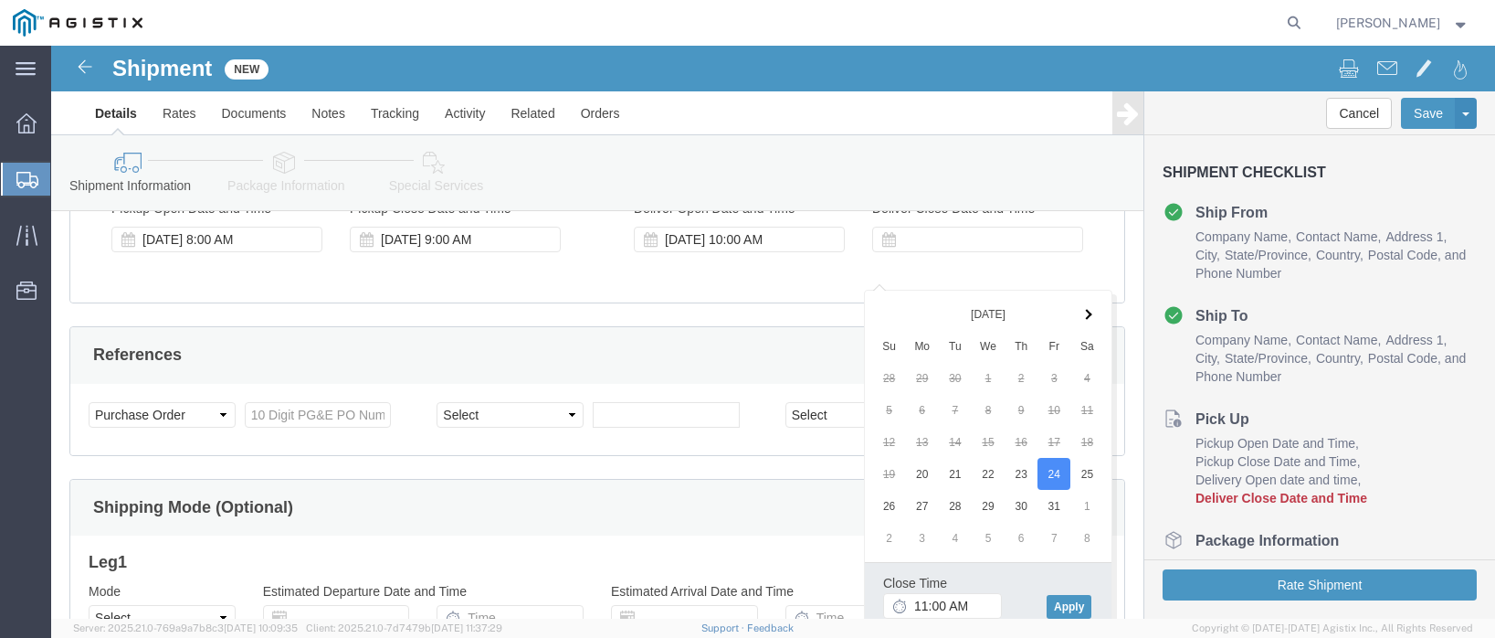
click at [1069, 620] on agx-app-version "Server: 2025.21.0-769a9a7b8c3 [DATE] 10:09:35 Client: 2025.21.0-7d7479b [DATE] …" at bounding box center [773, 627] width 1444 height 19
click button "Apply"
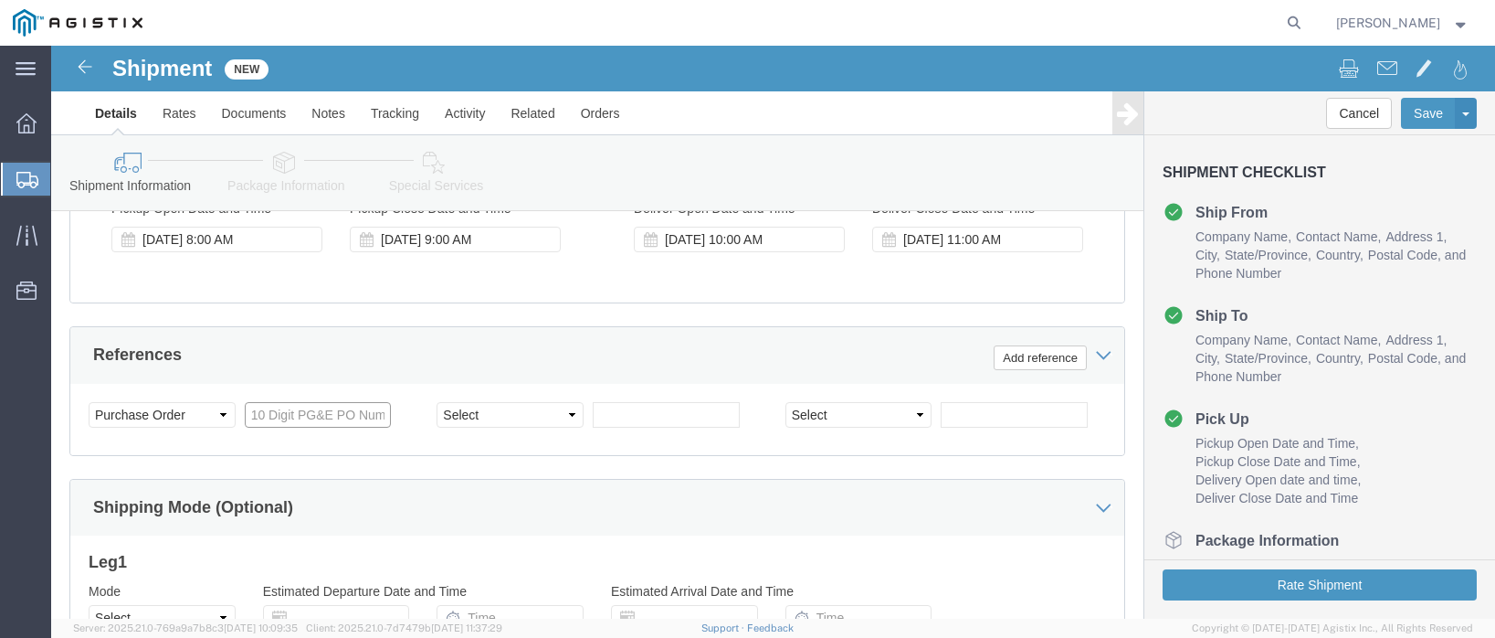
click input "text"
type input "2701096283"
click select "Select Account Type Activity ID Airline Appointment Number ASN Batch Request # …"
select select "BOL"
click select "Select Account Type Activity ID Airline Appointment Number ASN Batch Request # …"
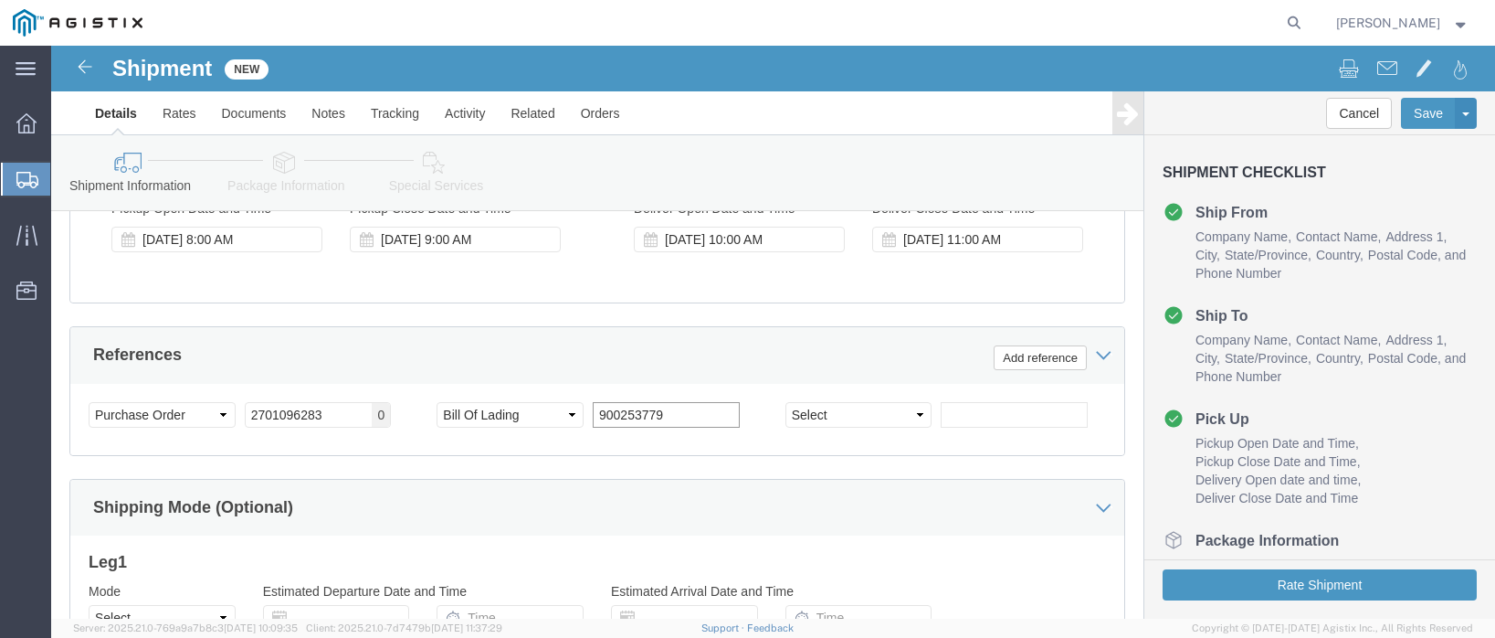
type input "900253779"
select select "JOBNUM"
type input "6"
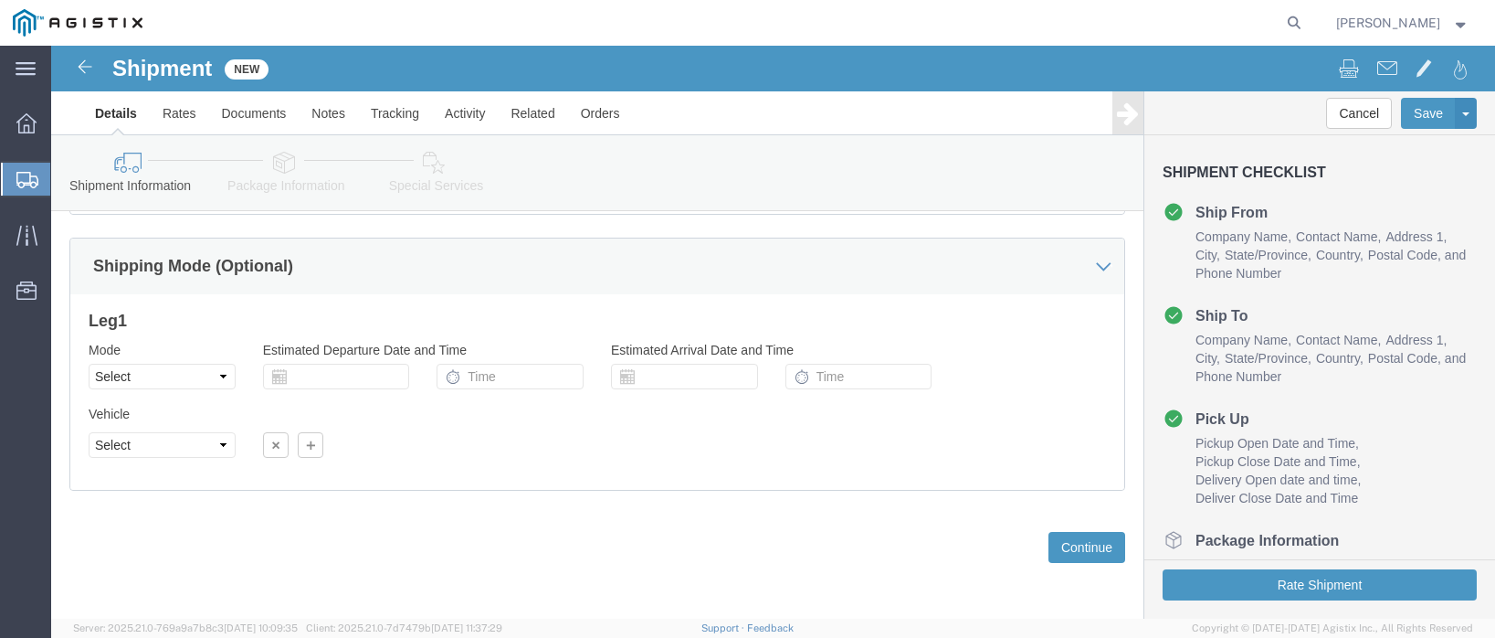
scroll to position [1584, 0]
type input "619330-1-1"
click button "Continue"
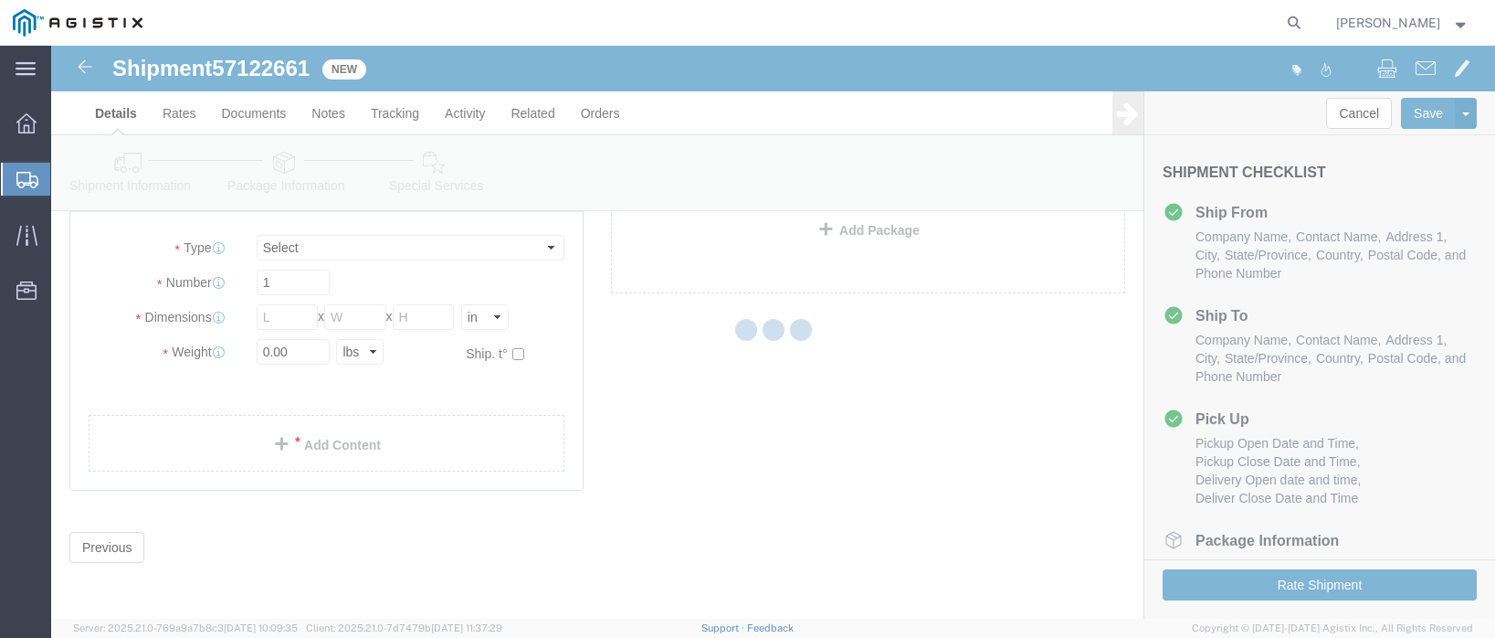
scroll to position [25, 0]
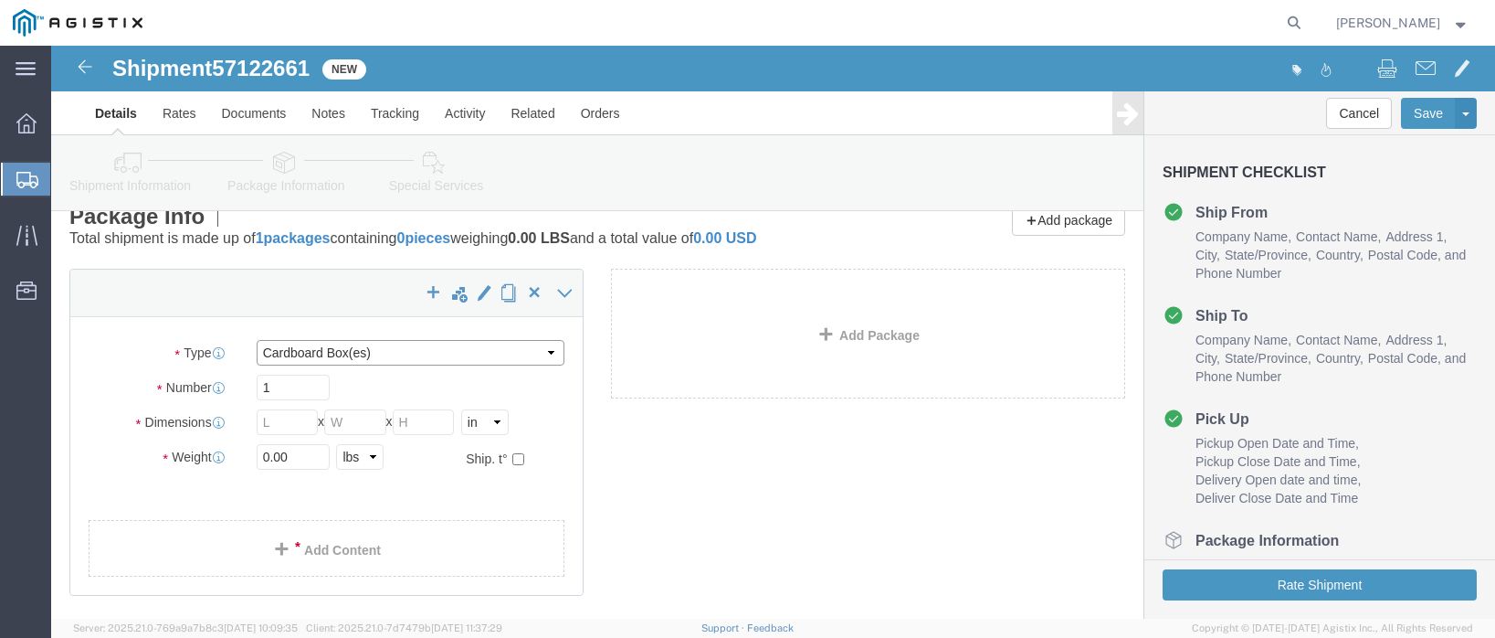
click select "Select Bulk Bundle(s) Cardboard Box(es) Carton(s) Crate(s) Drum(s) (Fiberboard)…"
select select "NKCR"
click select "Select Bulk Bundle(s) Cardboard Box(es) Carton(s) Crate(s) Drum(s) (Fiberboard)…"
click input "text"
type input "40"
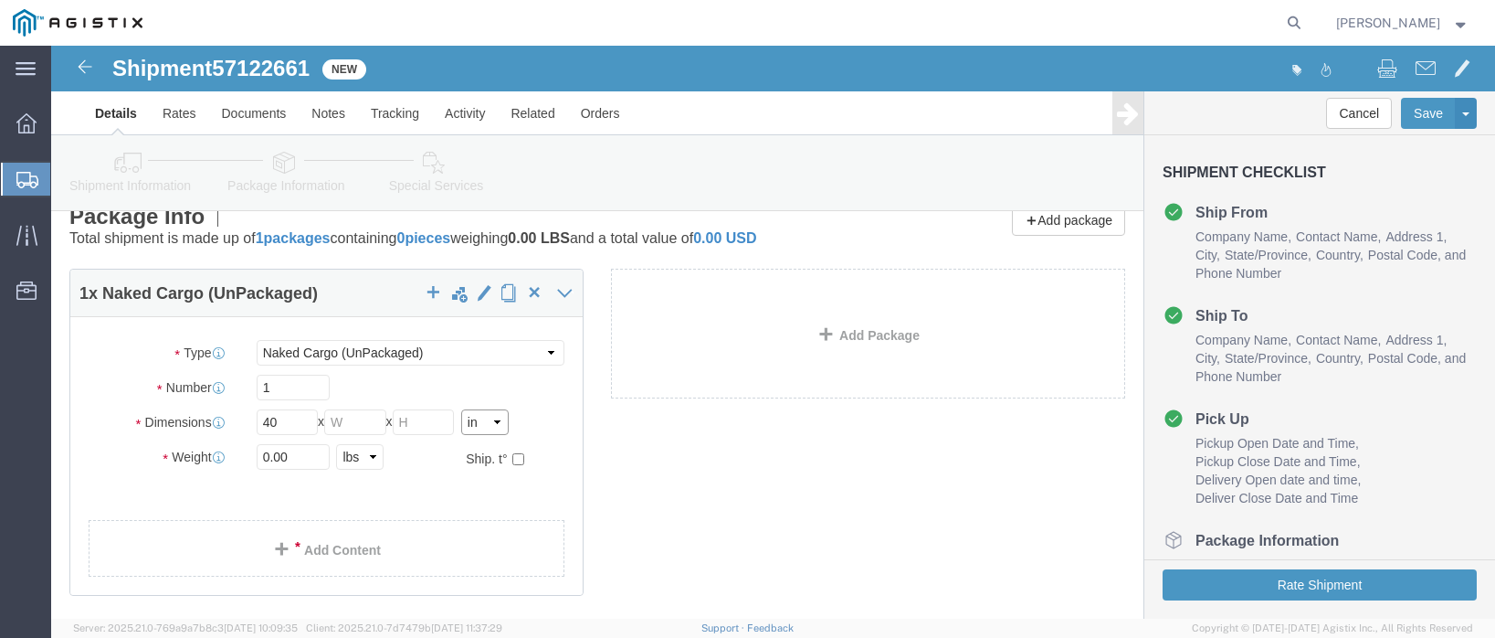
click select "Select cm ft in"
select select "FT"
click select "Select cm ft in"
click input "3.33"
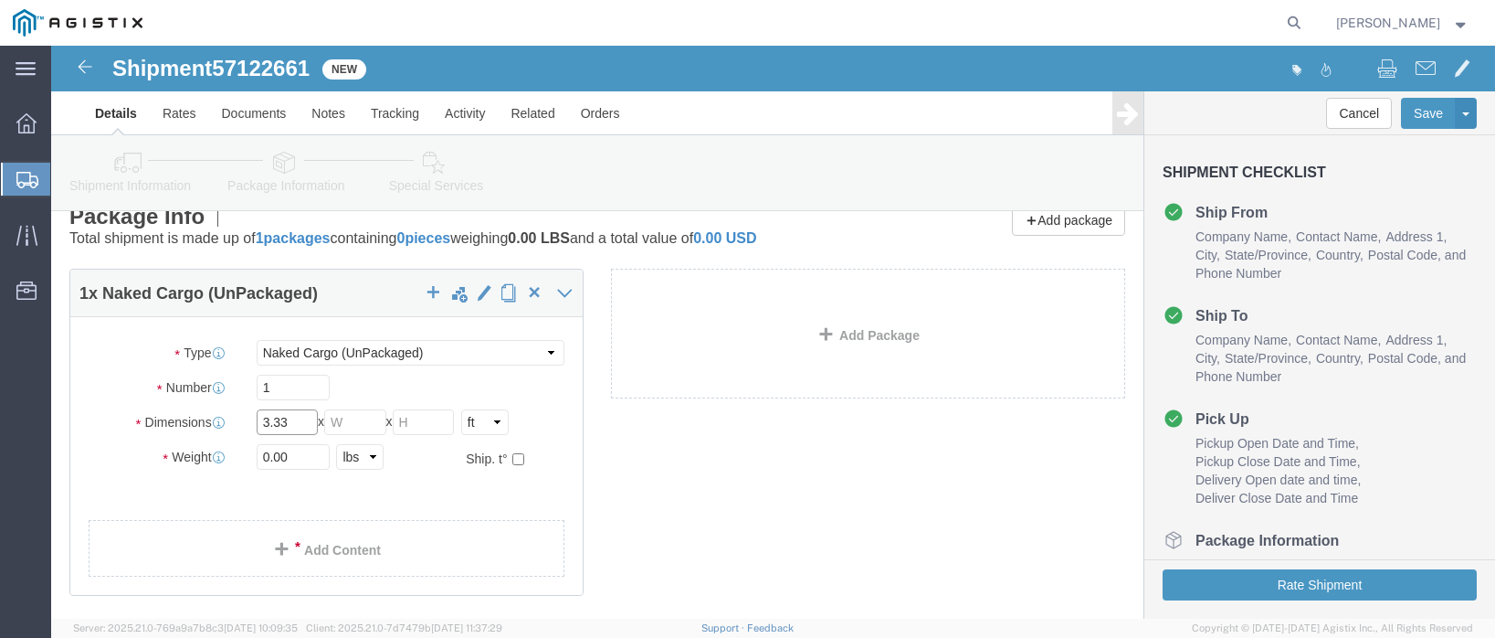
click input "3.33"
type input "40"
type input "8"
click input "0.00"
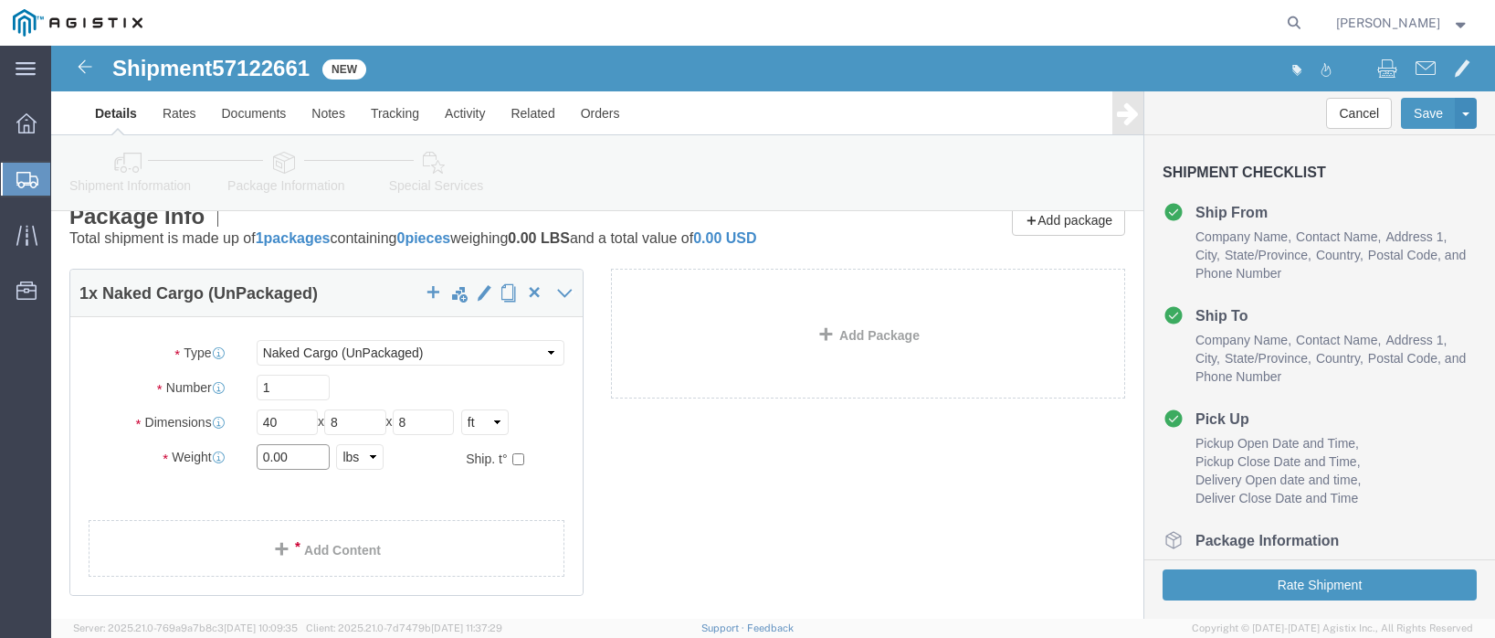
click input "0.00"
type input "8124"
click link "Add Content"
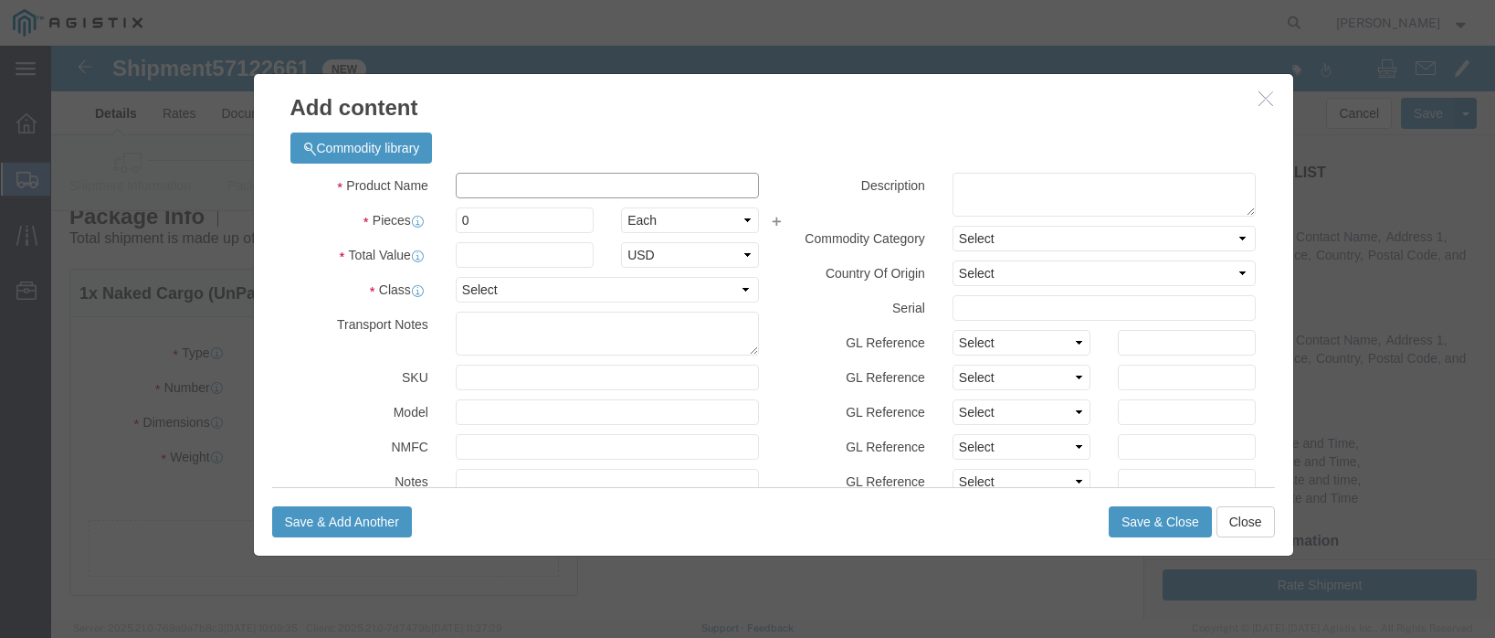
click input "text"
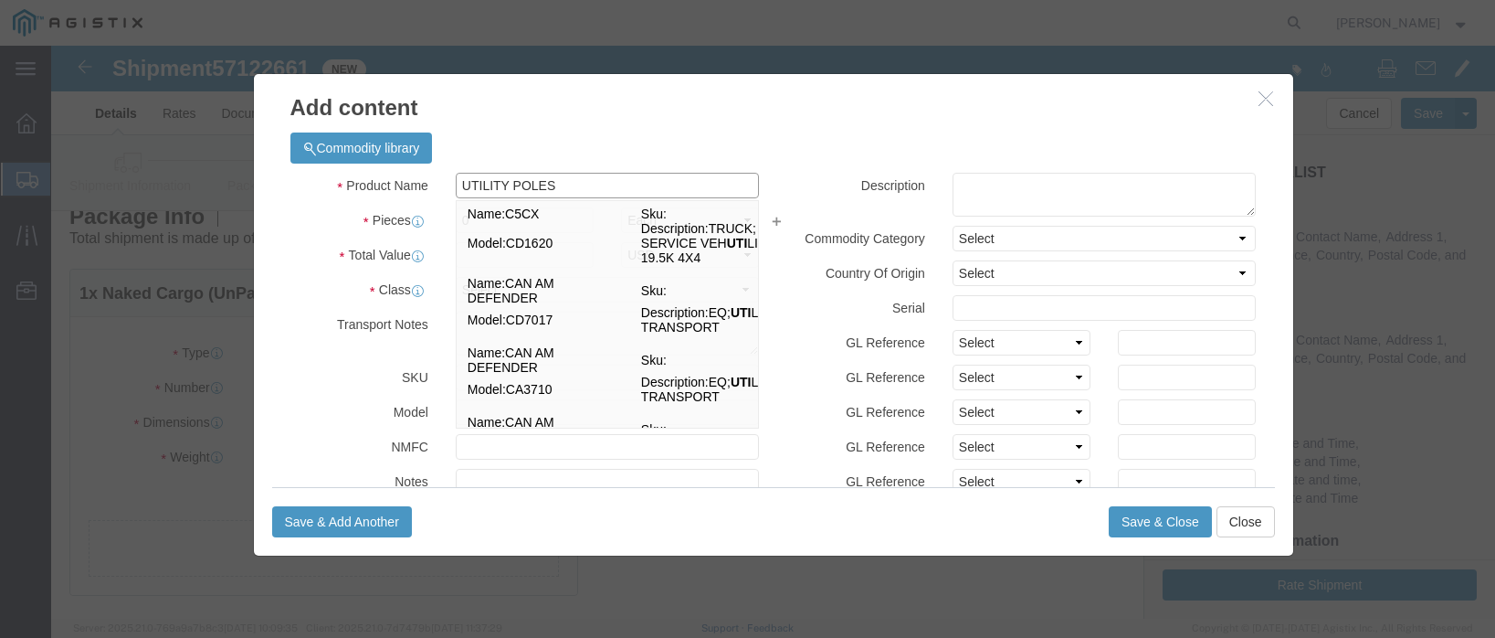
type input "UTILITY POLES"
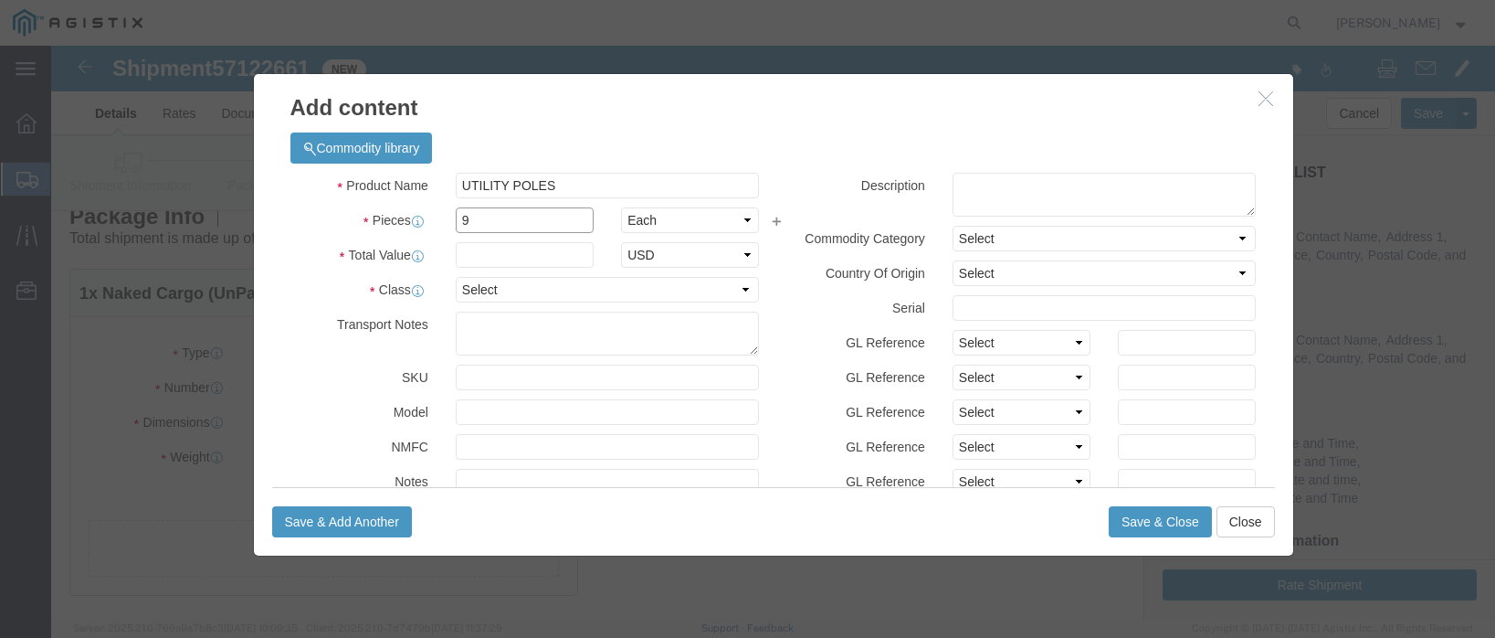
type input "9"
type input "1"
click select "Select 50 55 60 65 70 85 92.5 100 125 175 250 300 400"
select select "50"
click select "Select 50 55 60 65 70 85 92.5 100 125 175 250 300 400"
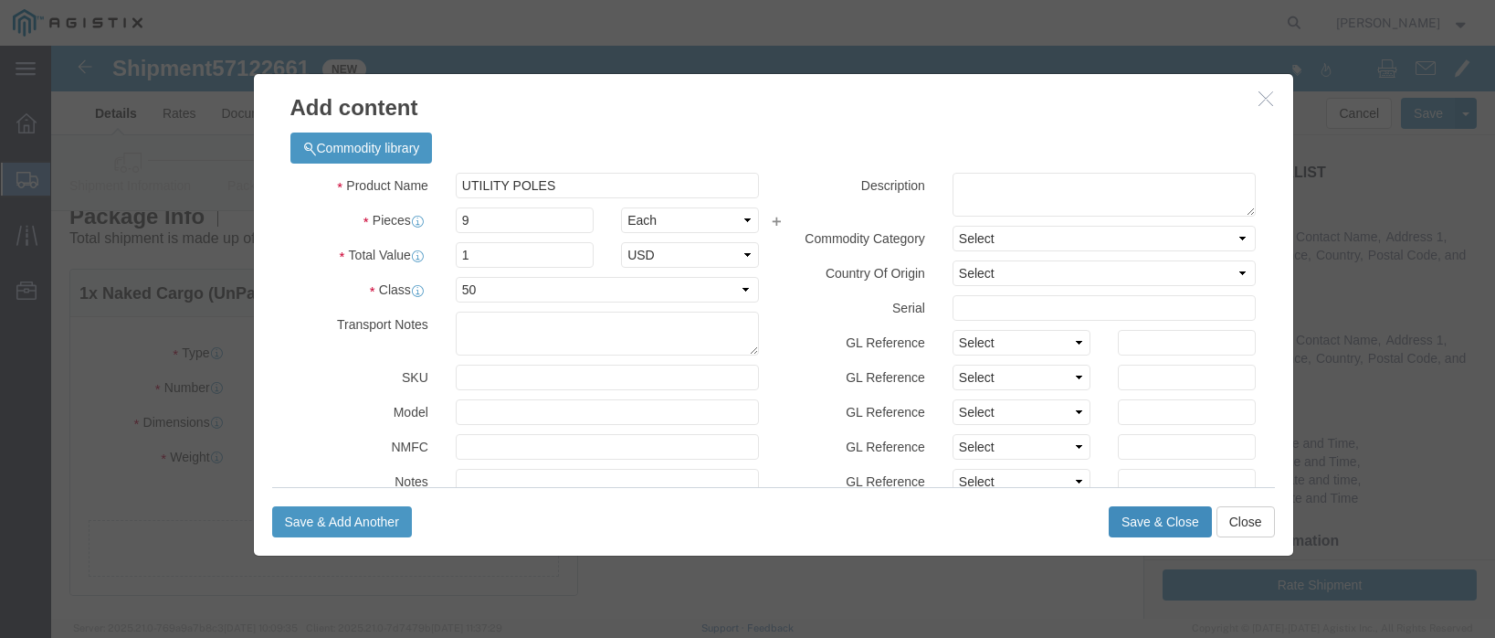
click button "Save & Close"
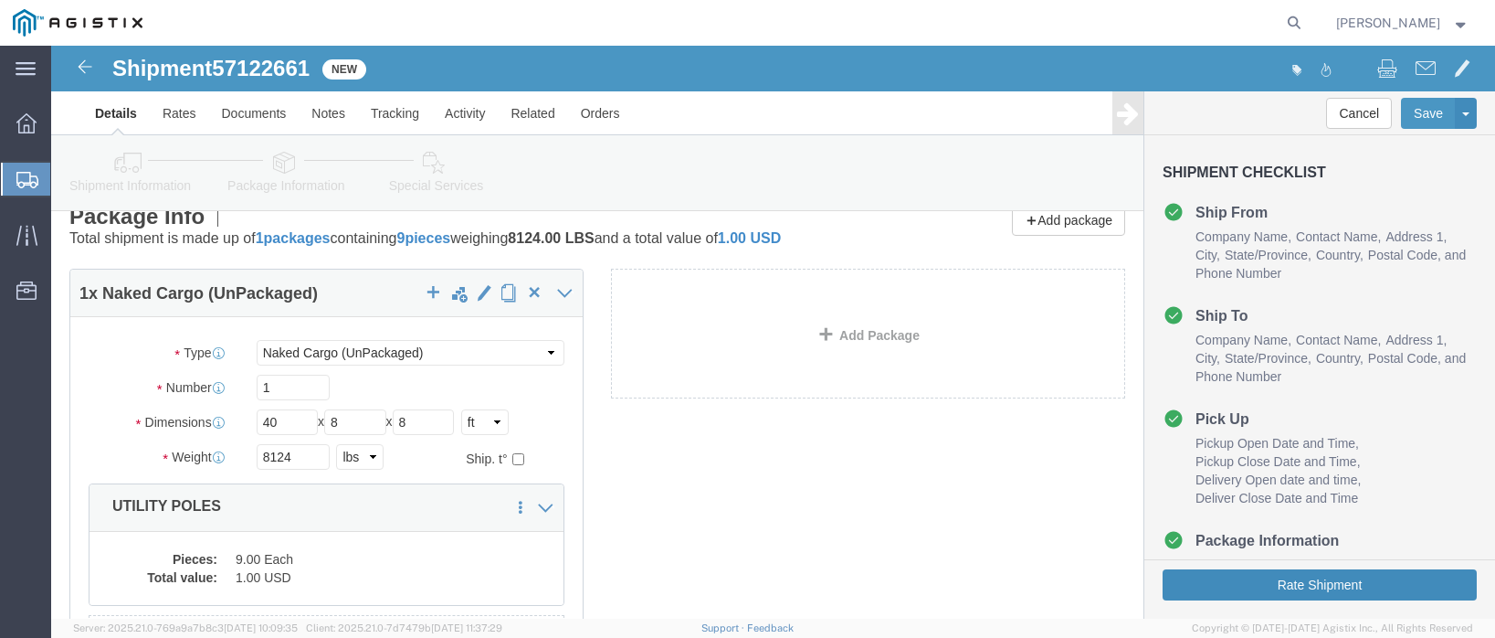
click button "Rate Shipment"
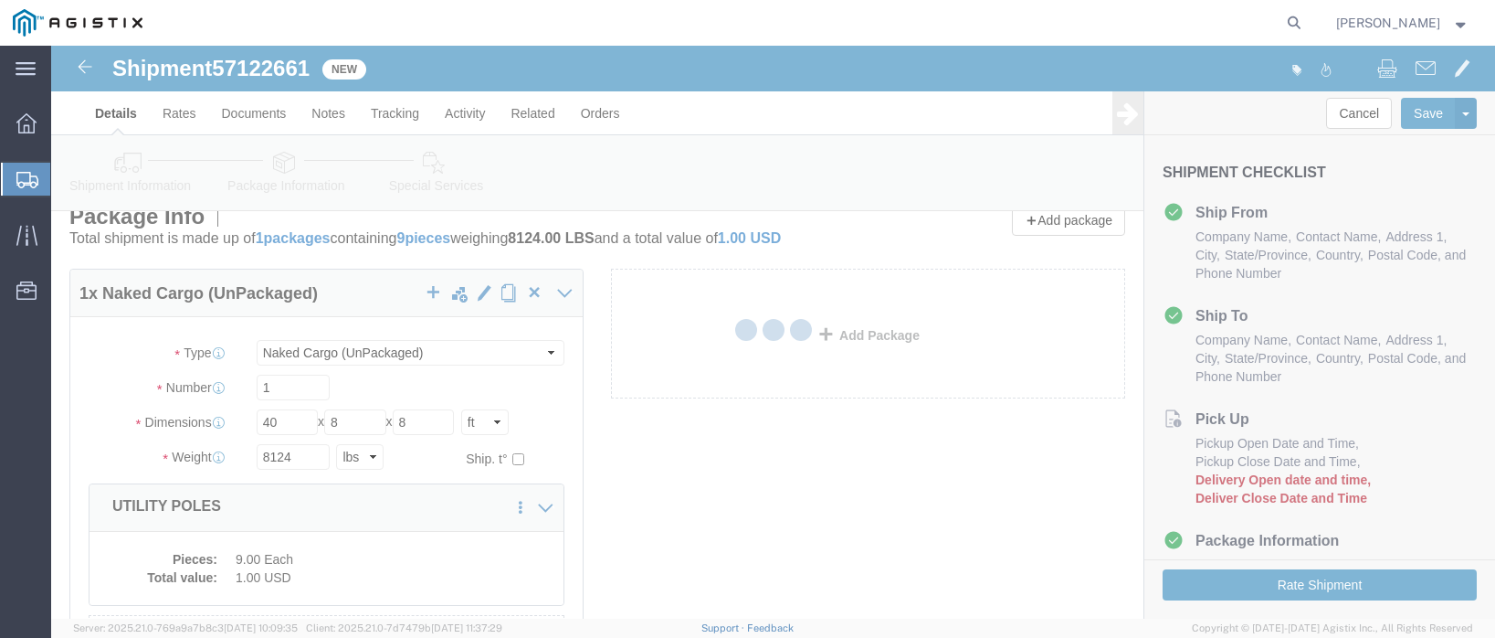
scroll to position [0, 0]
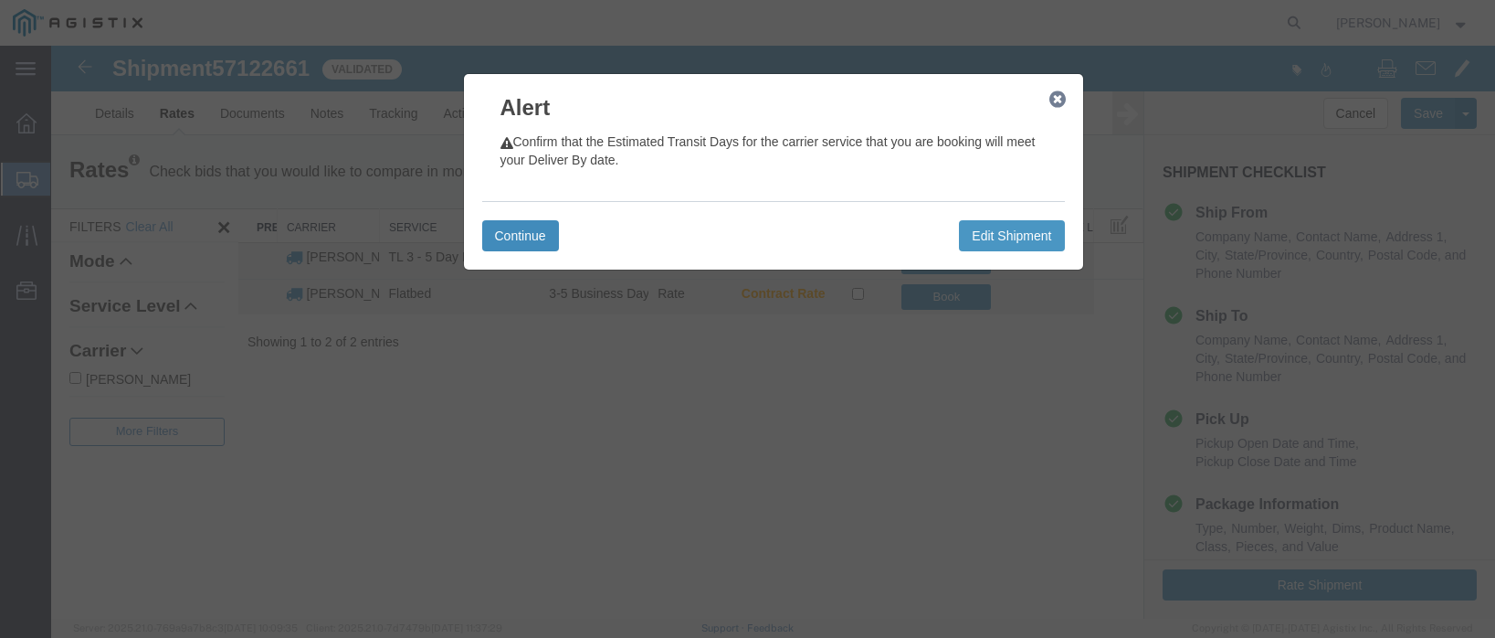
click at [535, 233] on button "Continue" at bounding box center [520, 235] width 77 height 31
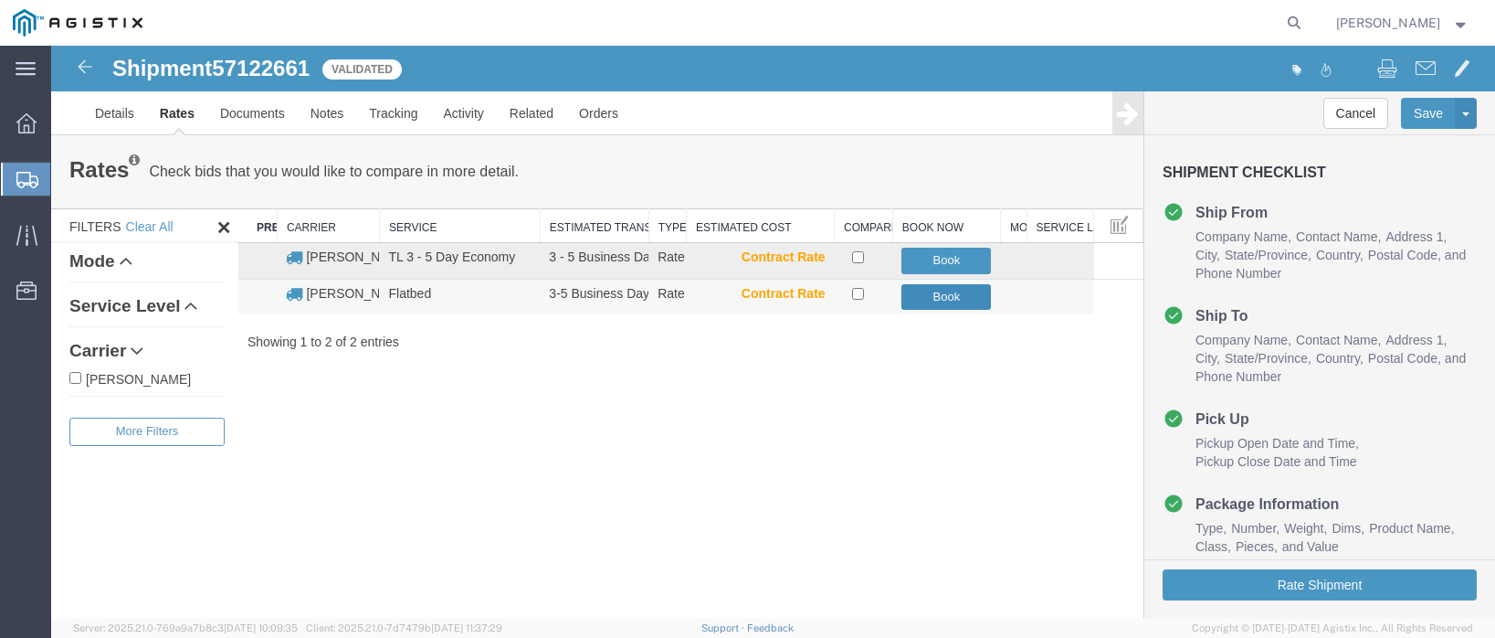
click at [970, 294] on button "Book" at bounding box center [946, 297] width 90 height 26
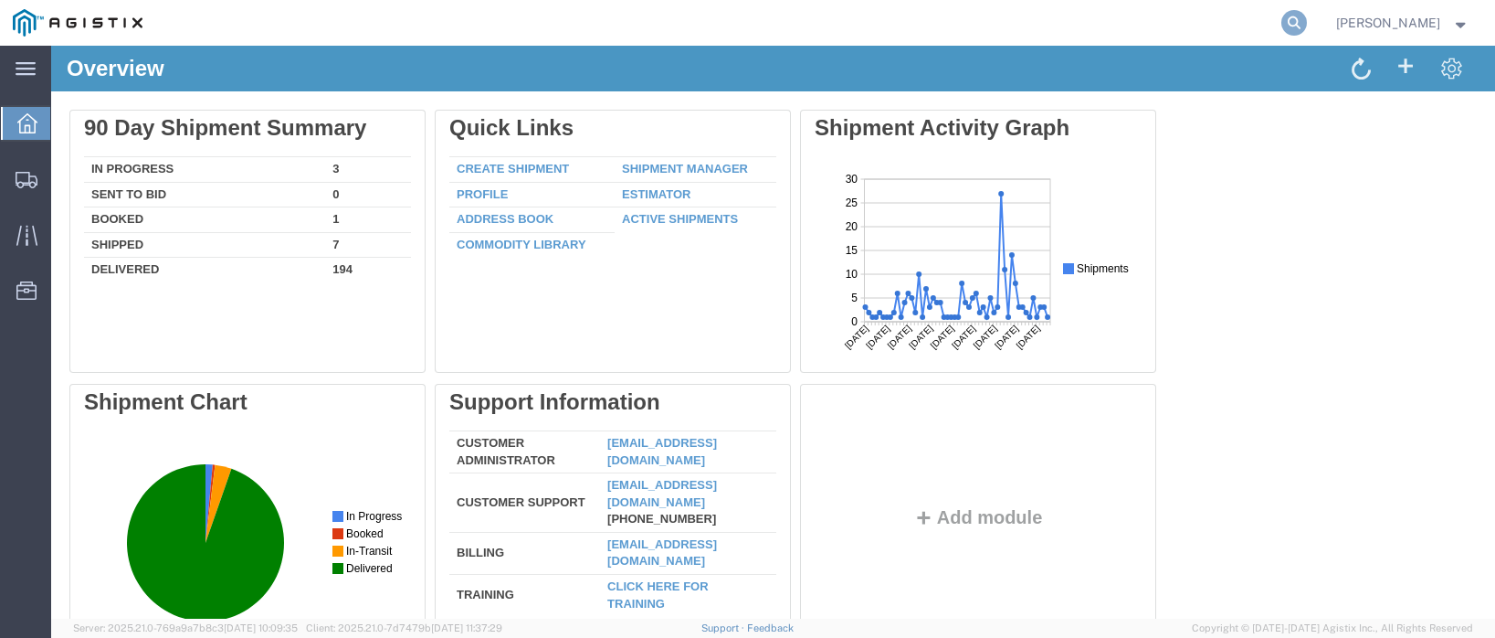
click at [1307, 26] on icon at bounding box center [1294, 23] width 26 height 26
click at [1121, 36] on input "search" at bounding box center [1003, 23] width 555 height 44
type input "900253779"
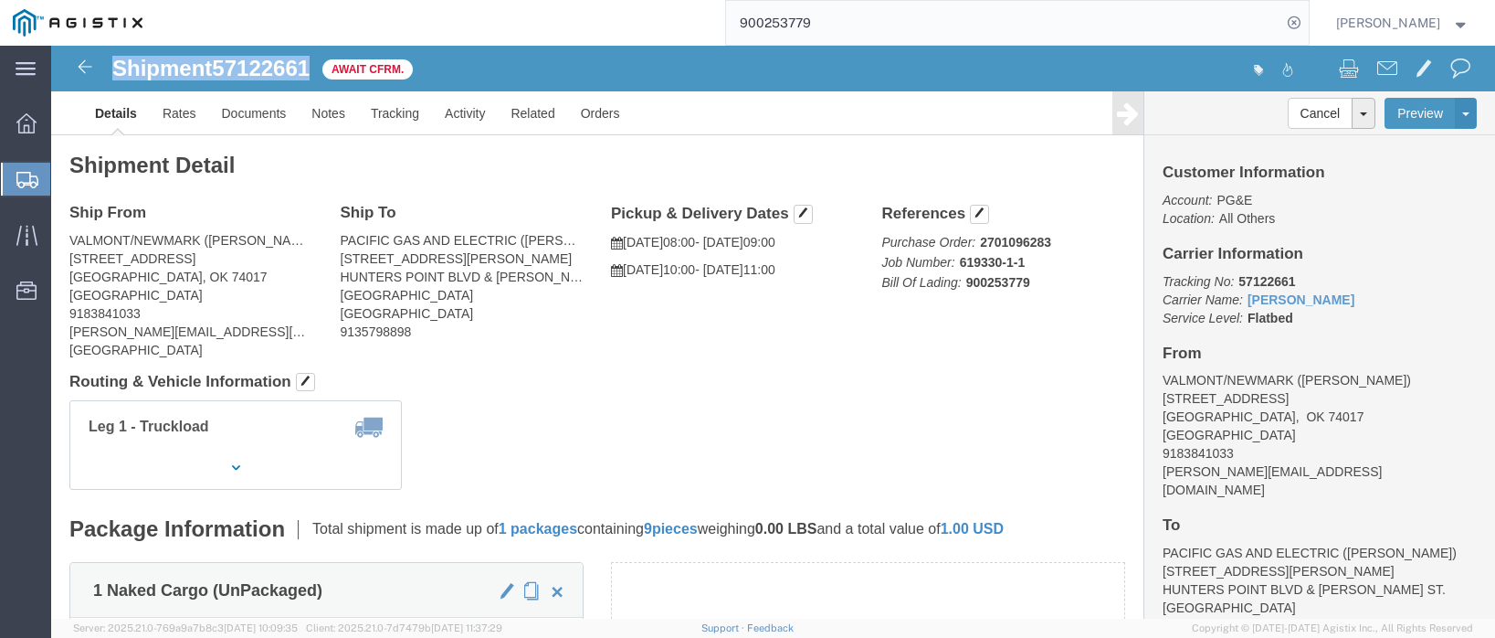
drag, startPoint x: 60, startPoint y: 23, endPoint x: 270, endPoint y: 19, distance: 210.1
click div "Shipment 57122661 Await Cfrm."
drag, startPoint x: 265, startPoint y: 19, endPoint x: 206, endPoint y: 21, distance: 58.5
copy h1 "Shipment 57122661"
